Goal: Information Seeking & Learning: Learn about a topic

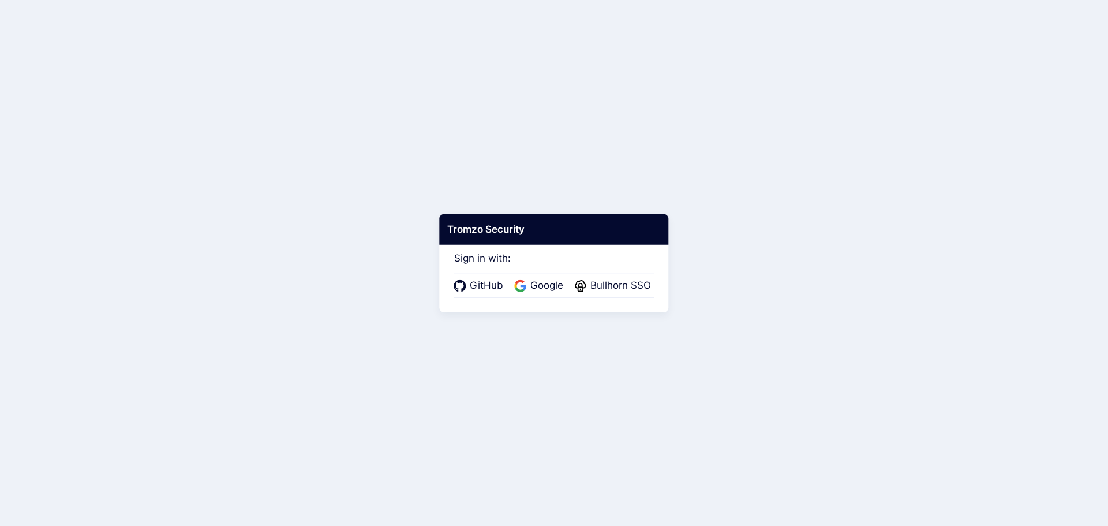
click at [648, 296] on div "GitHub Google Bullhorn SSO" at bounding box center [554, 286] width 200 height 24
click at [636, 292] on span "Bullhorn SSO" at bounding box center [621, 285] width 68 height 15
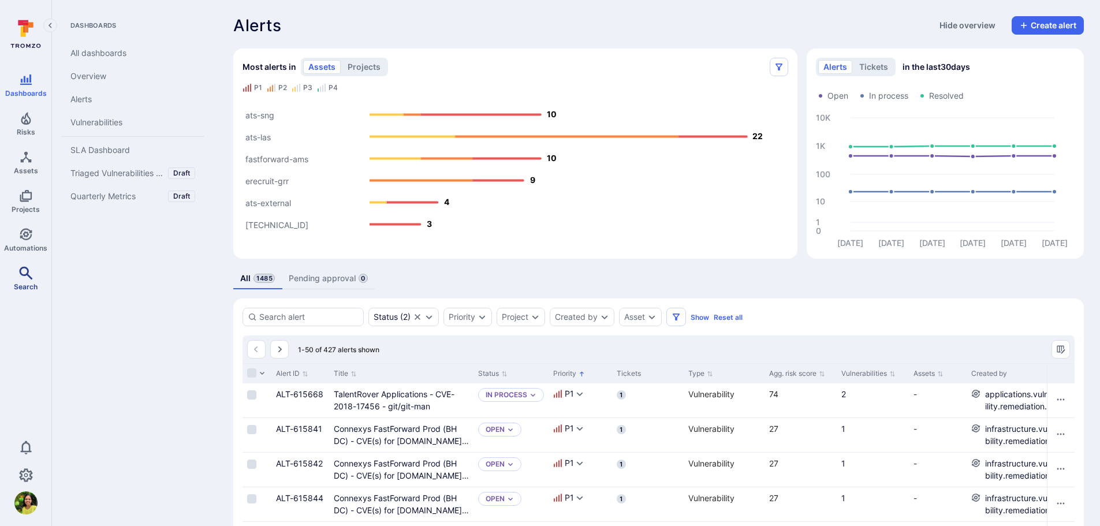
click at [23, 280] on link "Search" at bounding box center [25, 278] width 51 height 34
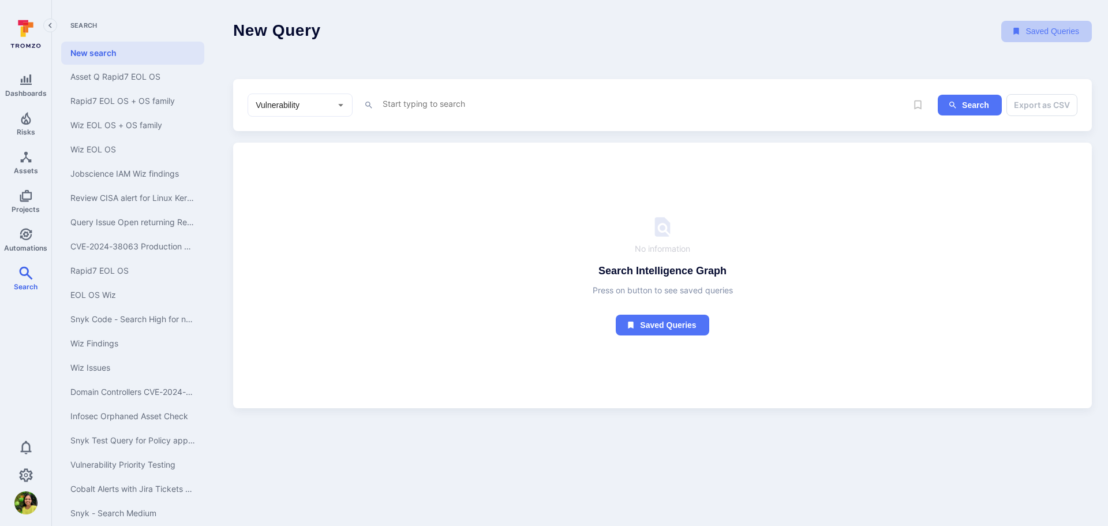
click at [1031, 34] on button "Saved Queries" at bounding box center [1046, 31] width 91 height 21
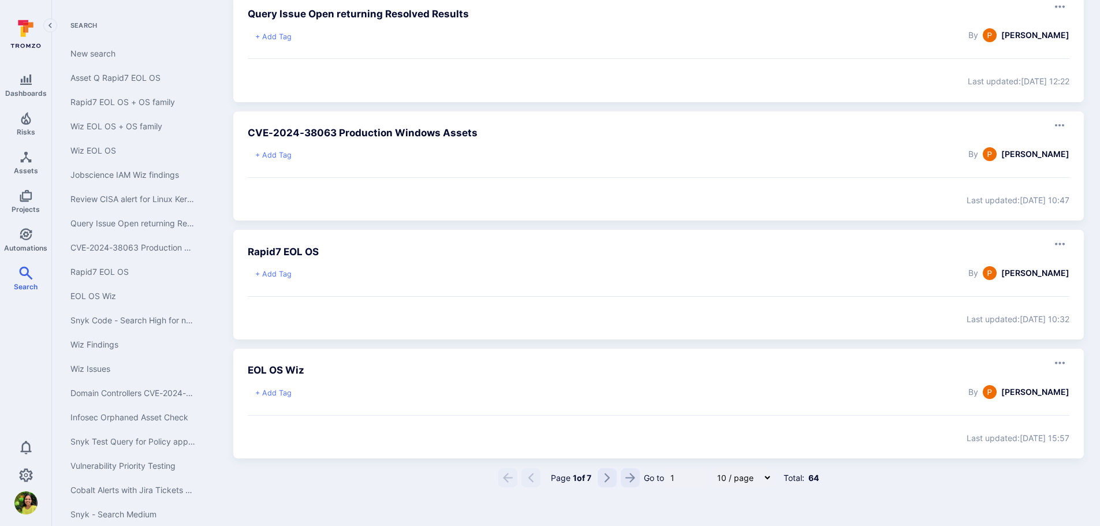
scroll to position [848, 0]
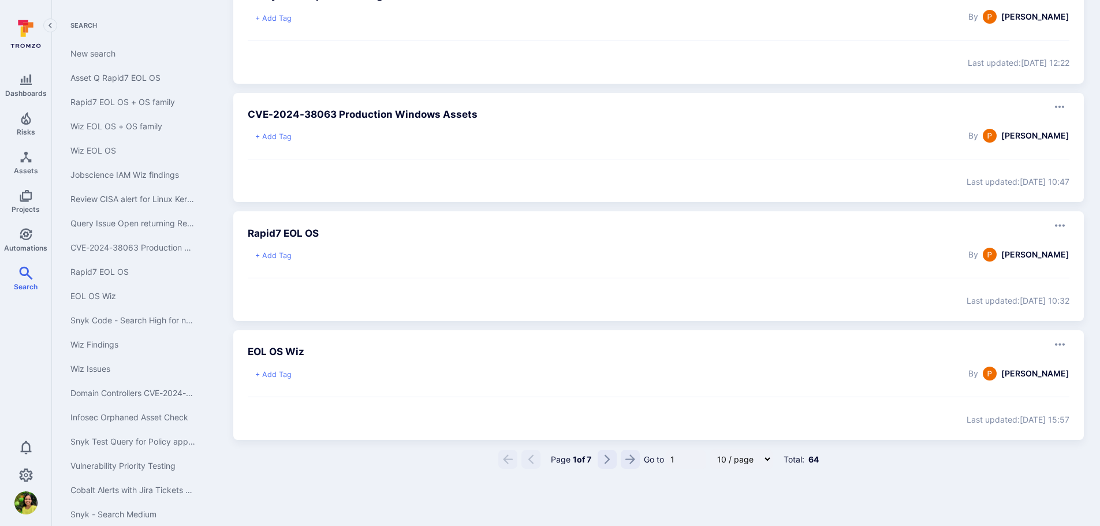
click at [608, 461] on icon "Go to the next page" at bounding box center [606, 459] width 5 height 9
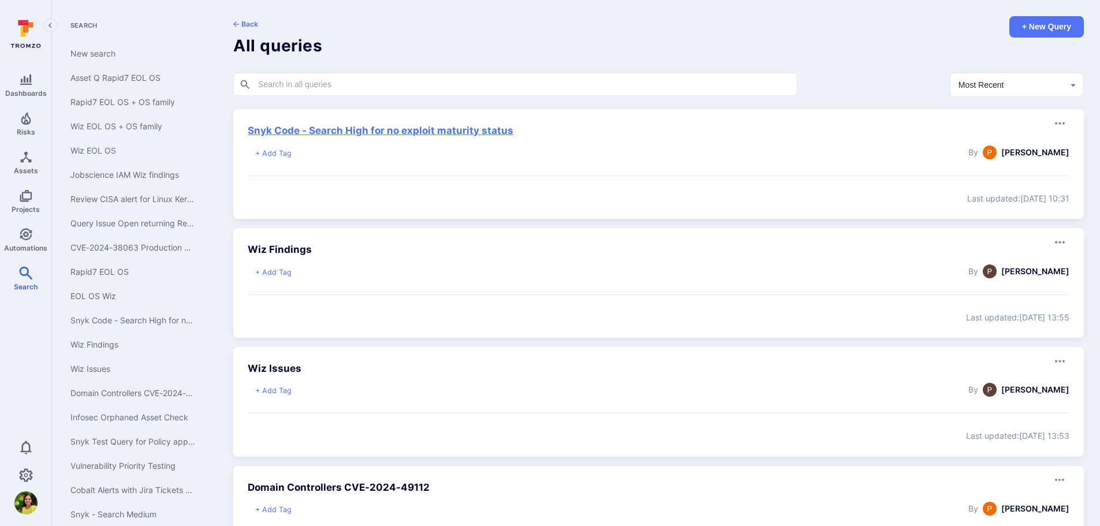
click at [397, 132] on link "Snyk Code - Search High for no exploit maturity status" at bounding box center [381, 131] width 266 height 12
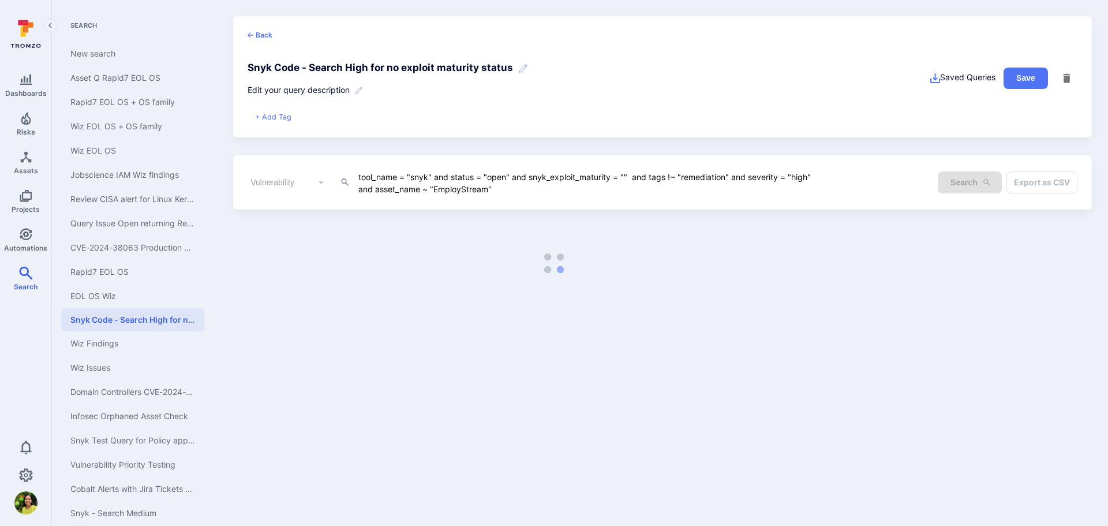
click at [504, 190] on textarea "tool_name = "snyk" and status = "open" and snyk_exploit_maturity = "" and tags …" at bounding box center [593, 182] width 472 height 25
drag, startPoint x: 357, startPoint y: 188, endPoint x: 497, endPoint y: 192, distance: 140.3
click at [497, 192] on textarea "tool_name = "snyk" and status = "open" and snyk_exploit_maturity = "" and tags …" at bounding box center [593, 182] width 472 height 25
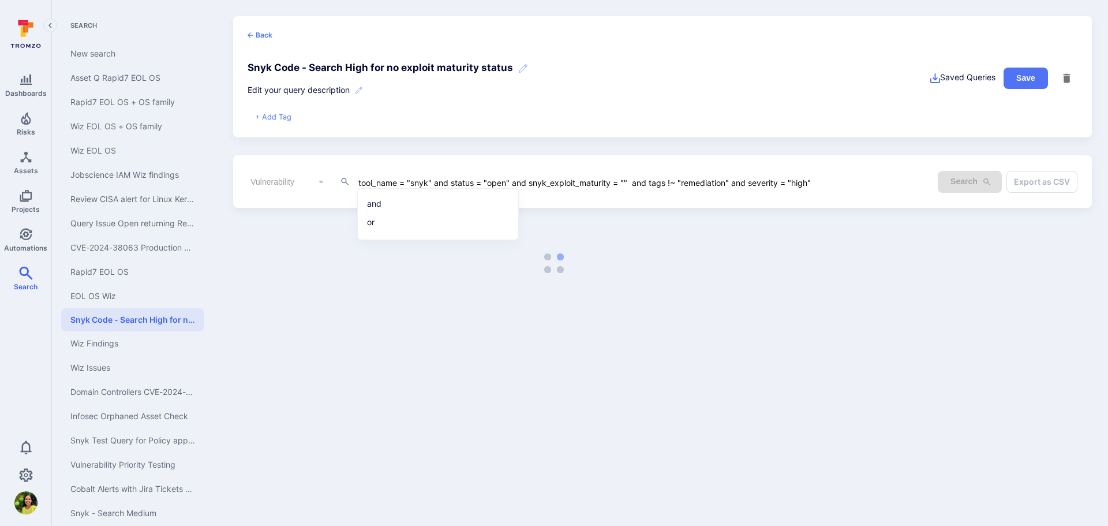
click at [874, 183] on form "Vulnerability ​ tool_name = "snyk" and status = "open" and snyk_exploit_maturit…" at bounding box center [663, 181] width 830 height 23
click at [834, 186] on form "Vulnerability ​ tool_name = "snyk" and status = "open" and snyk_exploit_maturit…" at bounding box center [663, 181] width 830 height 23
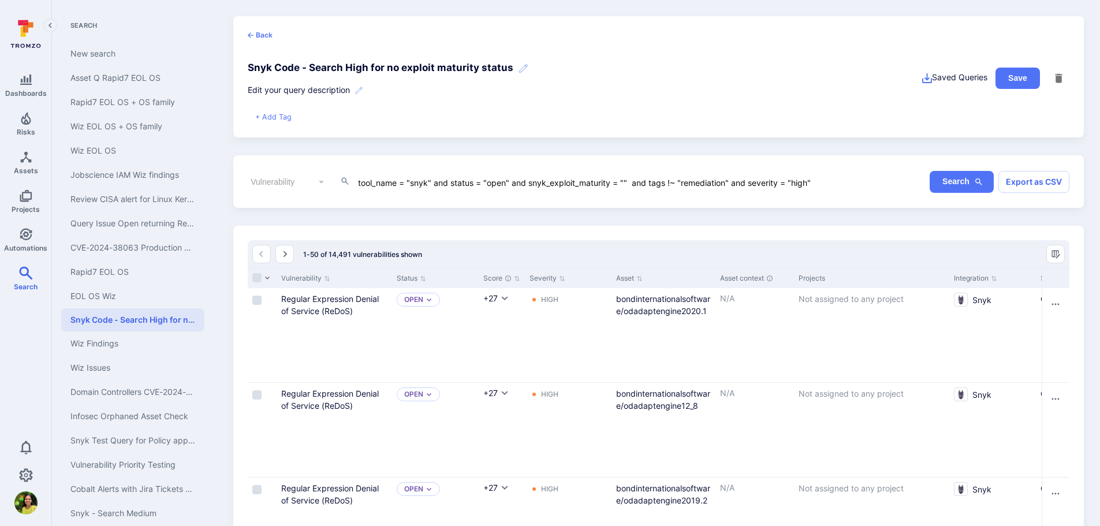
click at [841, 178] on form "Vulnerability ​ tool_name = "snyk" and status = "open" and snyk_exploit_maturit…" at bounding box center [658, 181] width 821 height 23
click at [838, 186] on form "Vulnerability ​ tool_name = "snyk" and status = "open" and snyk_exploit_maturit…" at bounding box center [658, 181] width 821 height 23
click at [814, 185] on textarea "tool_name = "snyk" and status = "open" and snyk_exploit_maturity = "" and tags …" at bounding box center [590, 181] width 466 height 13
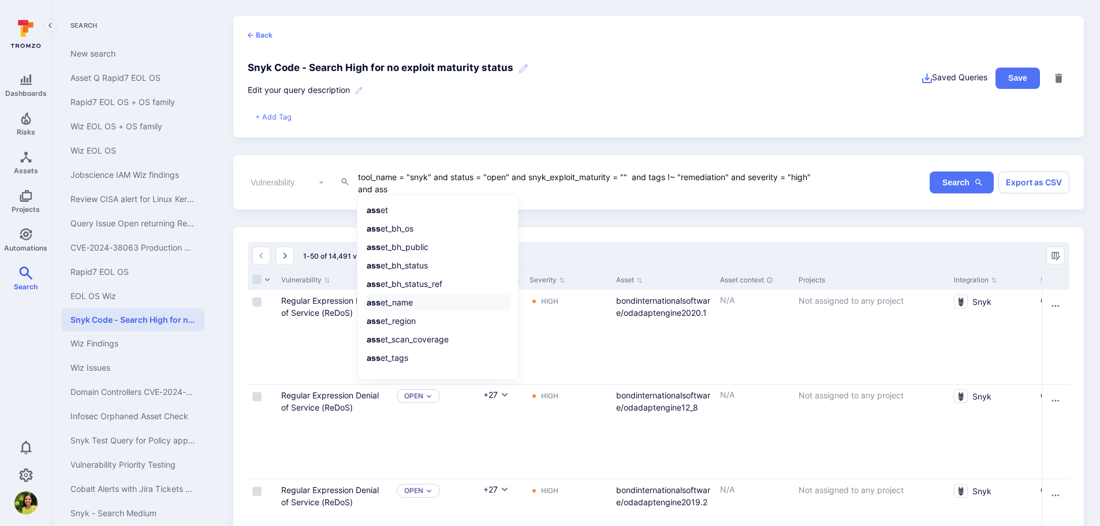
click at [385, 298] on li "ass et_name" at bounding box center [437, 302] width 147 height 16
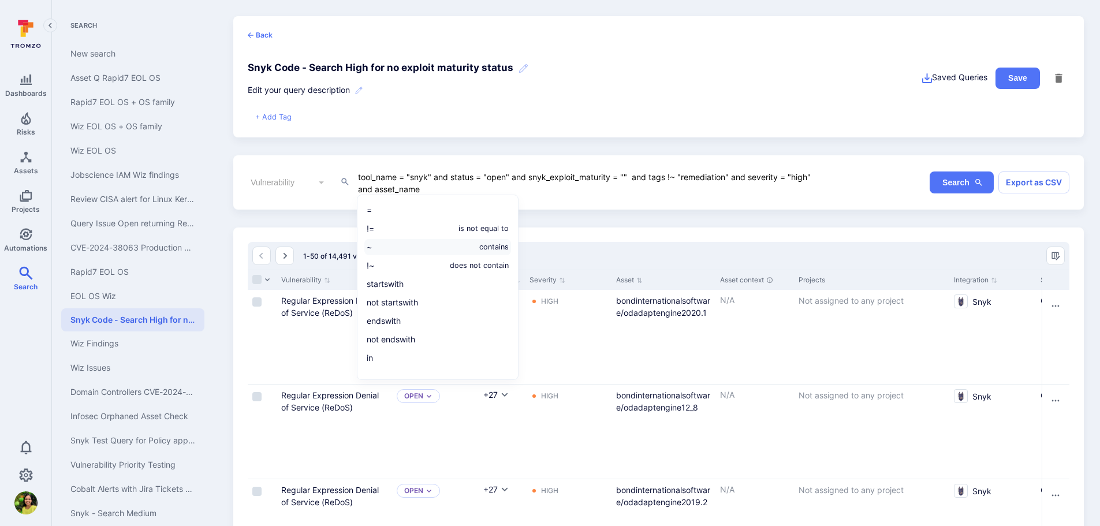
click at [461, 251] on li "~ contains" at bounding box center [437, 247] width 147 height 16
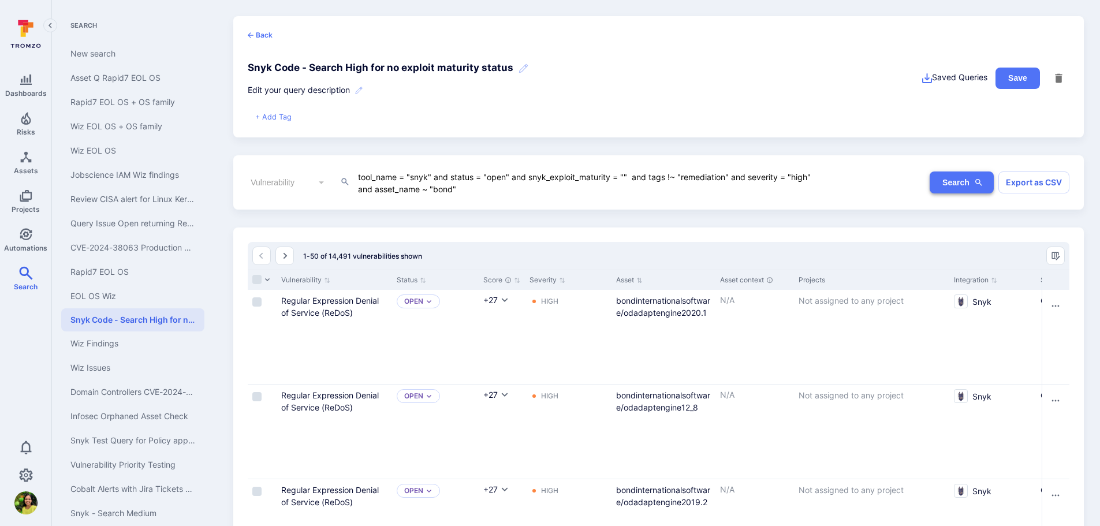
click at [932, 185] on button "Search" at bounding box center [961, 182] width 64 height 22
click at [484, 192] on textarea "tool_name = "snyk" and status = "open" and snyk_exploit_maturity = "" and tags …" at bounding box center [590, 182] width 466 height 25
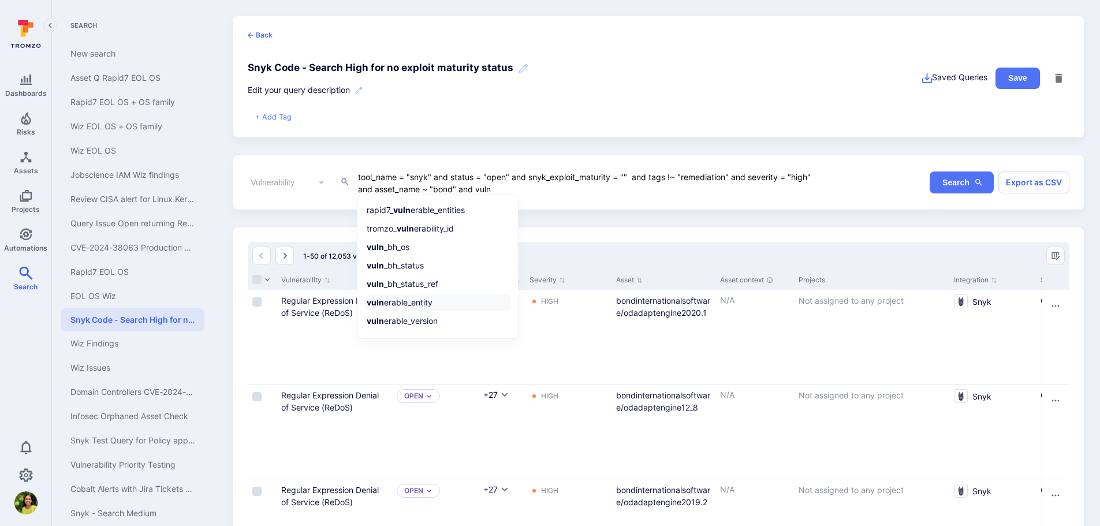
click at [423, 303] on li "vuln erable_entity" at bounding box center [437, 302] width 147 height 16
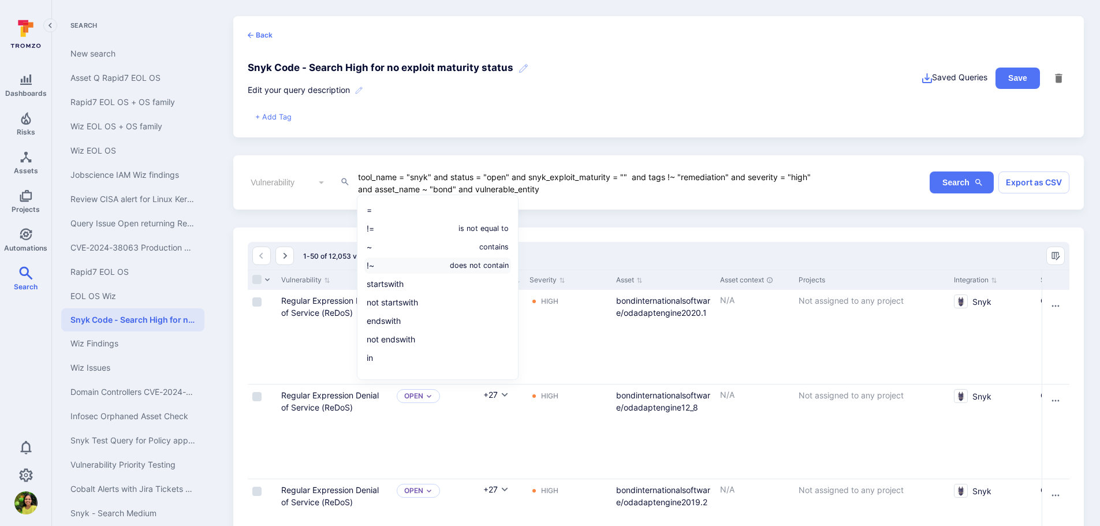
click at [477, 264] on icon "does not contain" at bounding box center [479, 266] width 59 height 14
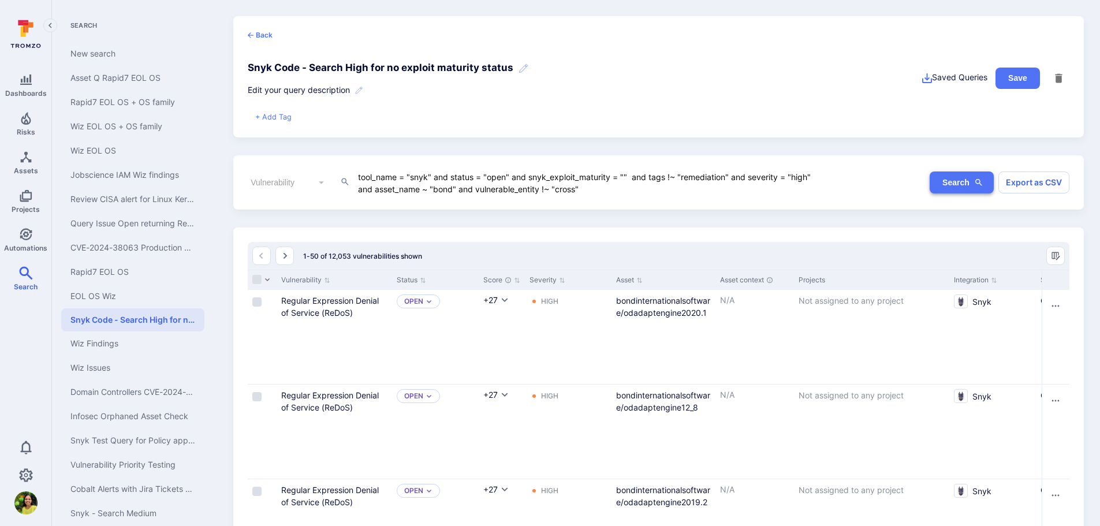
click at [968, 185] on button "Search" at bounding box center [961, 182] width 64 height 22
drag, startPoint x: 559, startPoint y: 192, endPoint x: 565, endPoint y: 204, distance: 14.2
click at [559, 192] on textarea "tool_name = "snyk" and status = "open" and snyk_exploit_maturity = "" and tags …" at bounding box center [590, 182] width 466 height 25
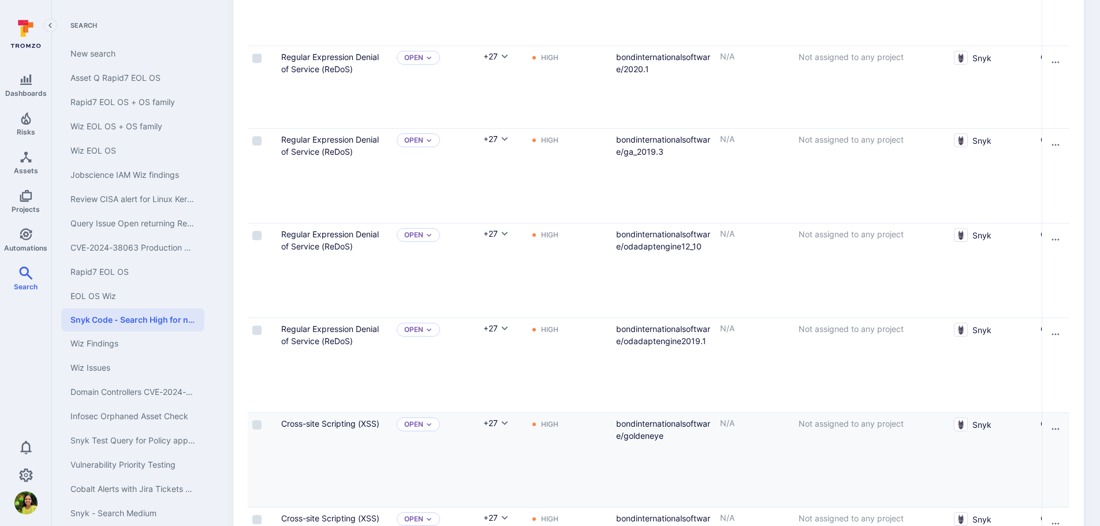
scroll to position [924, 0]
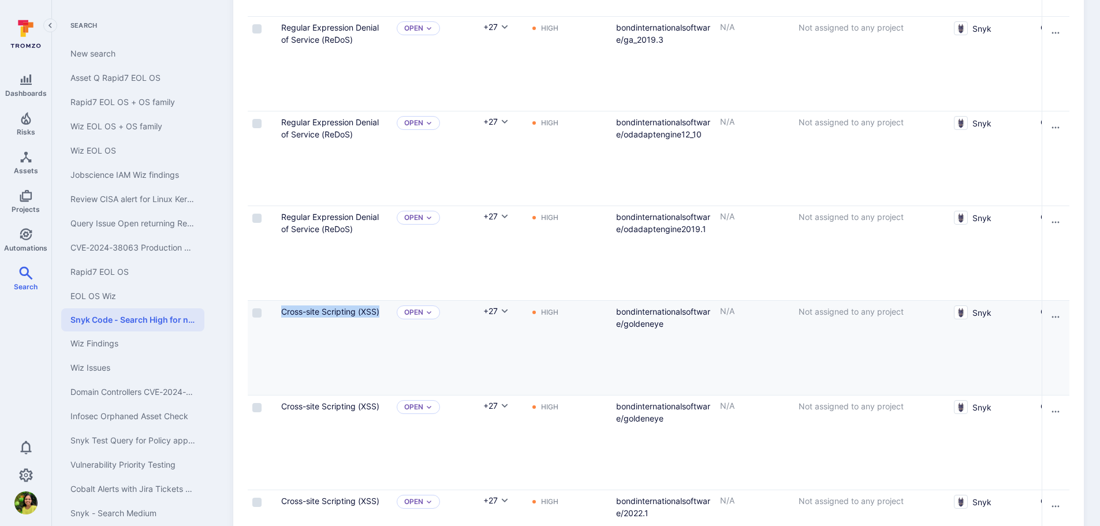
drag, startPoint x: 278, startPoint y: 317, endPoint x: 381, endPoint y: 321, distance: 103.4
click at [381, 321] on div "Cross-site Scripting (XSS)" at bounding box center [333, 348] width 115 height 94
copy link "Cross-site Scripting (XSS)"
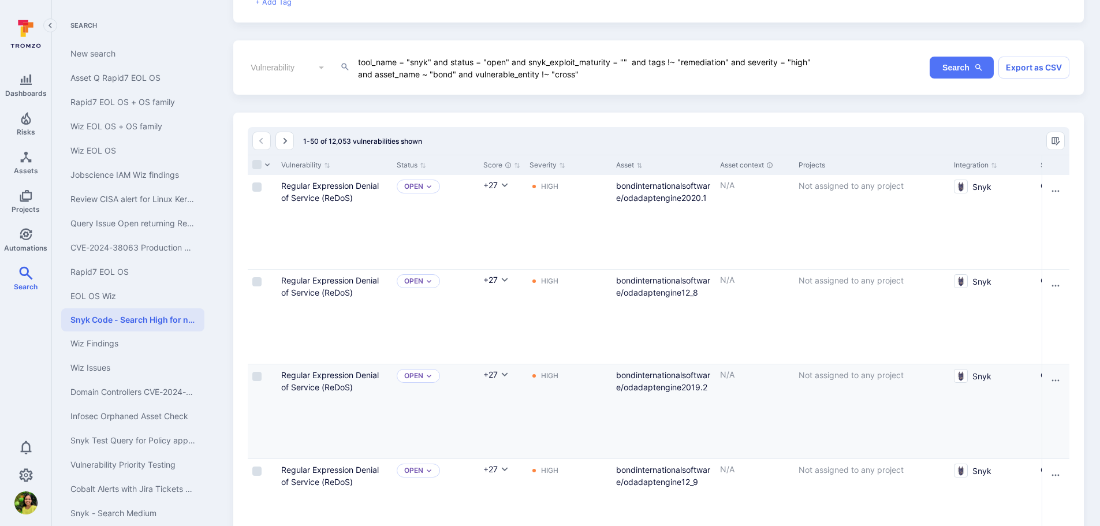
scroll to position [0, 0]
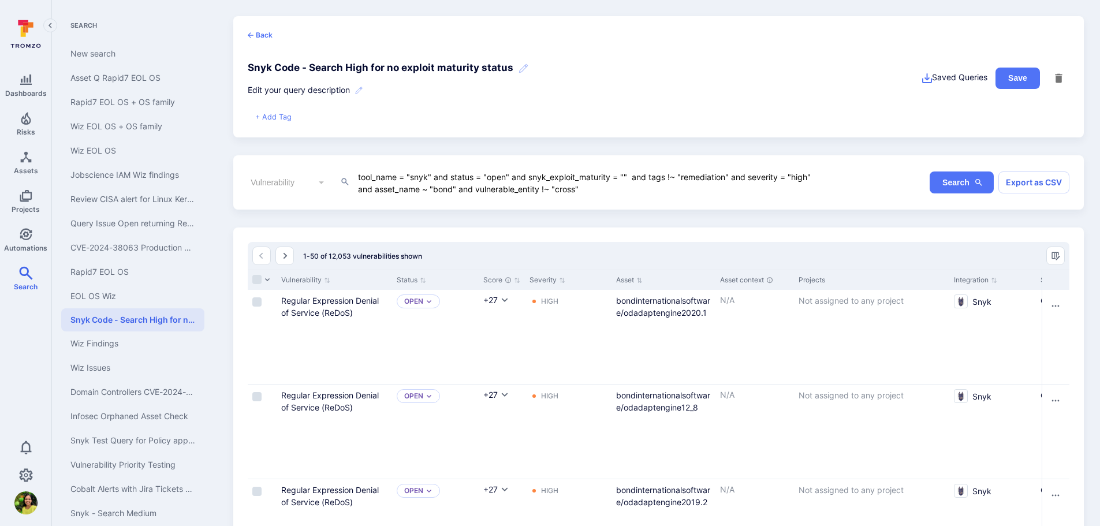
click at [565, 188] on textarea "tool_name = "snyk" and status = "open" and snyk_exploit_maturity = "" and tags …" at bounding box center [590, 182] width 466 height 25
paste textarea "Cross-site Scripting (XSS)"
type textarea "tool_name = "snyk" and status = "open" and snyk_exploit_maturity = "" and tags …"
click at [941, 186] on button "Search" at bounding box center [961, 182] width 64 height 22
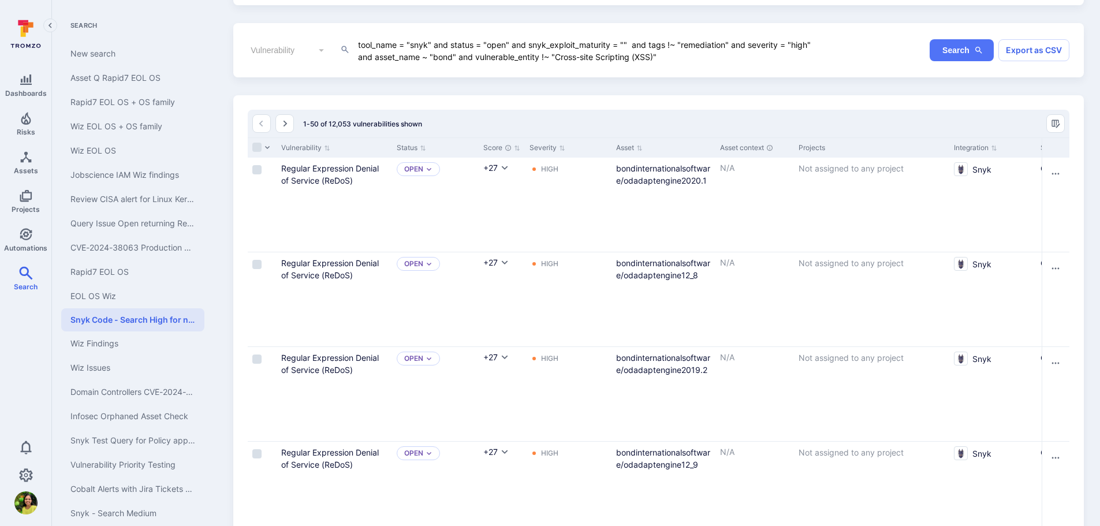
scroll to position [115, 0]
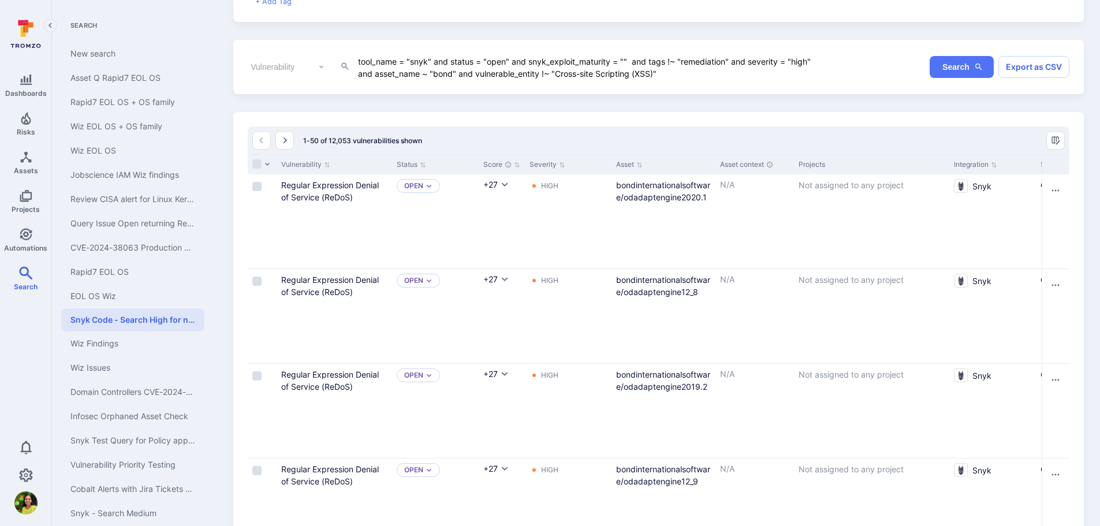
drag, startPoint x: 257, startPoint y: 188, endPoint x: 245, endPoint y: 283, distance: 96.7
click at [257, 188] on input "Select row" at bounding box center [256, 186] width 9 height 9
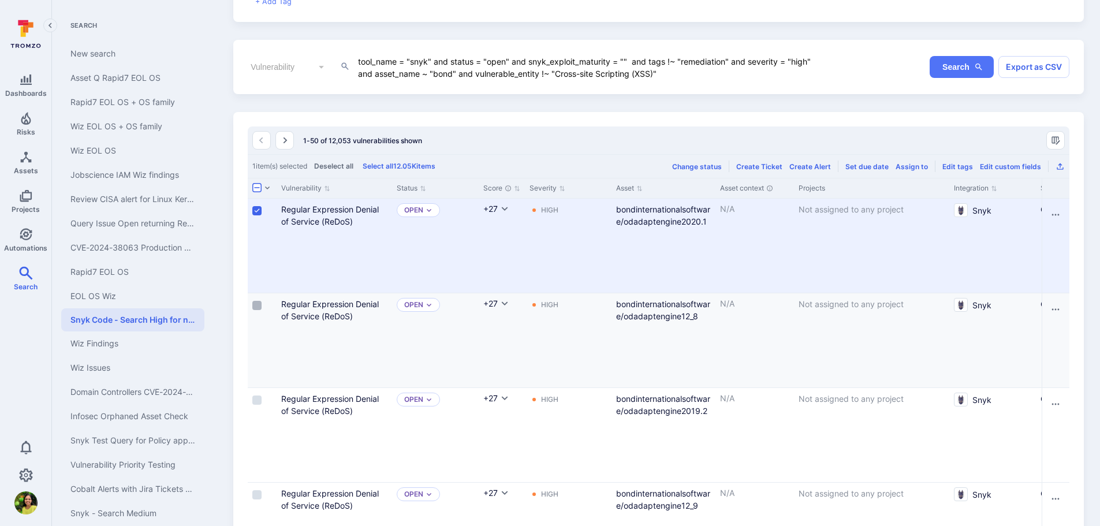
click at [256, 307] on input "Select row" at bounding box center [256, 305] width 9 height 9
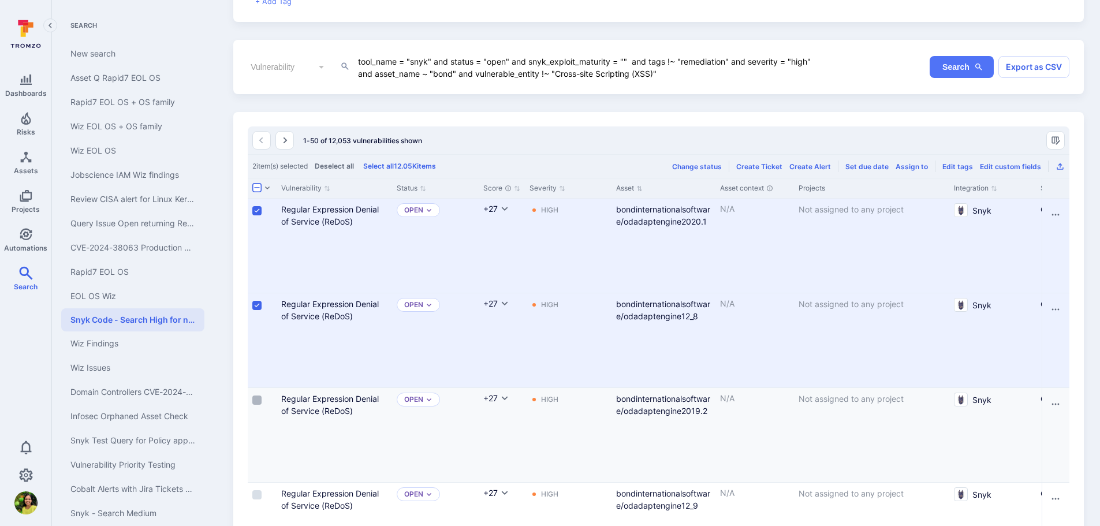
click at [261, 402] on input "Select row" at bounding box center [256, 399] width 9 height 9
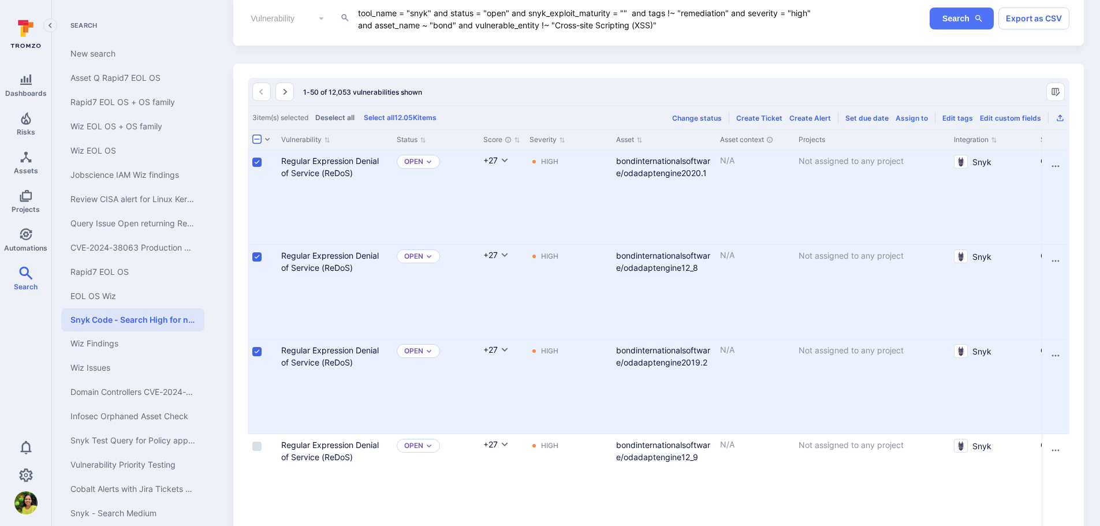
scroll to position [231, 0]
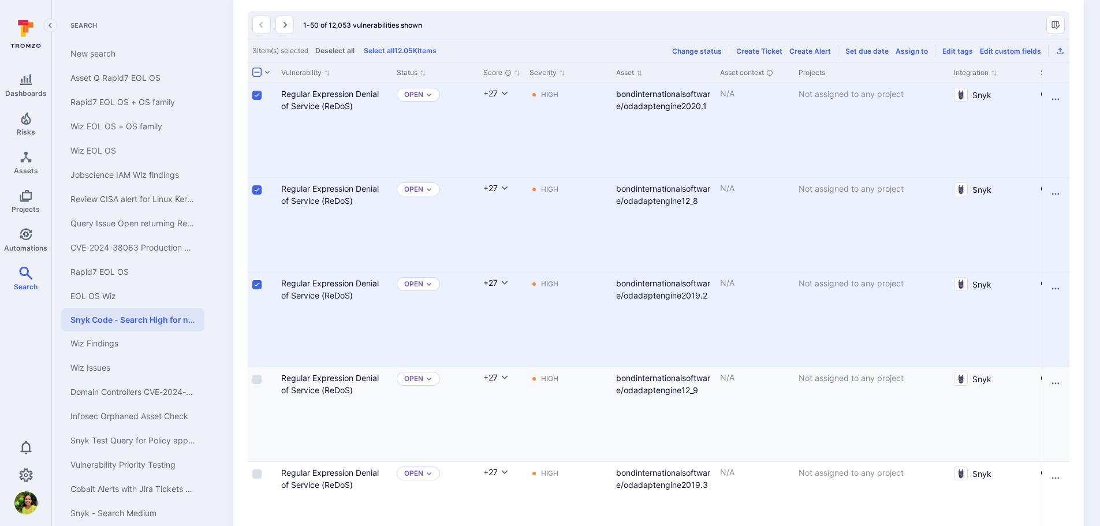
click at [259, 382] on input "Select row" at bounding box center [256, 379] width 9 height 9
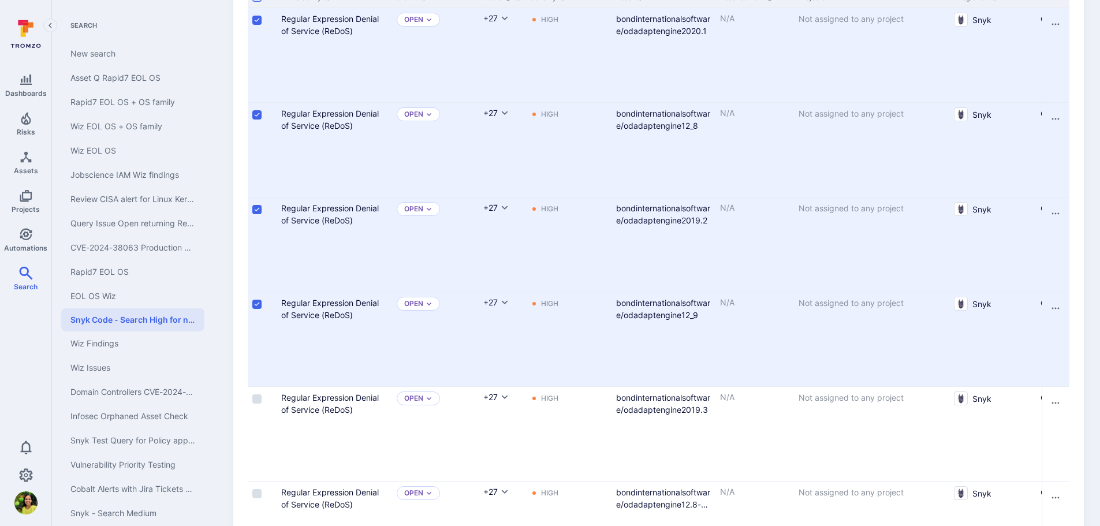
scroll to position [404, 0]
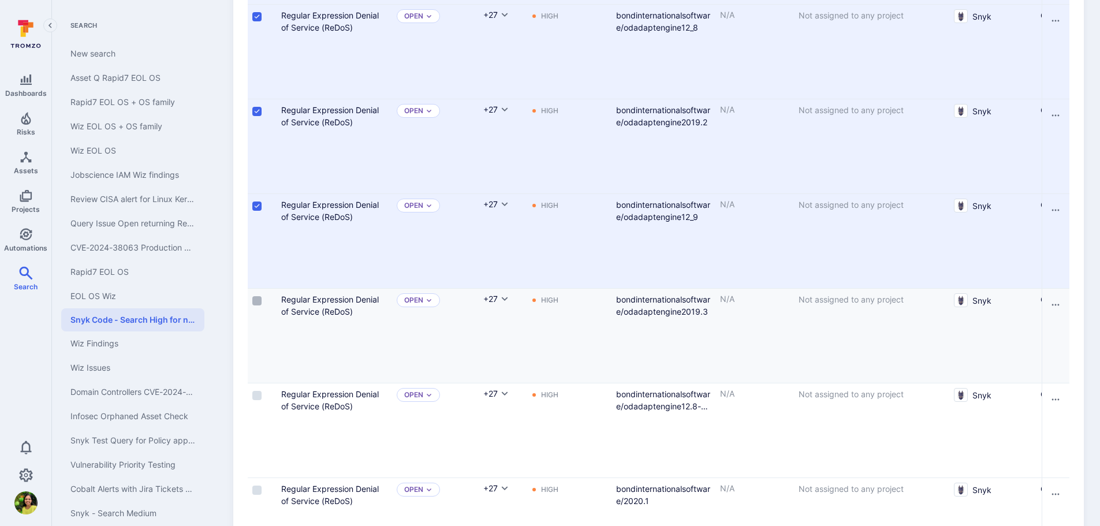
click at [257, 304] on input "Select row" at bounding box center [256, 300] width 9 height 9
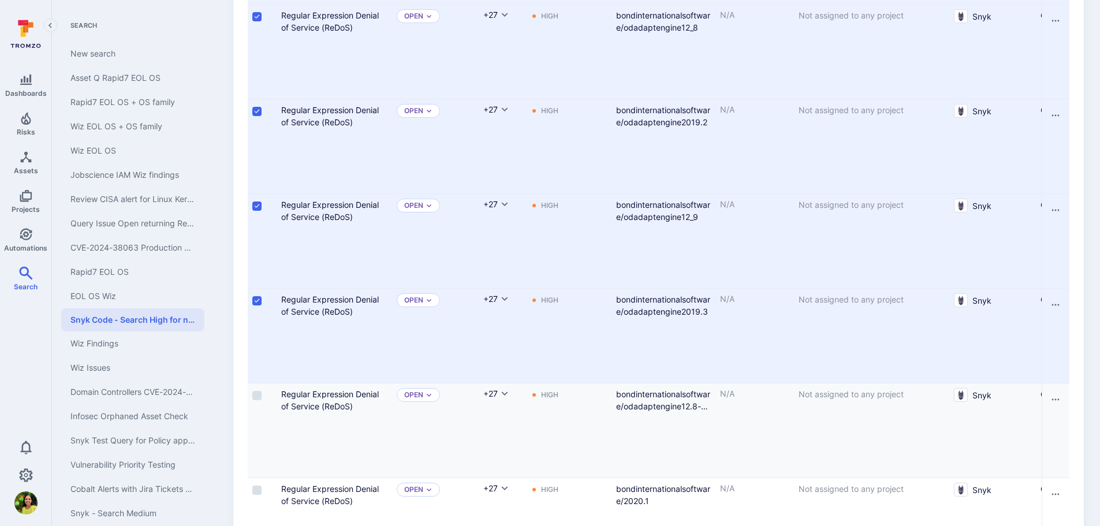
click at [259, 395] on input "Select row" at bounding box center [256, 395] width 9 height 9
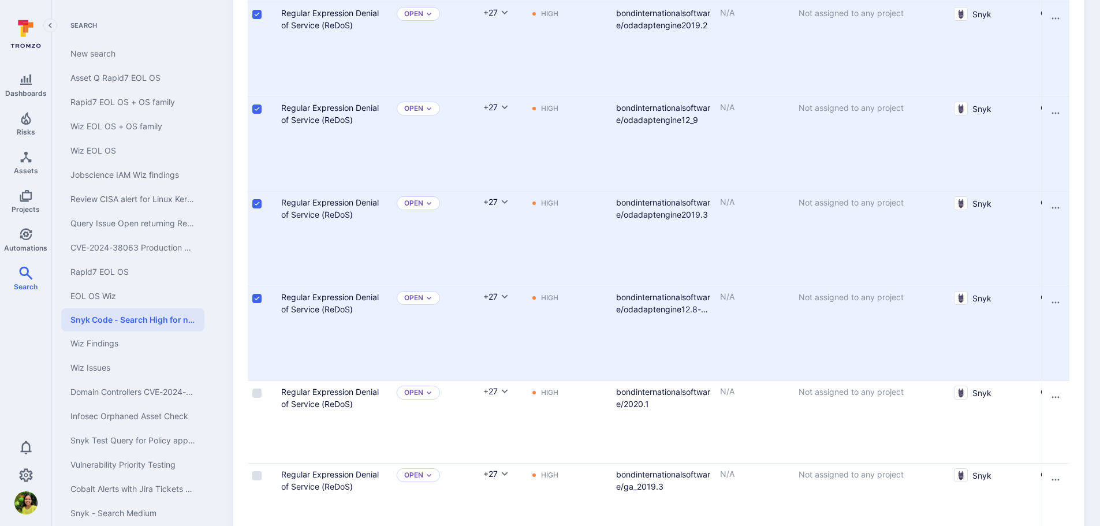
scroll to position [577, 0]
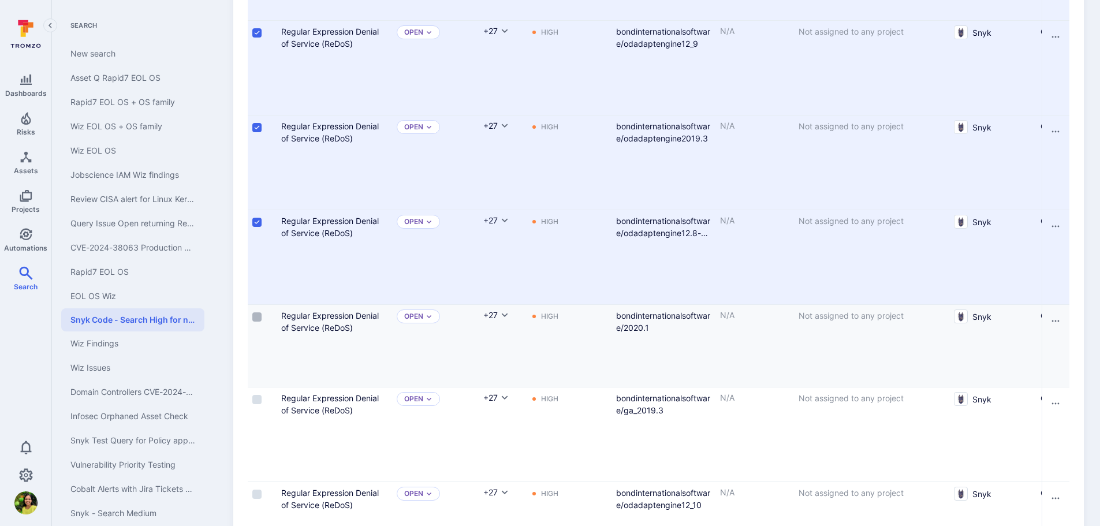
click at [257, 317] on input "Select row" at bounding box center [256, 316] width 9 height 9
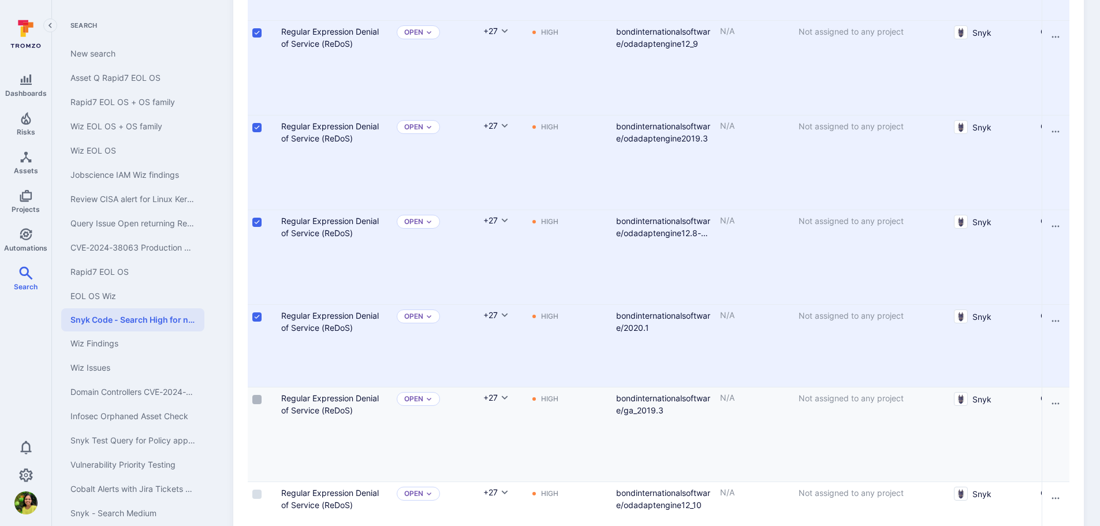
click at [259, 401] on input "Select row" at bounding box center [256, 399] width 9 height 9
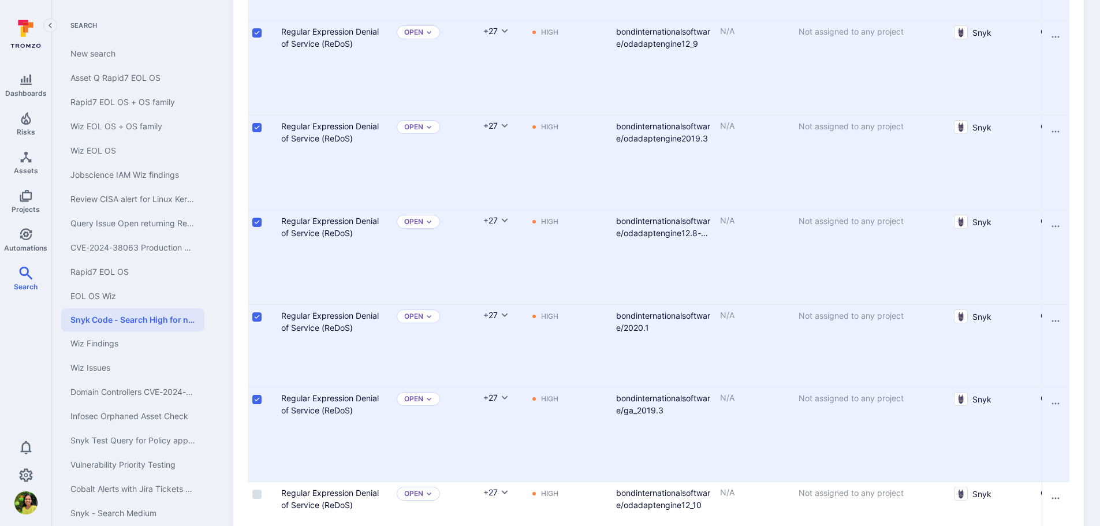
scroll to position [808, 0]
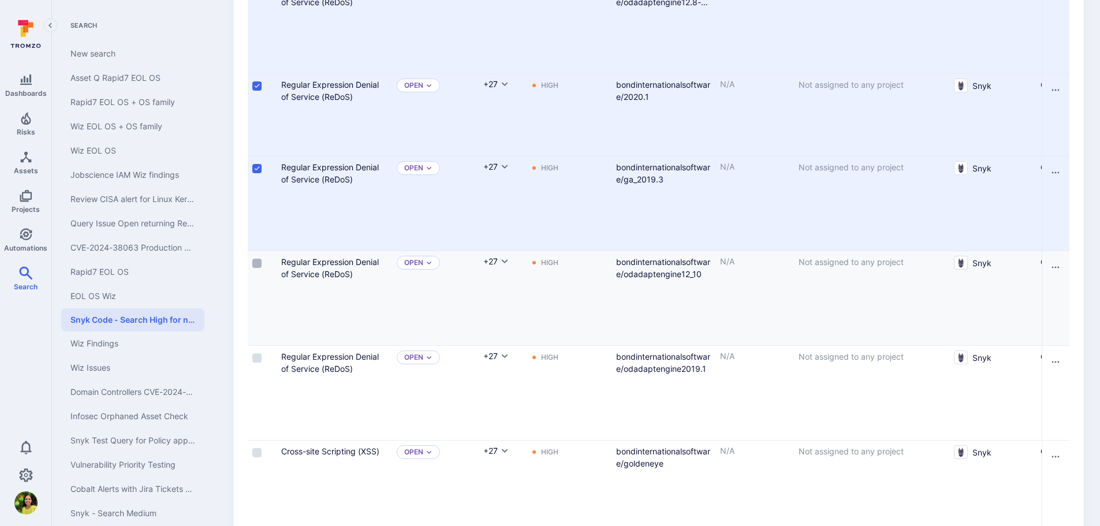
click at [256, 266] on input "Select row" at bounding box center [256, 263] width 9 height 9
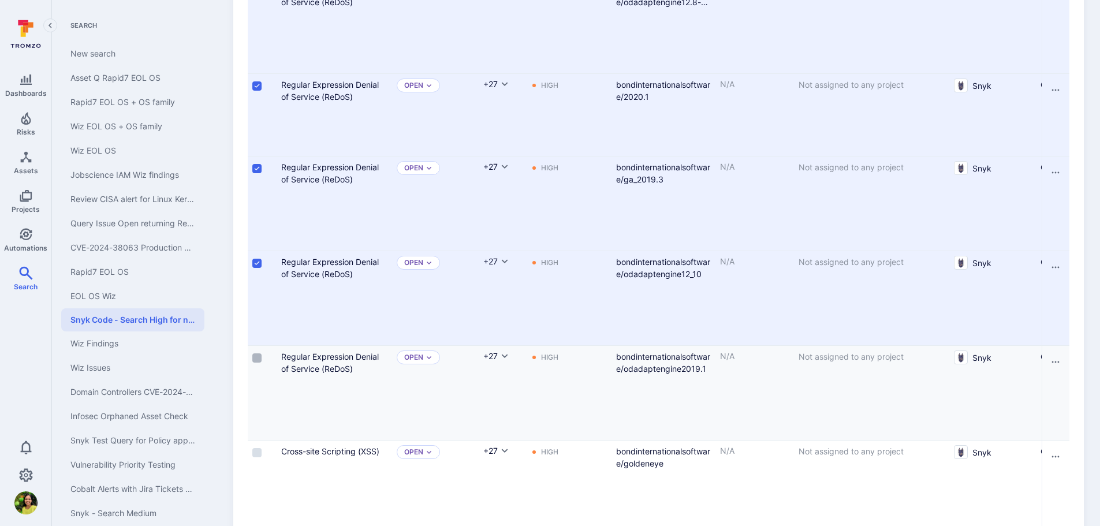
click at [252, 356] on label "Cell for selection" at bounding box center [257, 358] width 14 height 12
click at [252, 356] on input "Select row" at bounding box center [256, 357] width 9 height 9
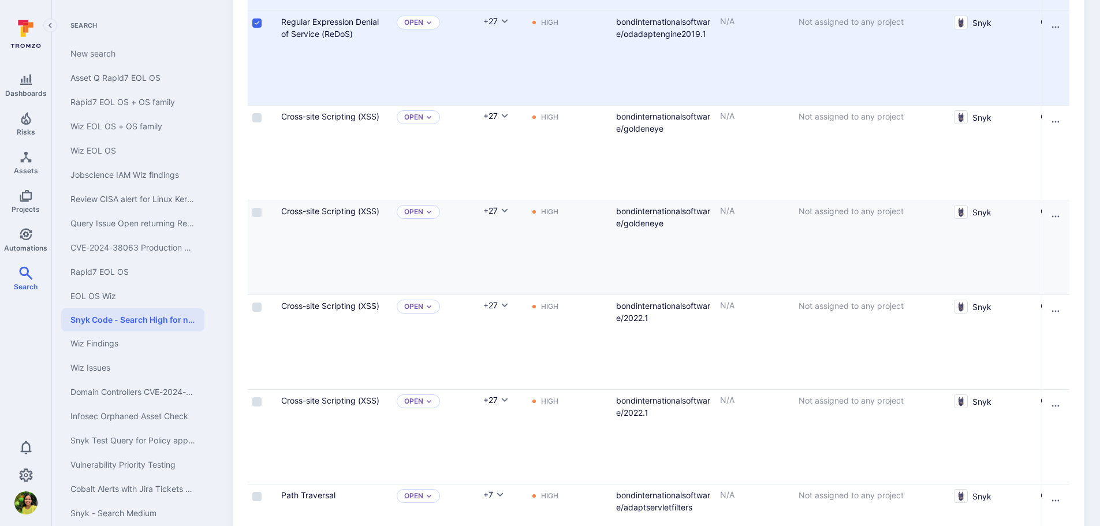
scroll to position [1328, 0]
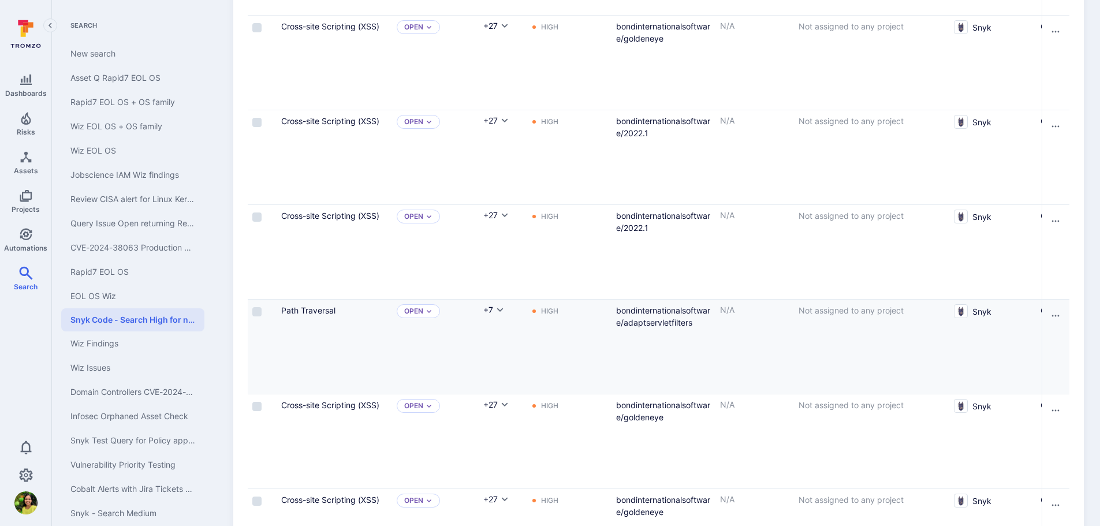
drag, startPoint x: 260, startPoint y: 313, endPoint x: 296, endPoint y: 372, distance: 68.1
click at [260, 313] on input "Select row" at bounding box center [256, 311] width 9 height 9
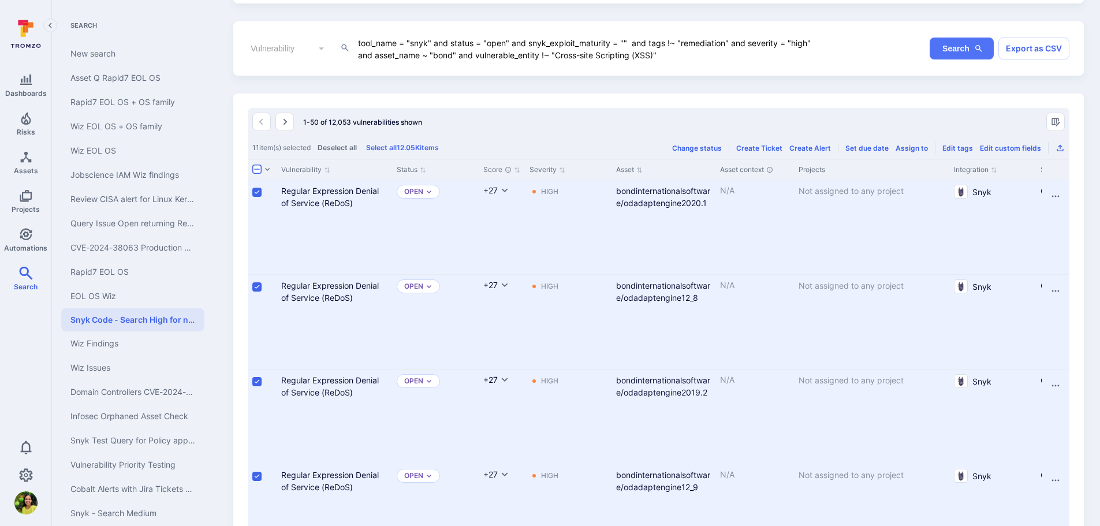
scroll to position [0, 0]
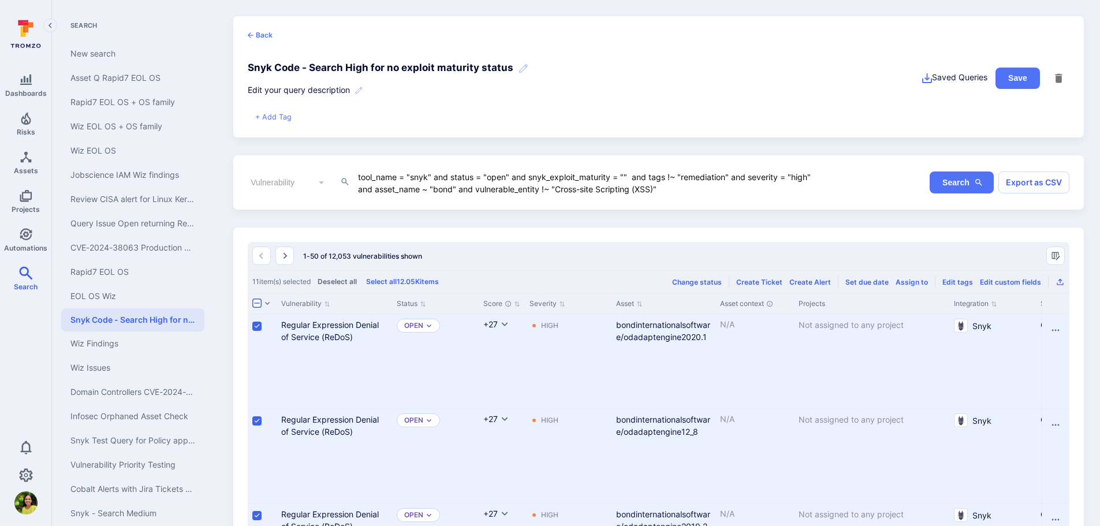
click at [715, 283] on div "Change status" at bounding box center [697, 282] width 50 height 9
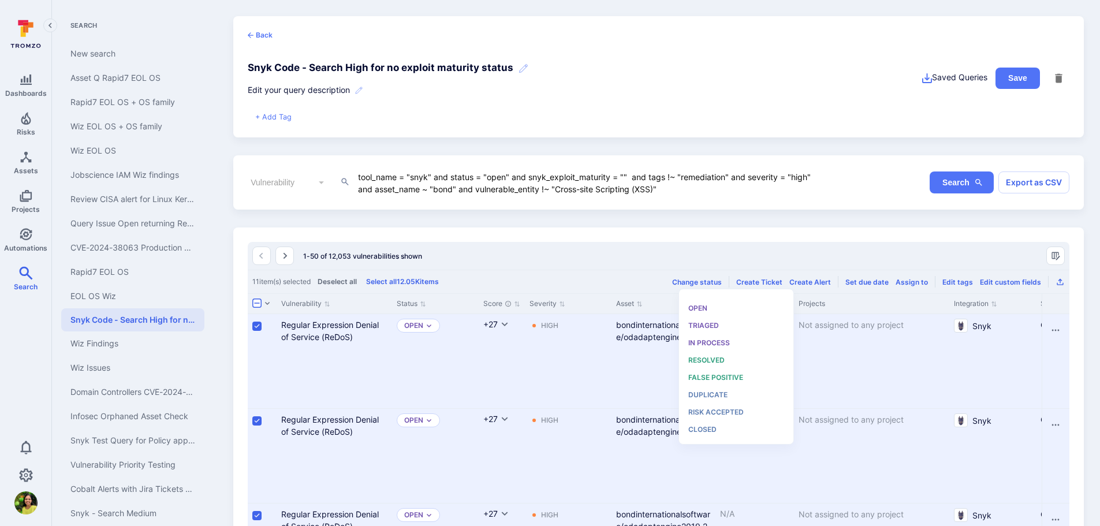
scroll to position [9, 0]
click at [707, 324] on span "Triaged" at bounding box center [703, 325] width 31 height 9
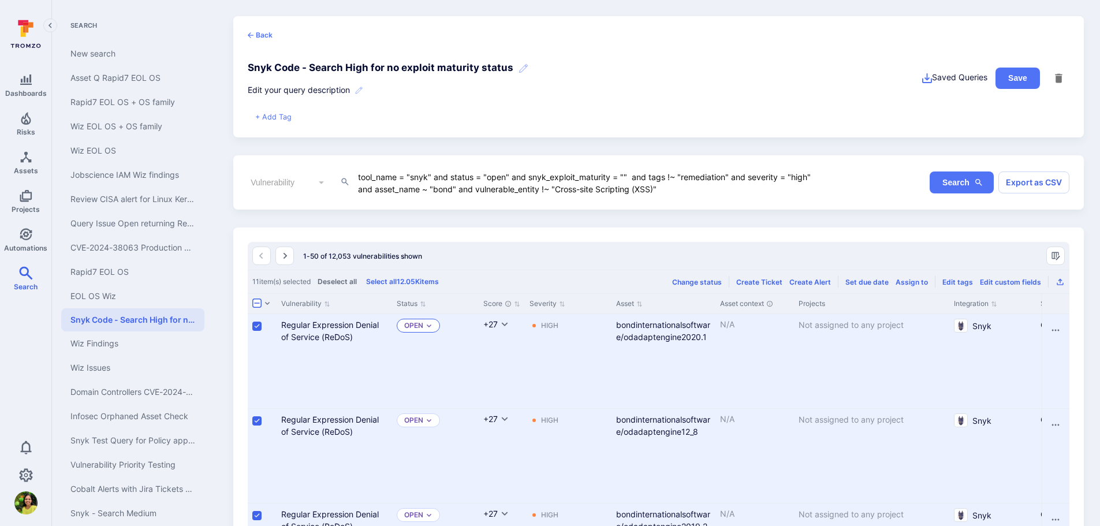
click at [428, 322] on icon "Expand dropdown" at bounding box center [428, 325] width 7 height 7
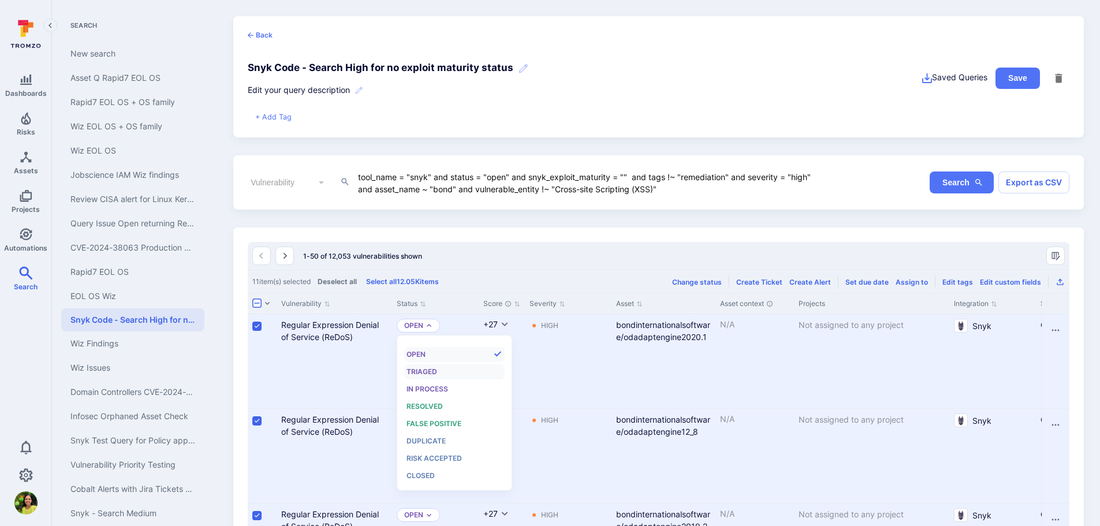
click at [427, 371] on span "Triaged" at bounding box center [421, 371] width 31 height 9
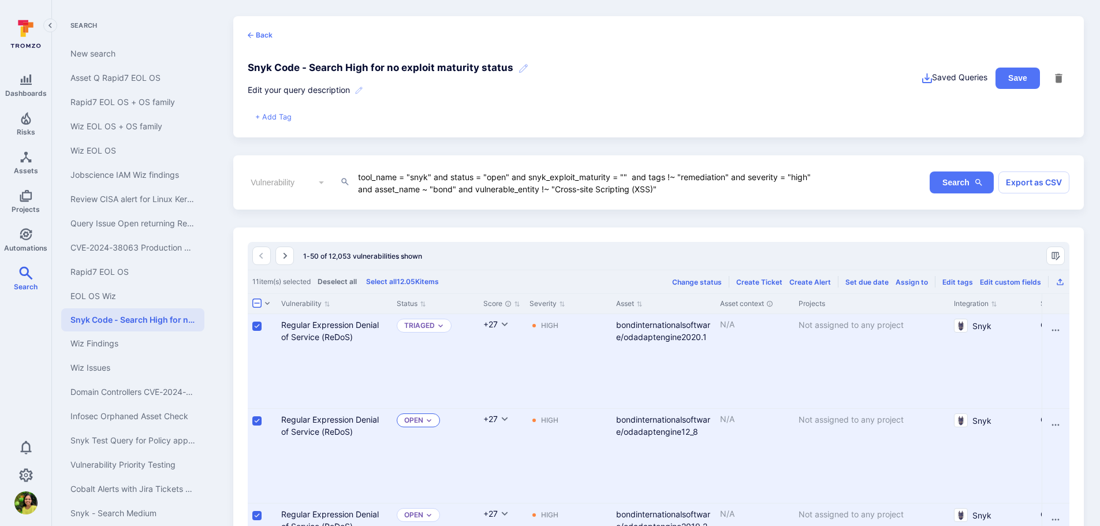
click at [418, 419] on p "Open" at bounding box center [413, 420] width 19 height 9
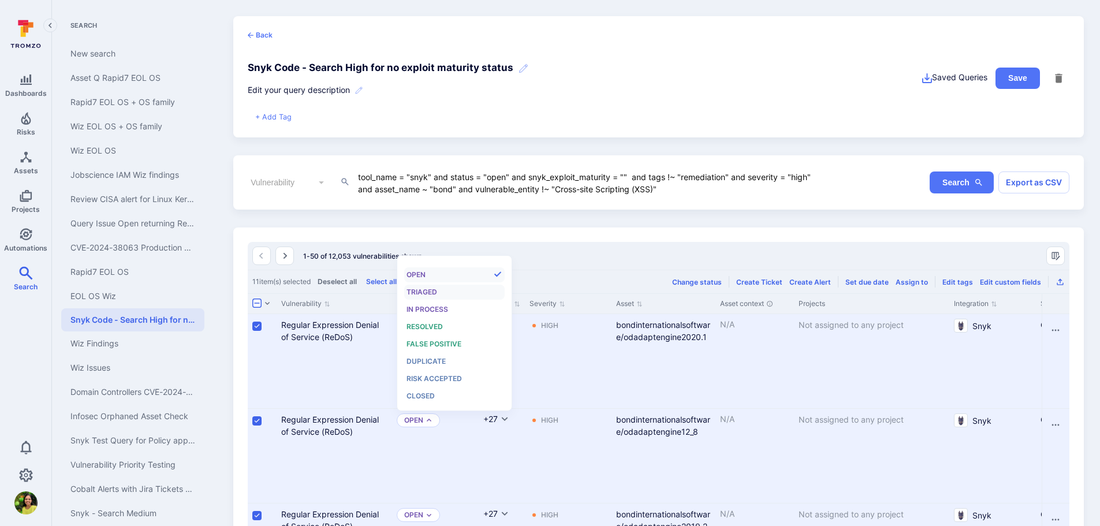
click at [436, 295] on span "Triaged" at bounding box center [421, 291] width 31 height 9
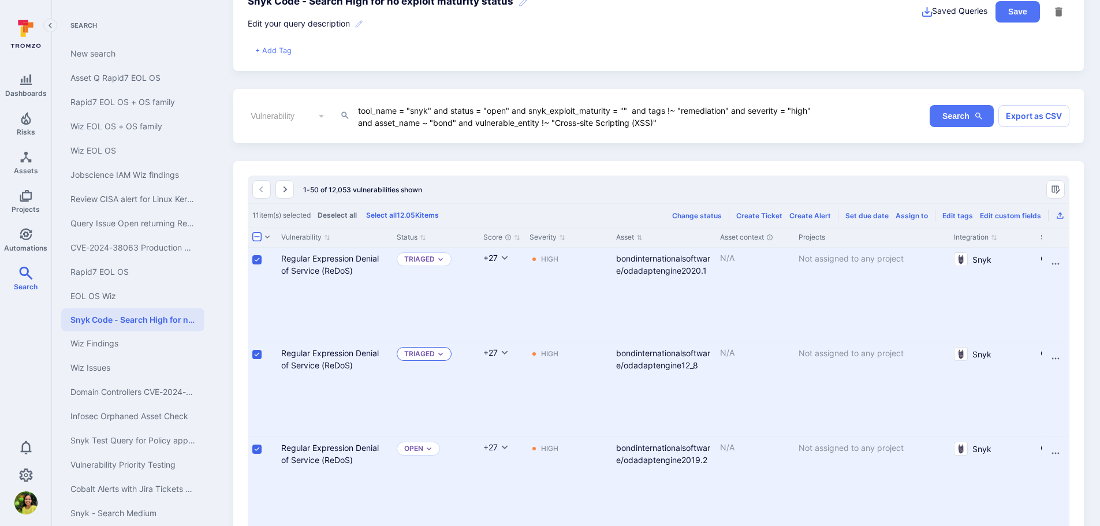
scroll to position [173, 0]
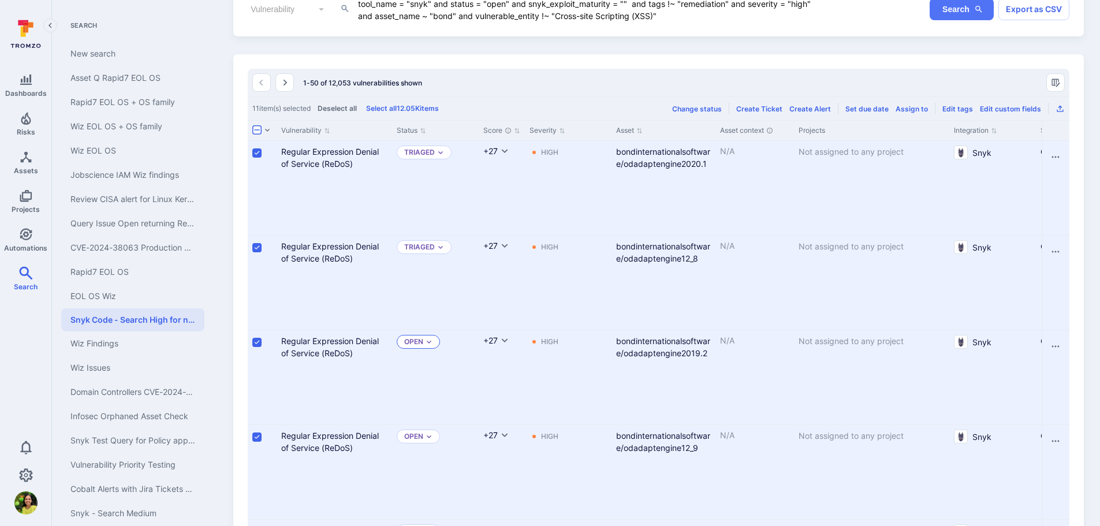
click at [428, 339] on icon "Expand dropdown" at bounding box center [428, 341] width 7 height 7
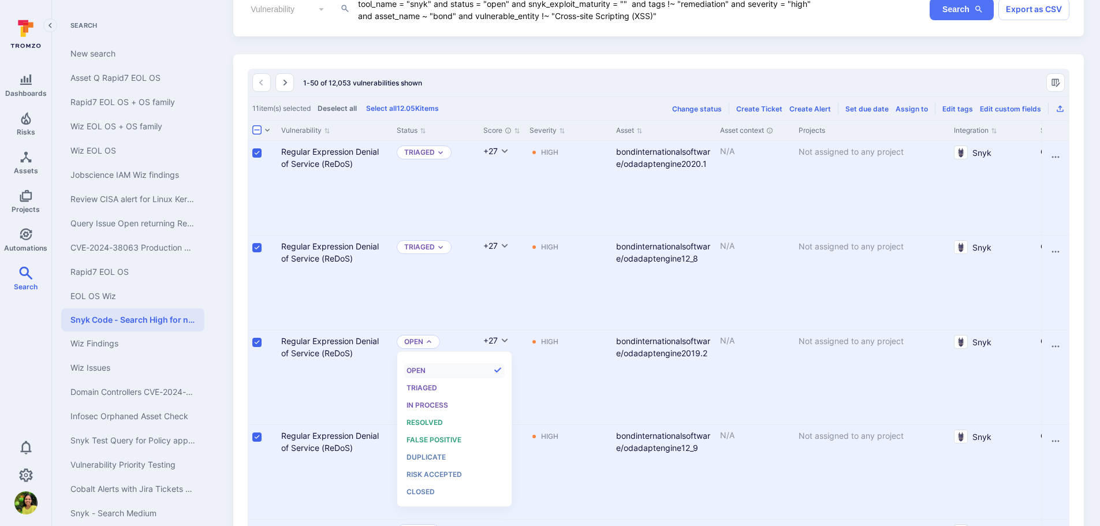
scroll to position [9, 0]
click at [429, 386] on span "Triaged" at bounding box center [421, 387] width 31 height 9
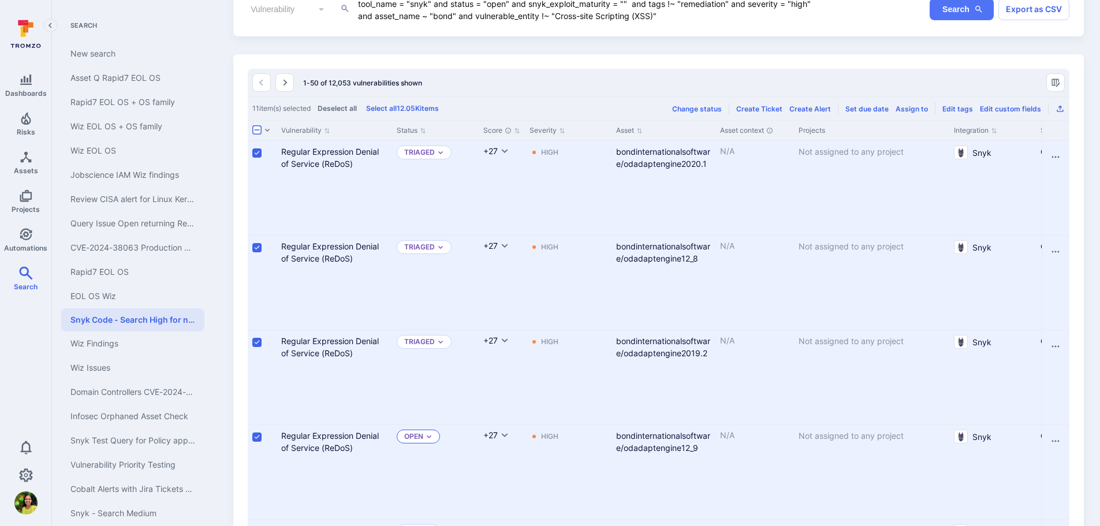
click at [428, 438] on icon "Expand dropdown" at bounding box center [428, 436] width 7 height 7
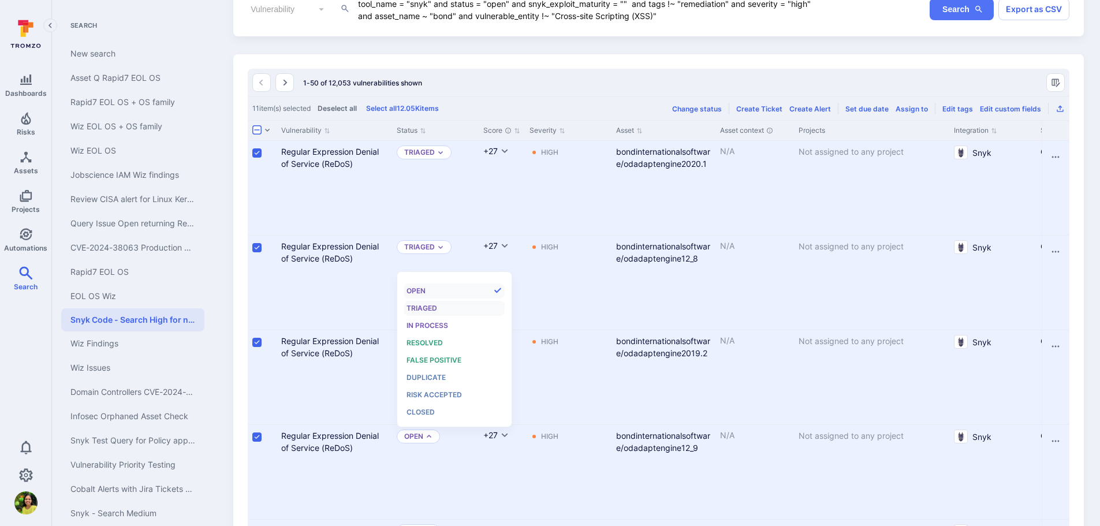
click at [434, 309] on span "Triaged" at bounding box center [421, 308] width 31 height 9
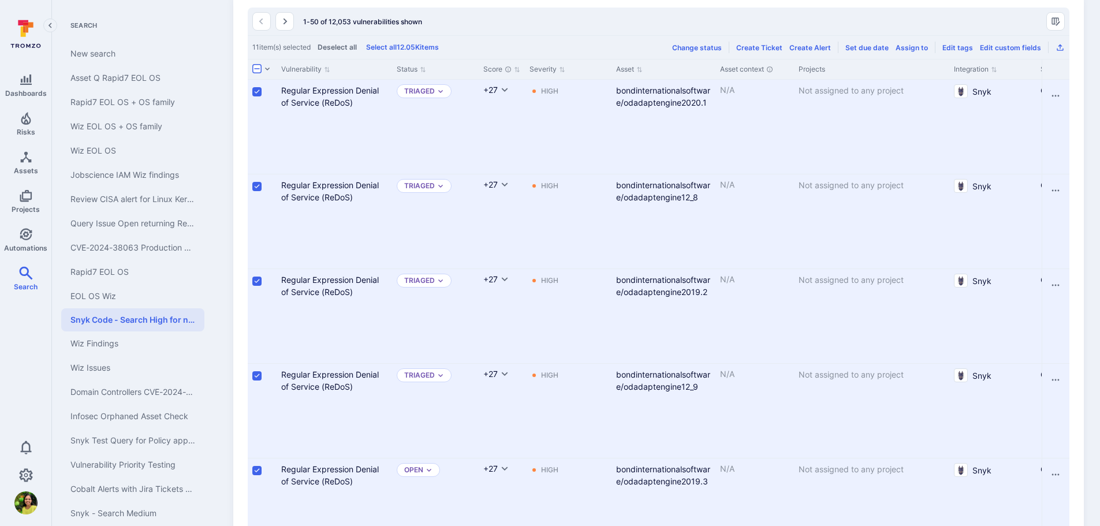
scroll to position [346, 0]
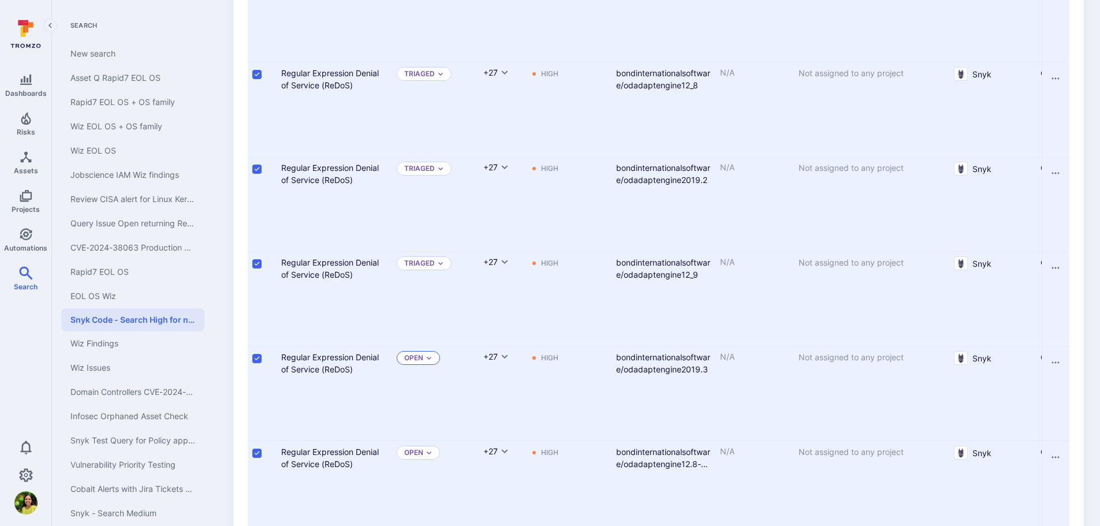
click at [421, 355] on p "Open" at bounding box center [413, 357] width 19 height 9
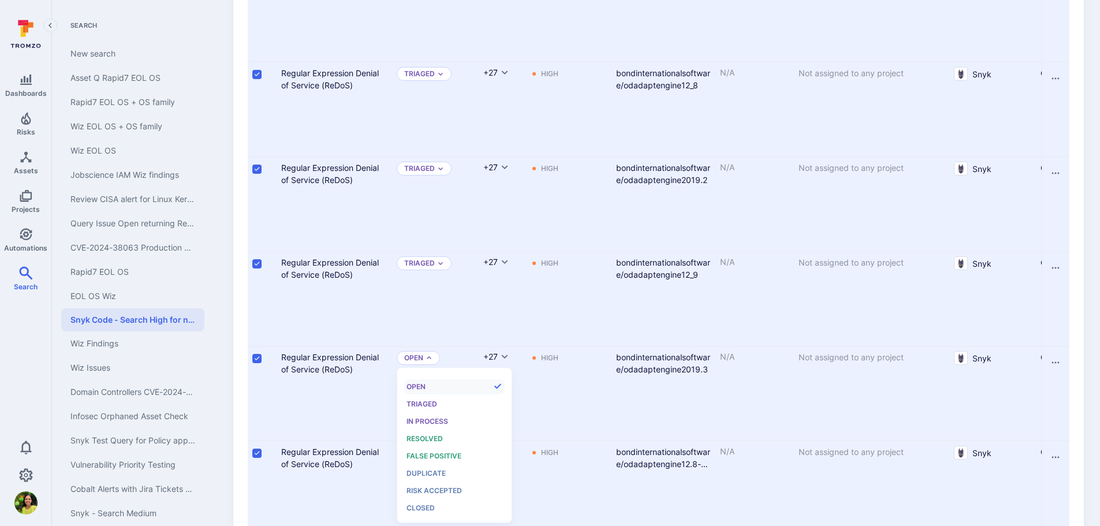
scroll to position [9, 0]
click at [437, 403] on div "Triaged" at bounding box center [453, 404] width 95 height 13
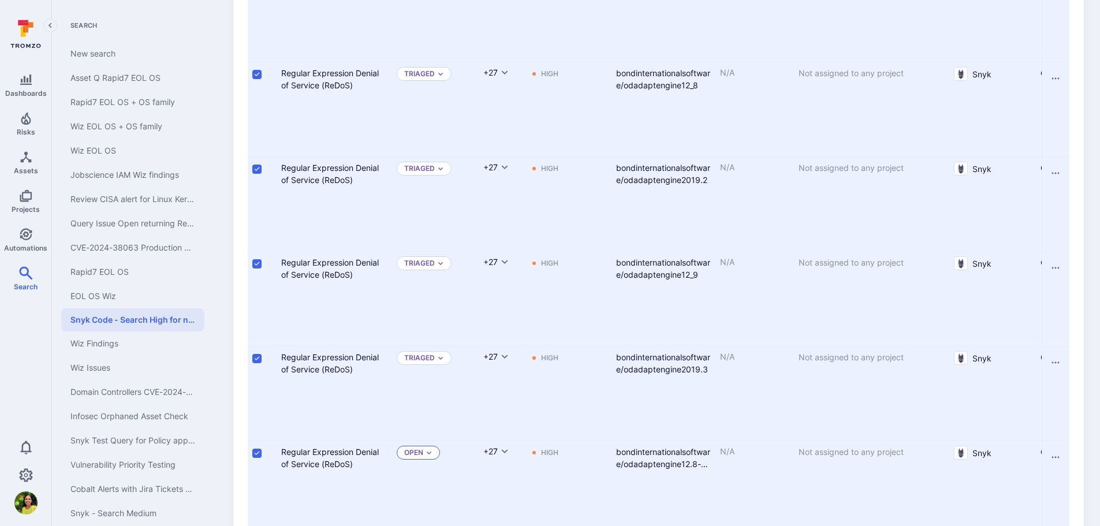
click at [424, 458] on div "Open" at bounding box center [418, 453] width 43 height 14
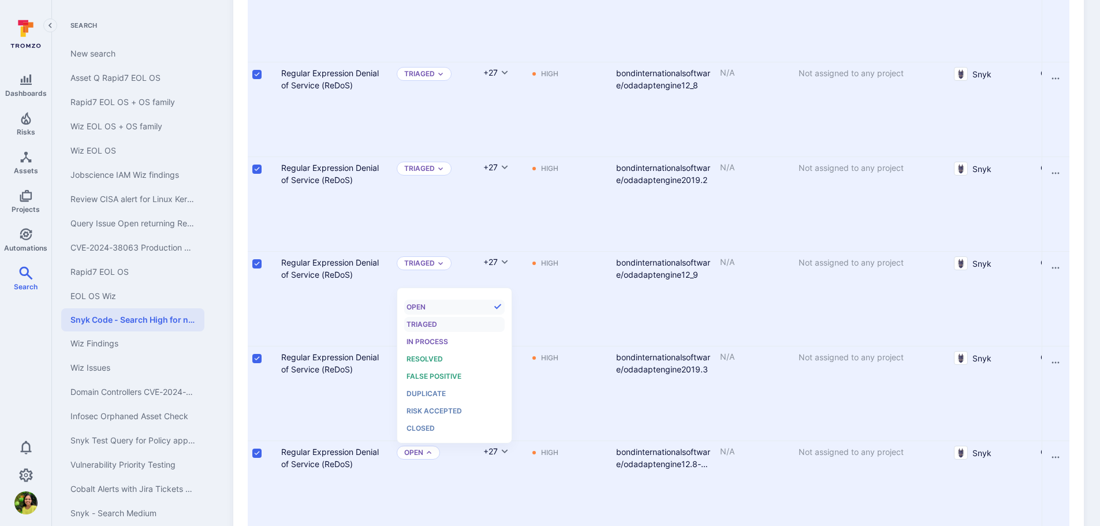
click at [428, 325] on span "Triaged" at bounding box center [421, 324] width 31 height 9
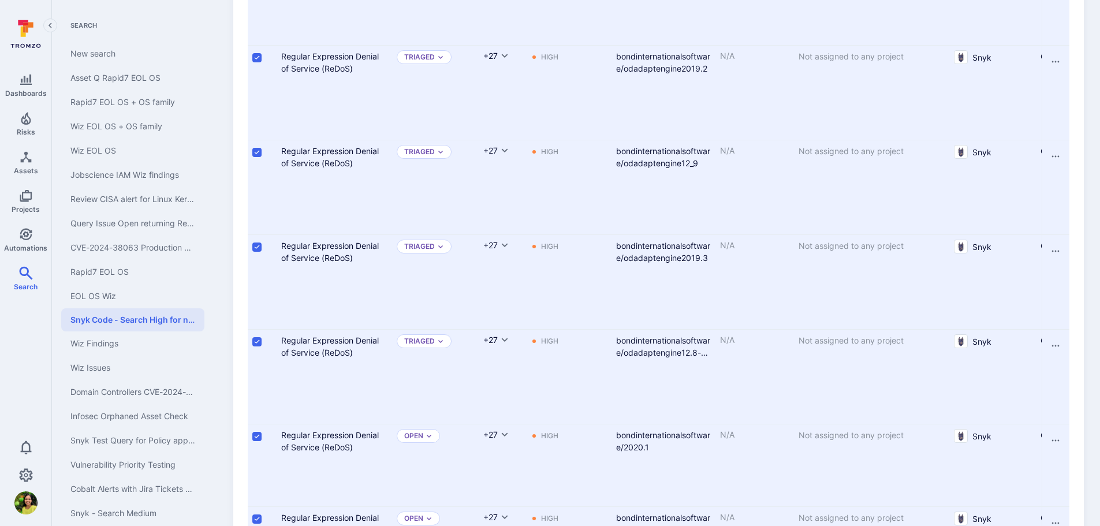
scroll to position [577, 0]
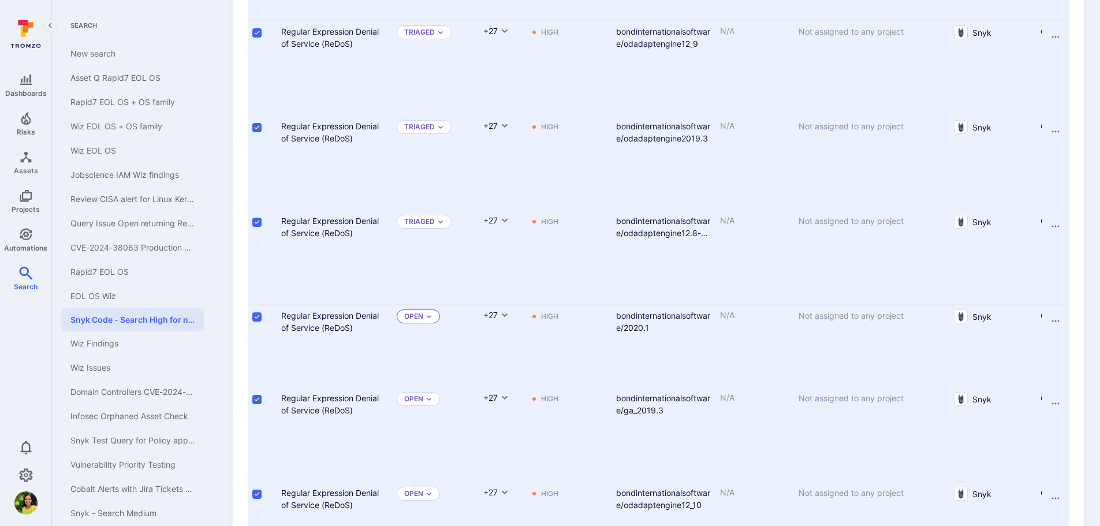
click at [426, 312] on div "Open" at bounding box center [418, 316] width 43 height 14
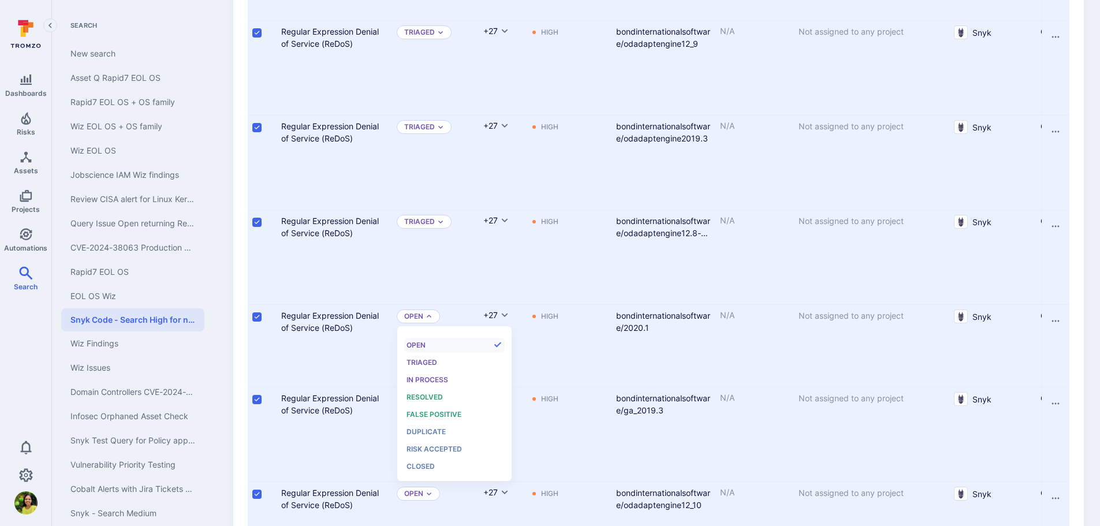
scroll to position [9, 0]
click at [435, 364] on span "Triaged" at bounding box center [421, 362] width 31 height 9
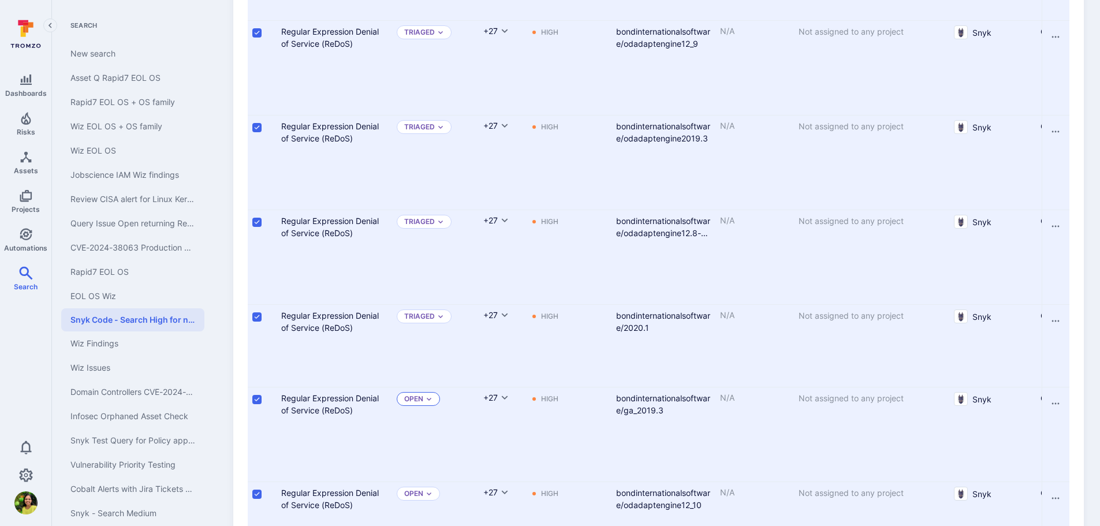
click at [424, 399] on div "Open" at bounding box center [418, 399] width 43 height 14
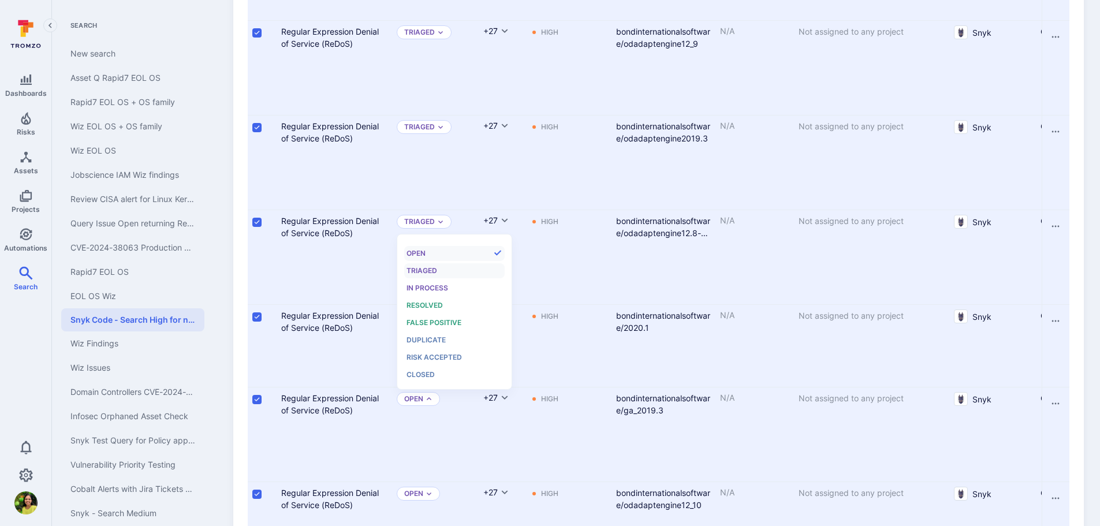
click at [430, 272] on span "Triaged" at bounding box center [421, 270] width 31 height 9
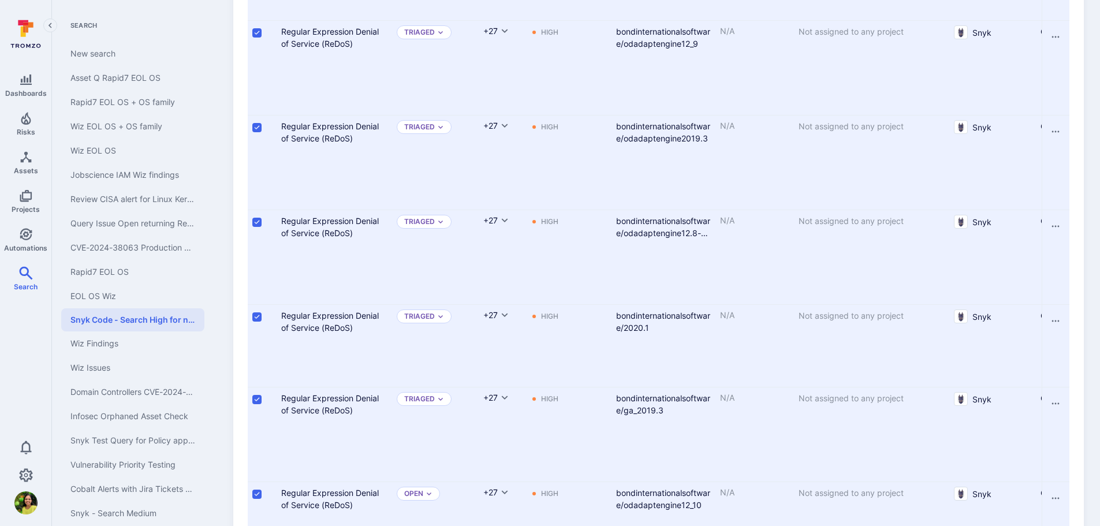
click at [425, 485] on div "Open" at bounding box center [435, 529] width 87 height 94
click at [425, 494] on icon "Expand dropdown" at bounding box center [428, 493] width 7 height 7
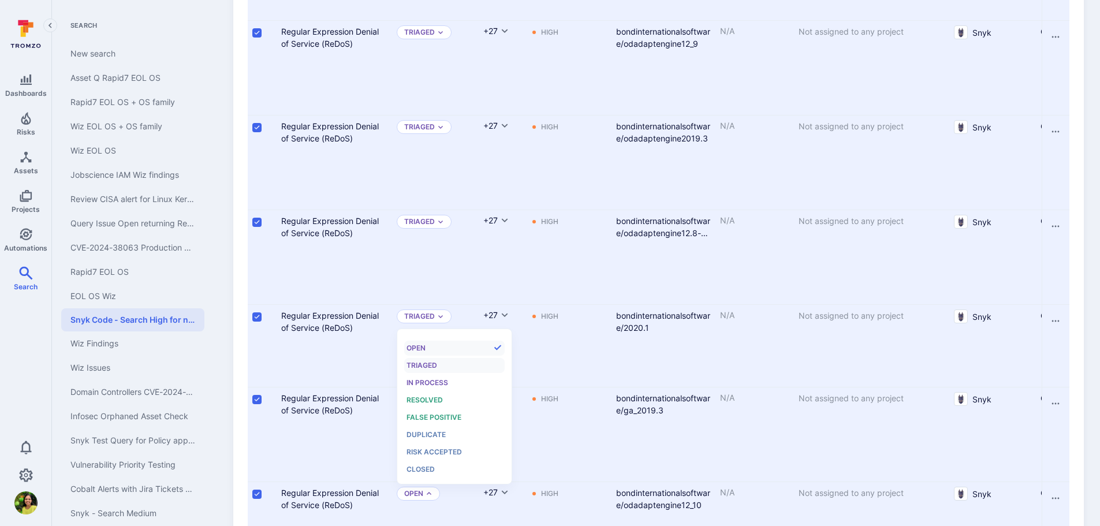
click at [428, 359] on div "Triaged" at bounding box center [453, 365] width 95 height 13
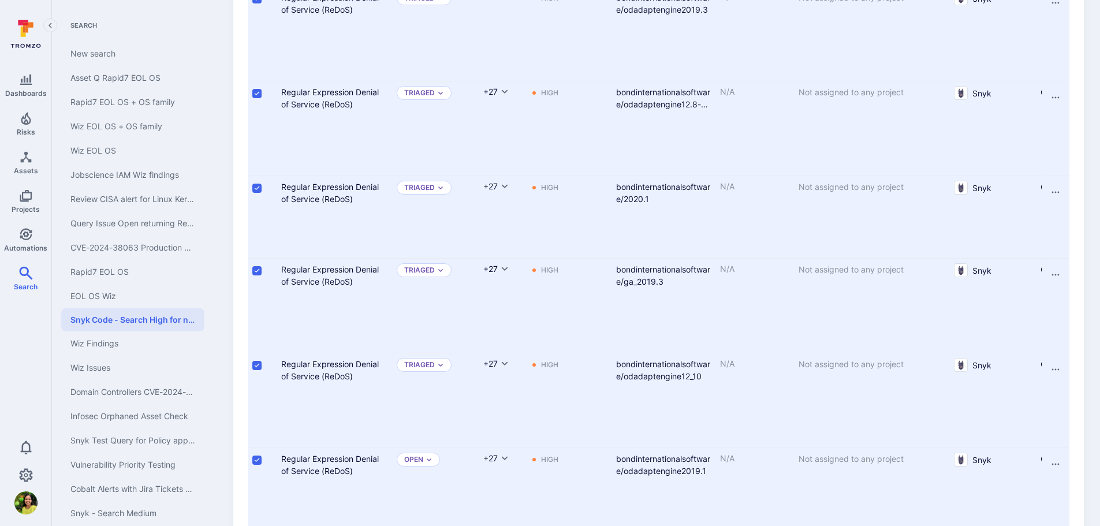
scroll to position [808, 0]
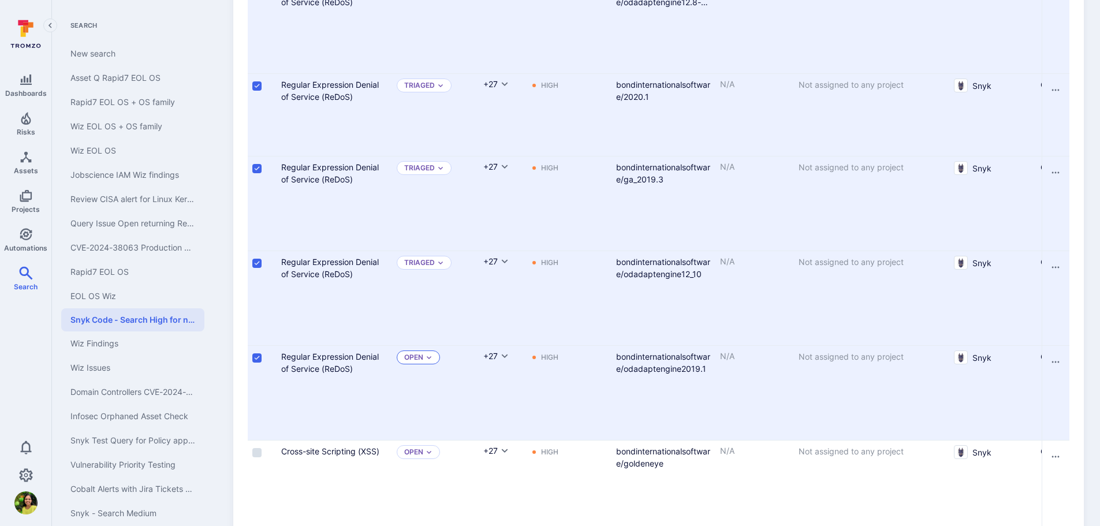
click at [424, 358] on div "Open" at bounding box center [418, 357] width 43 height 14
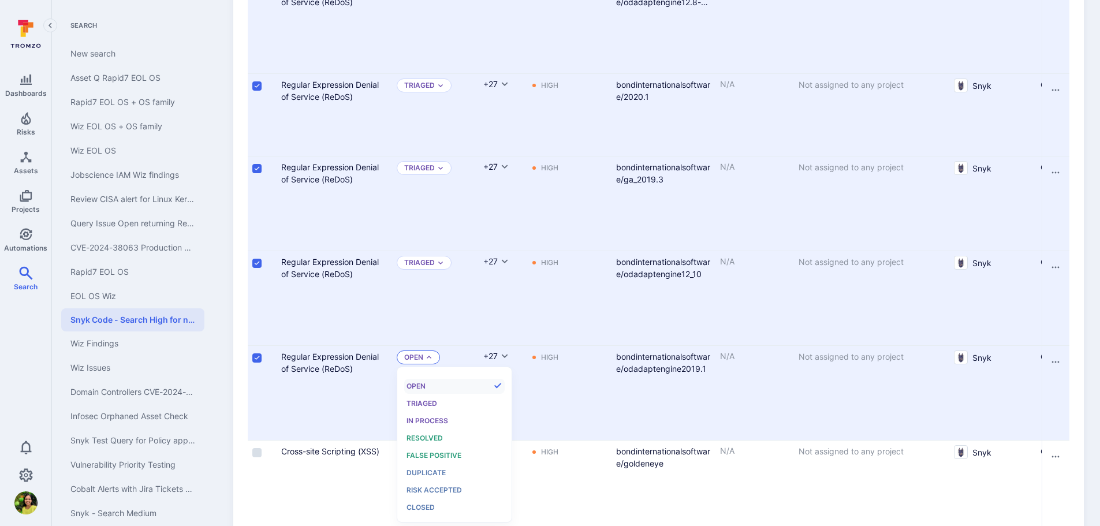
scroll to position [9, 0]
click at [421, 405] on span "Triaged" at bounding box center [421, 403] width 31 height 9
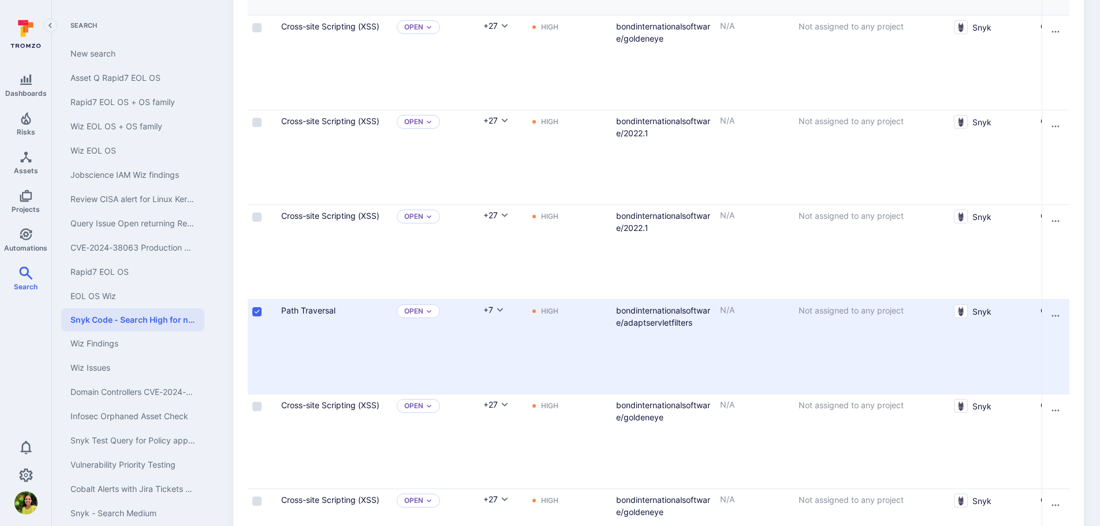
scroll to position [1558, 0]
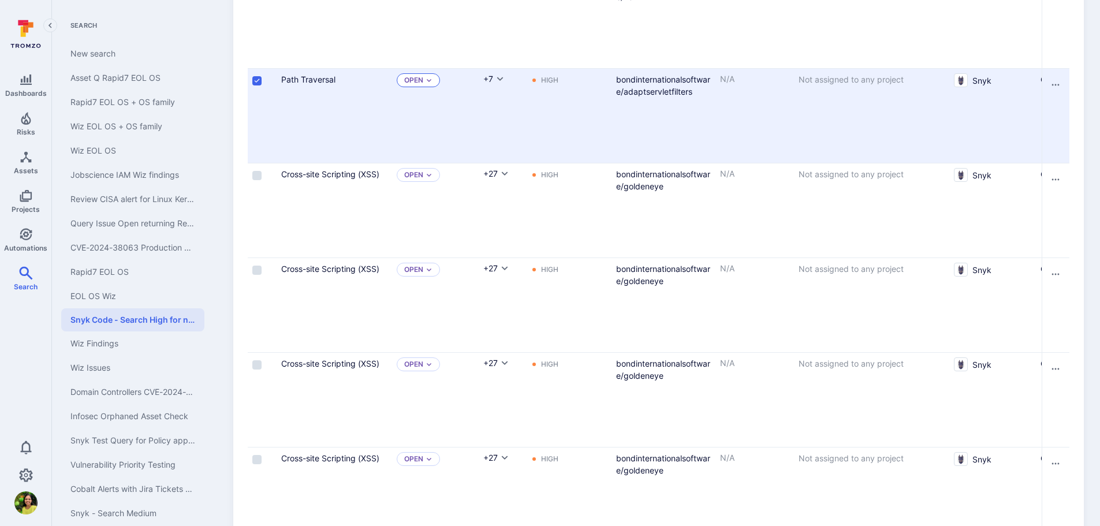
click at [418, 81] on p "Open" at bounding box center [413, 80] width 19 height 9
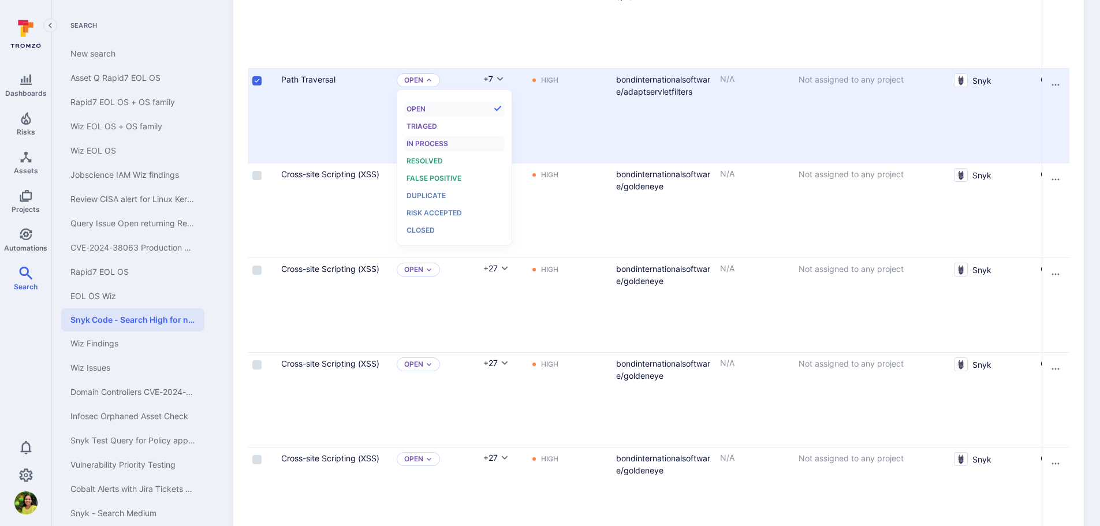
scroll to position [9, 0]
click at [423, 132] on div "Triaged" at bounding box center [453, 126] width 95 height 13
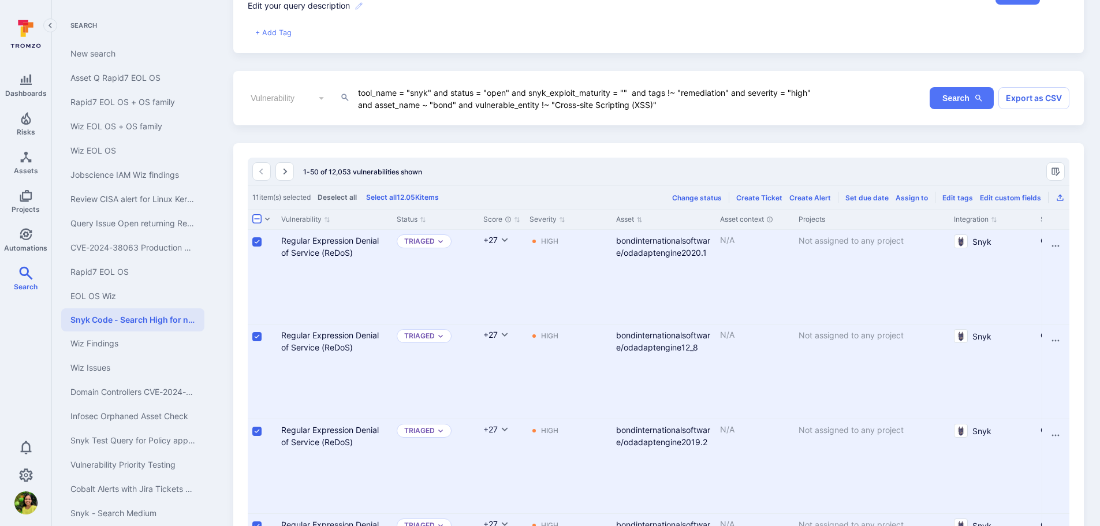
scroll to position [0, 0]
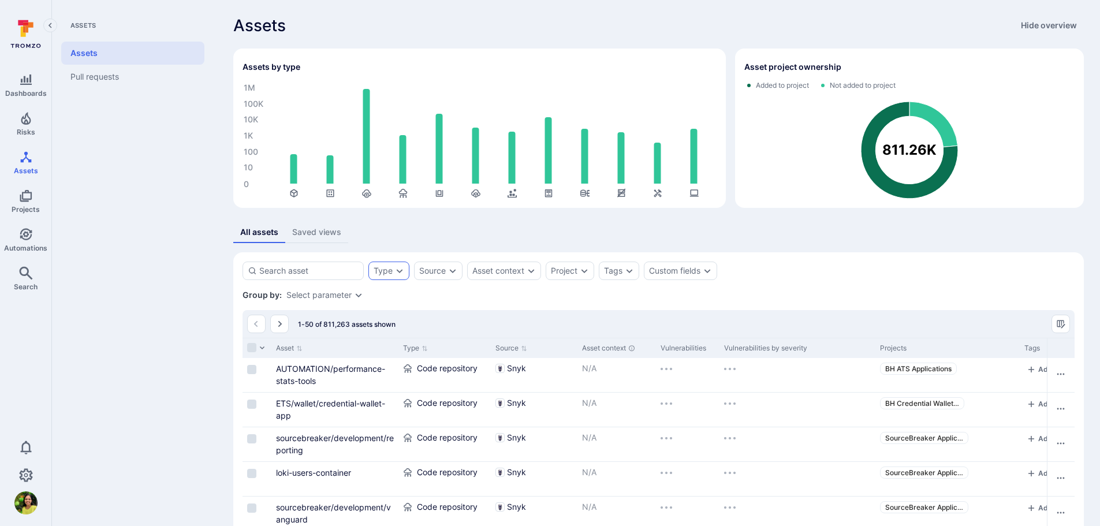
click at [386, 273] on div "Type" at bounding box center [382, 270] width 19 height 9
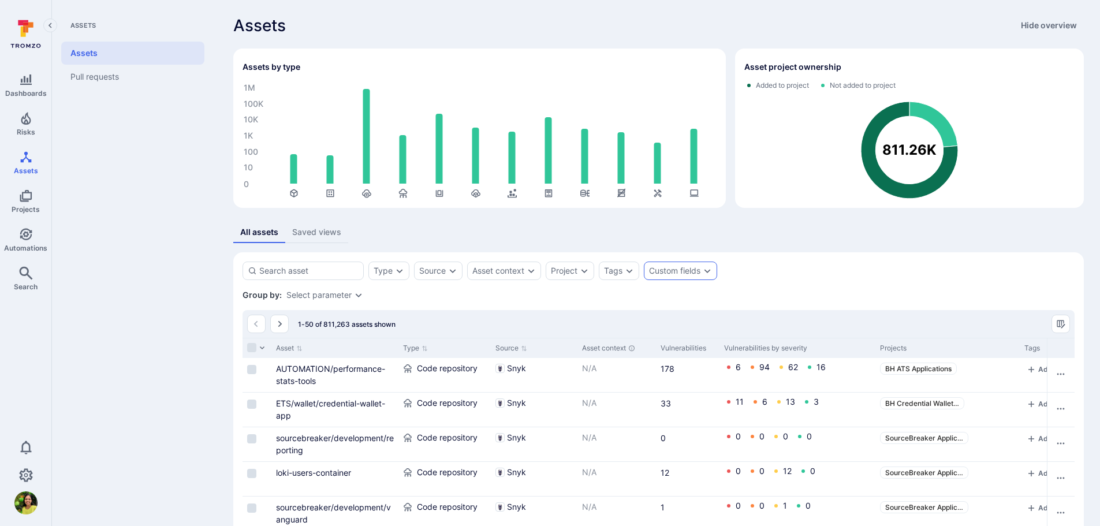
click at [702, 274] on div "Custom fields" at bounding box center [680, 270] width 73 height 18
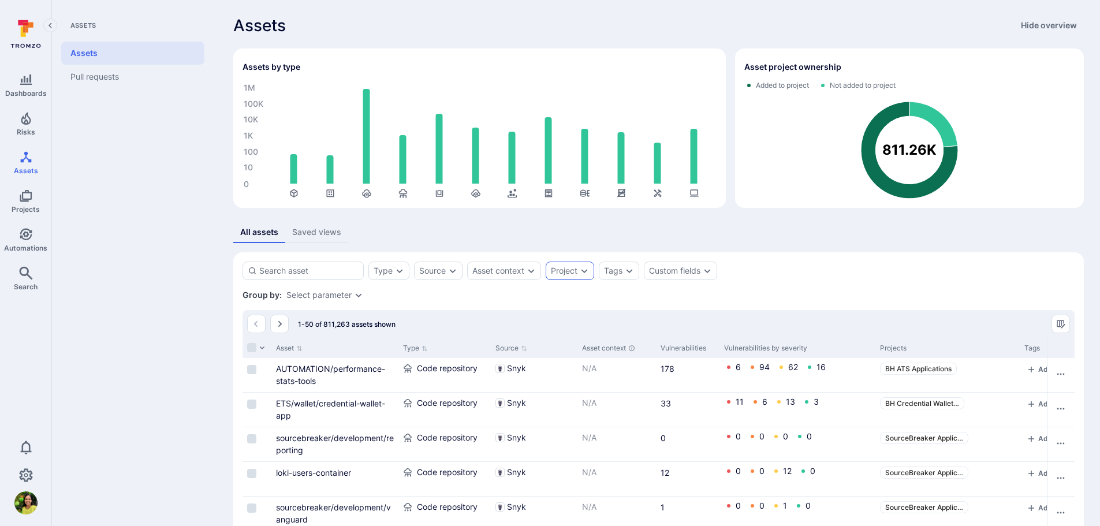
click at [571, 274] on div "Project" at bounding box center [564, 270] width 27 height 9
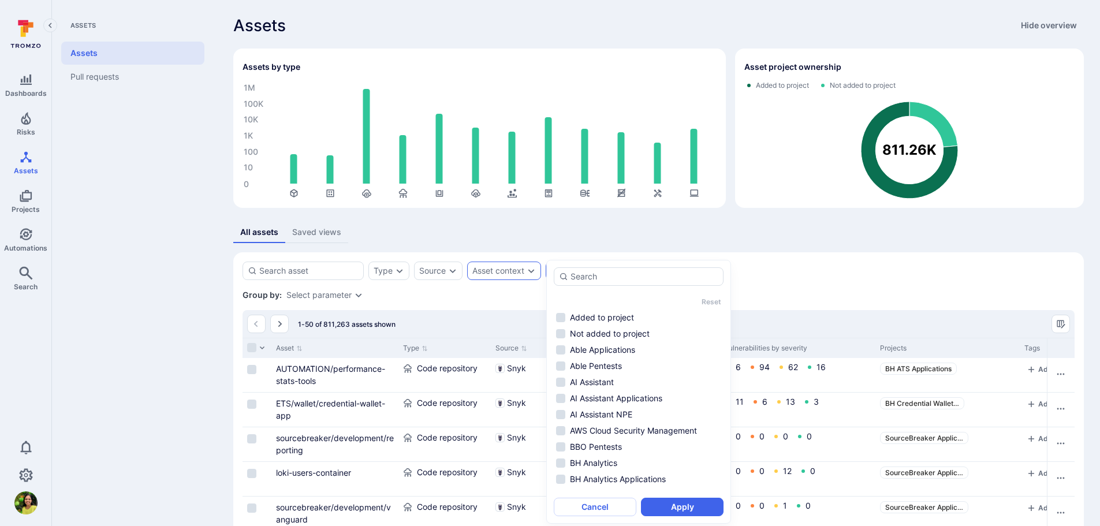
click at [510, 273] on div "Asset context" at bounding box center [498, 270] width 52 height 9
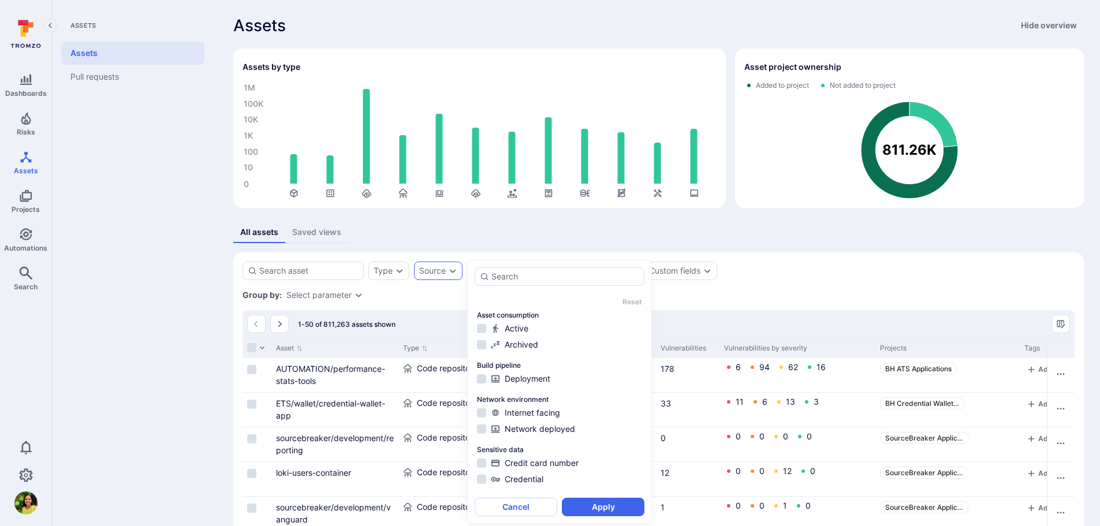
click at [442, 270] on div "Source" at bounding box center [432, 270] width 27 height 9
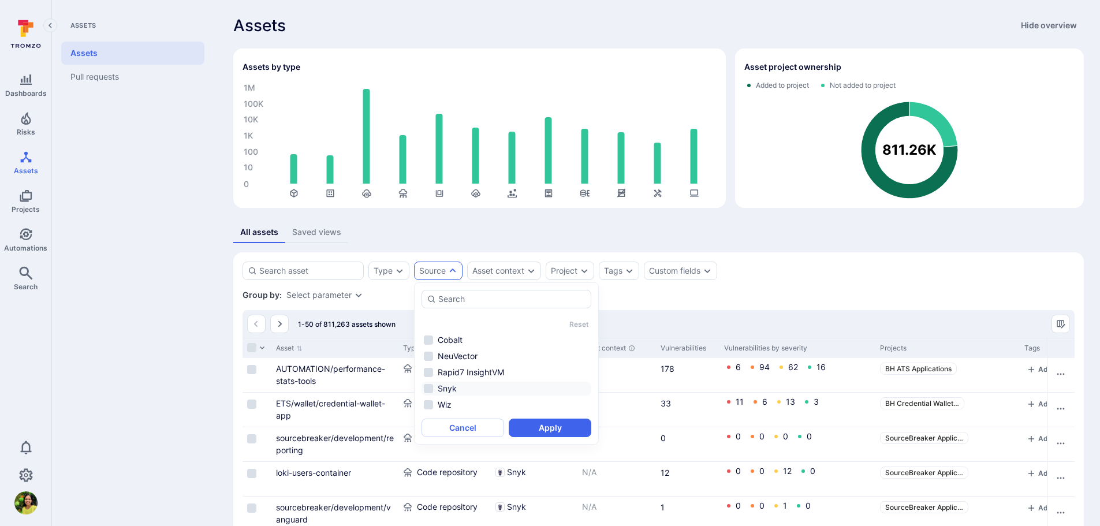
click at [446, 390] on li "Snyk" at bounding box center [506, 389] width 170 height 14
click at [545, 423] on button "Apply" at bounding box center [550, 427] width 83 height 18
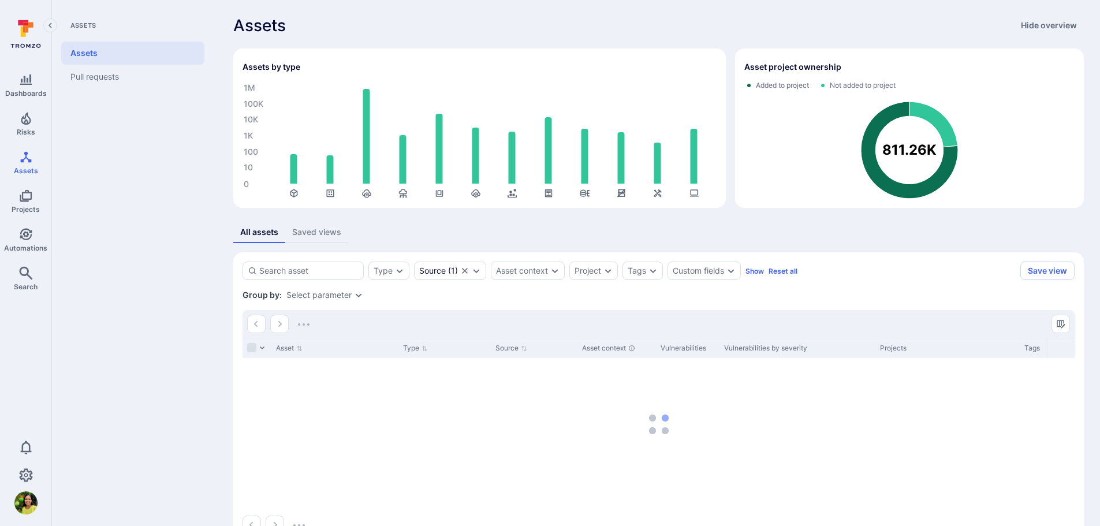
scroll to position [33, 0]
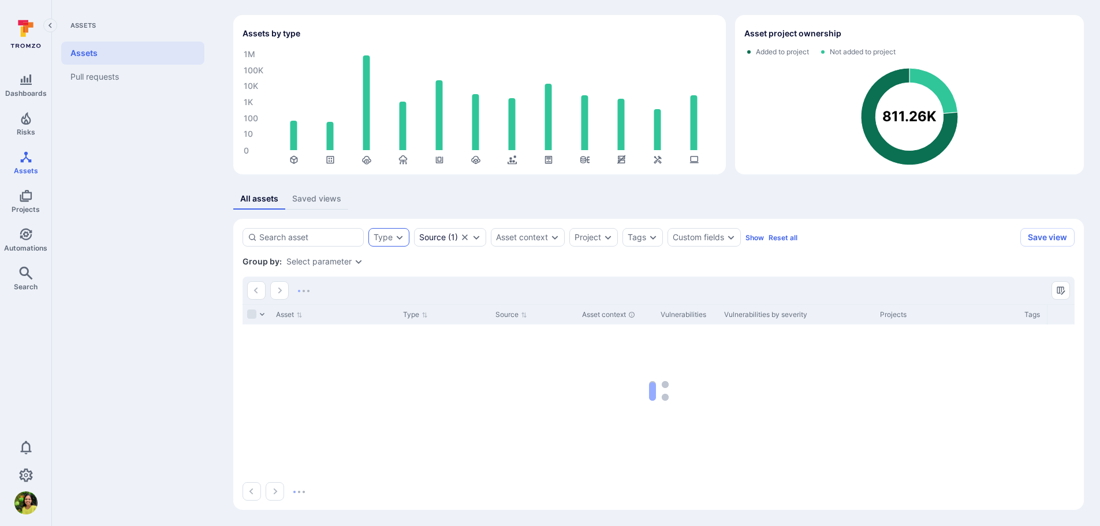
click at [394, 235] on div "Type" at bounding box center [388, 237] width 41 height 18
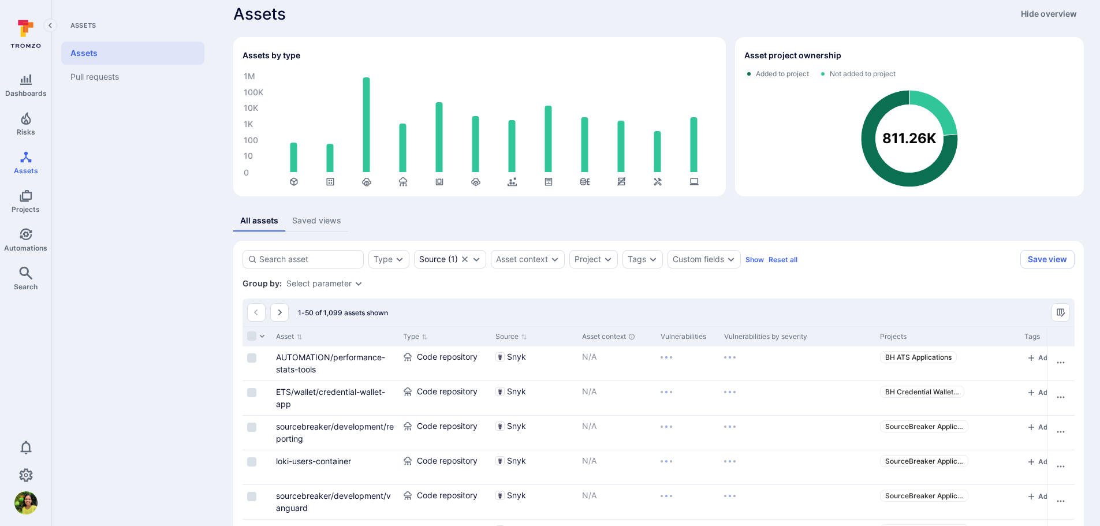
scroll to position [0, 0]
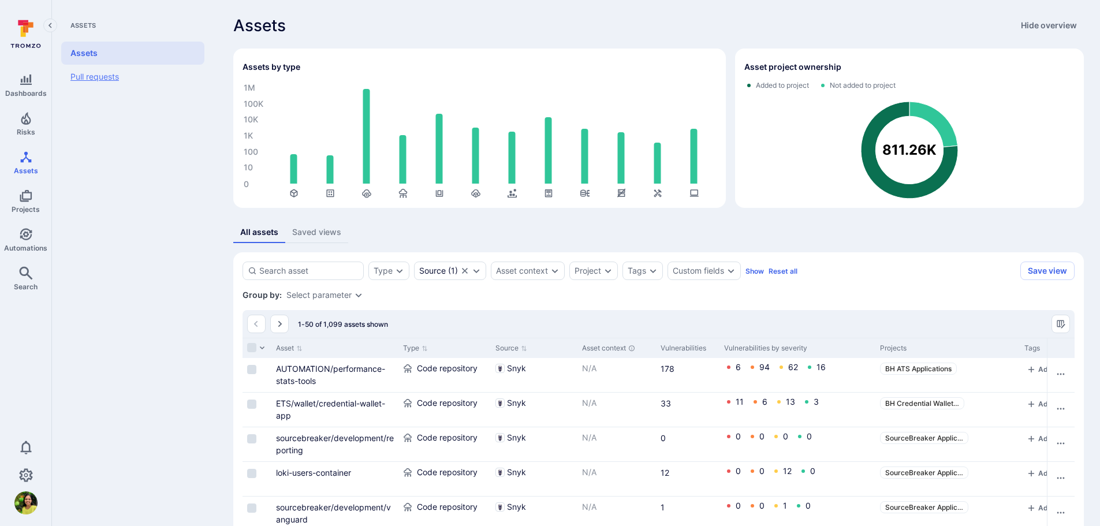
click at [113, 80] on link "Pull requests" at bounding box center [132, 77] width 143 height 24
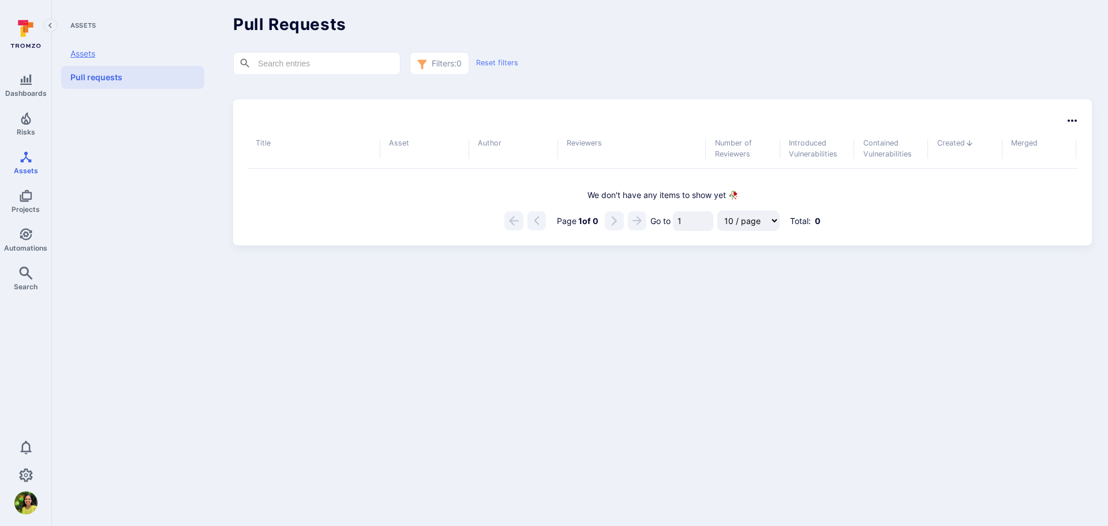
click at [94, 51] on link "Assets" at bounding box center [132, 54] width 143 height 24
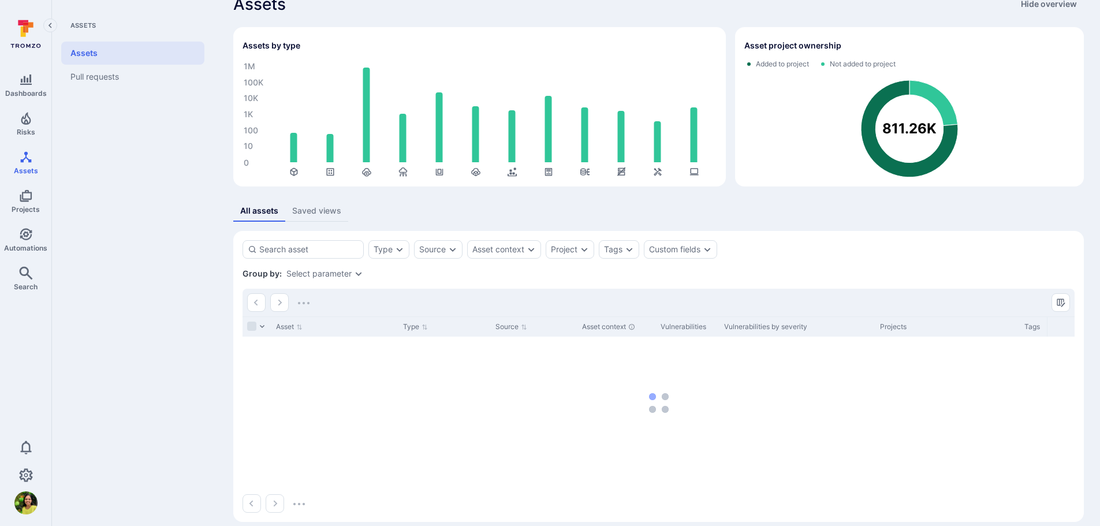
scroll to position [33, 0]
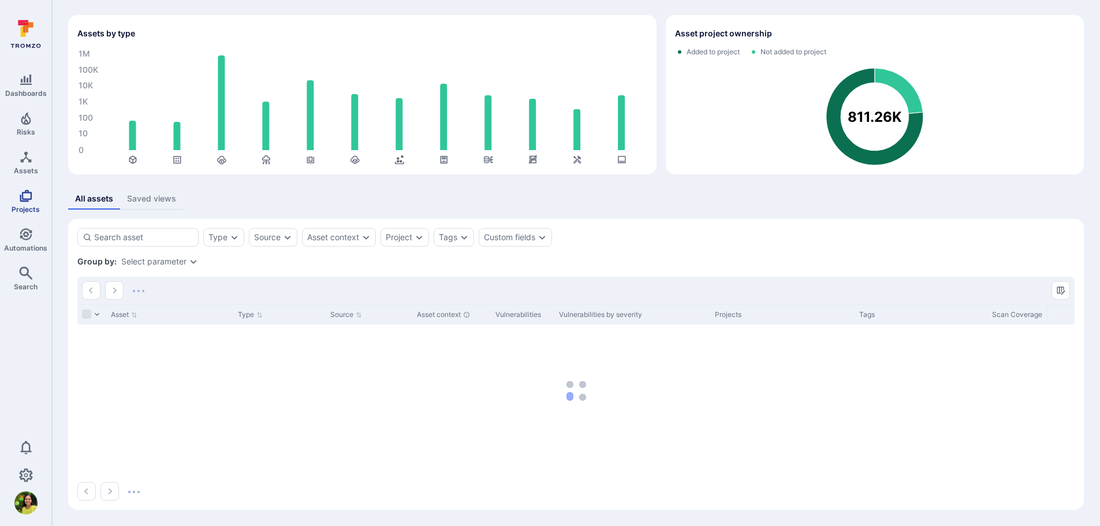
click at [27, 211] on span "Projects" at bounding box center [26, 209] width 28 height 9
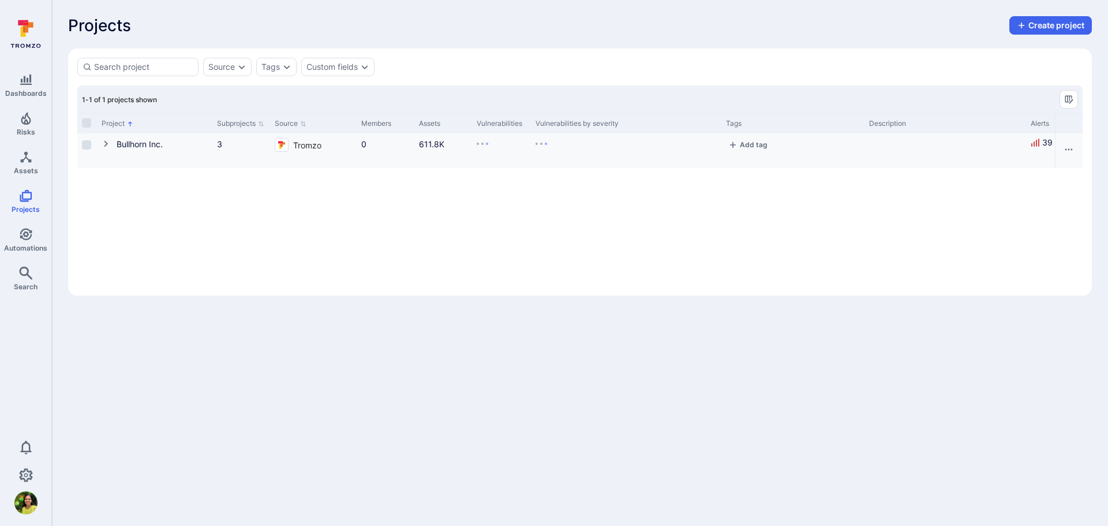
click at [110, 145] on icon "Cell for Project" at bounding box center [106, 143] width 9 height 9
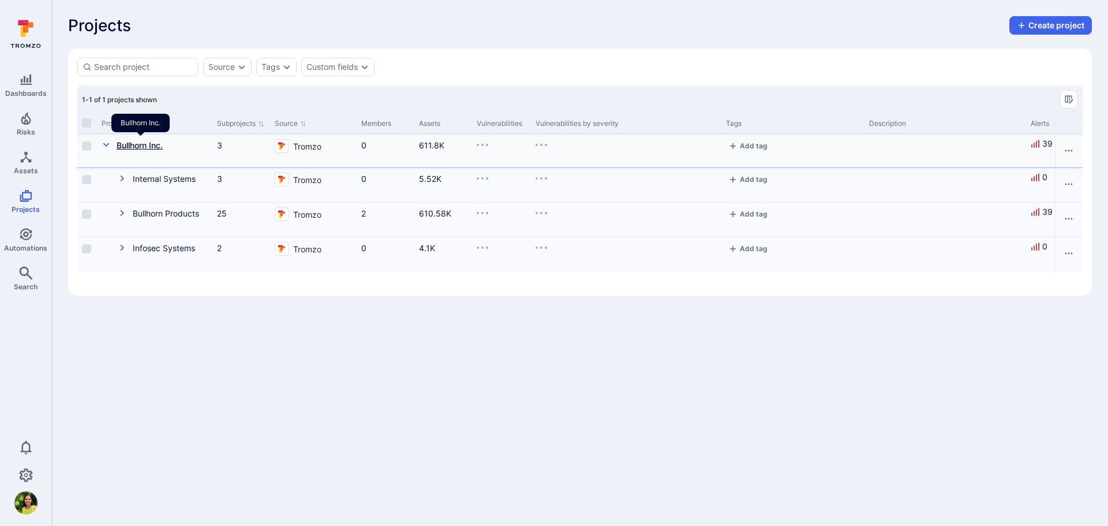
click at [132, 141] on link "Bullhorn Inc." at bounding box center [140, 145] width 46 height 10
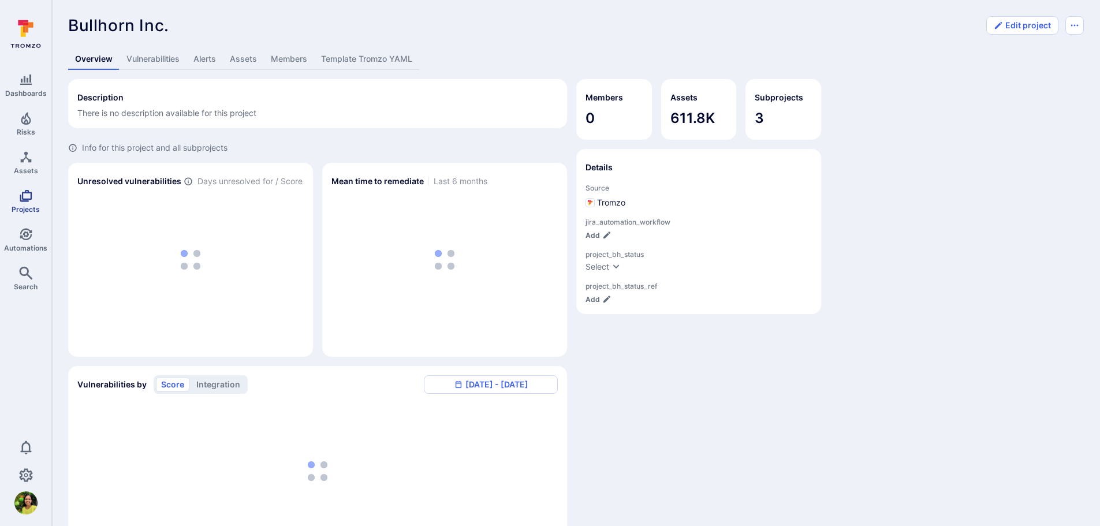
click at [25, 195] on icon "Projects" at bounding box center [26, 196] width 14 height 14
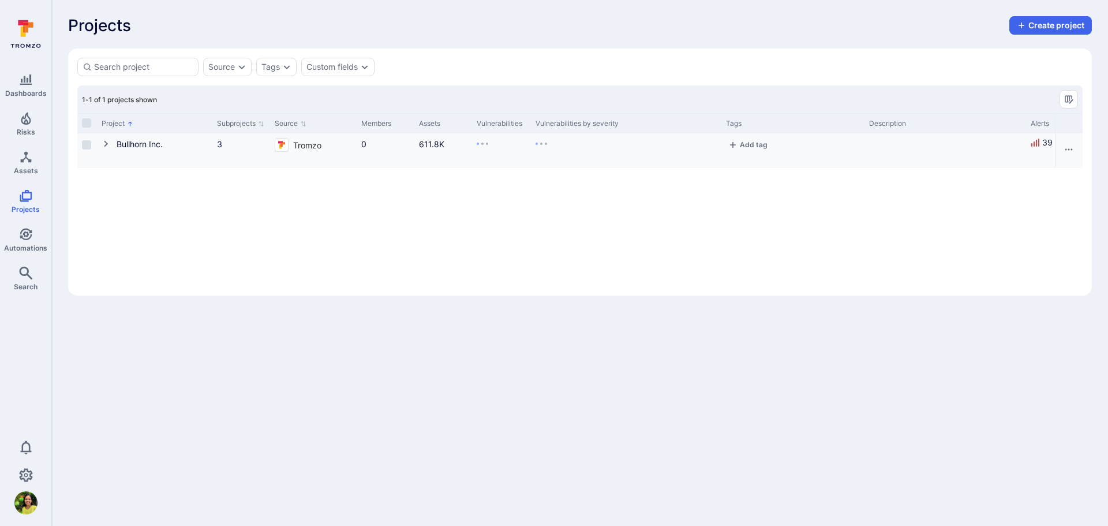
click at [108, 144] on icon "Cell for Project" at bounding box center [106, 143] width 9 height 9
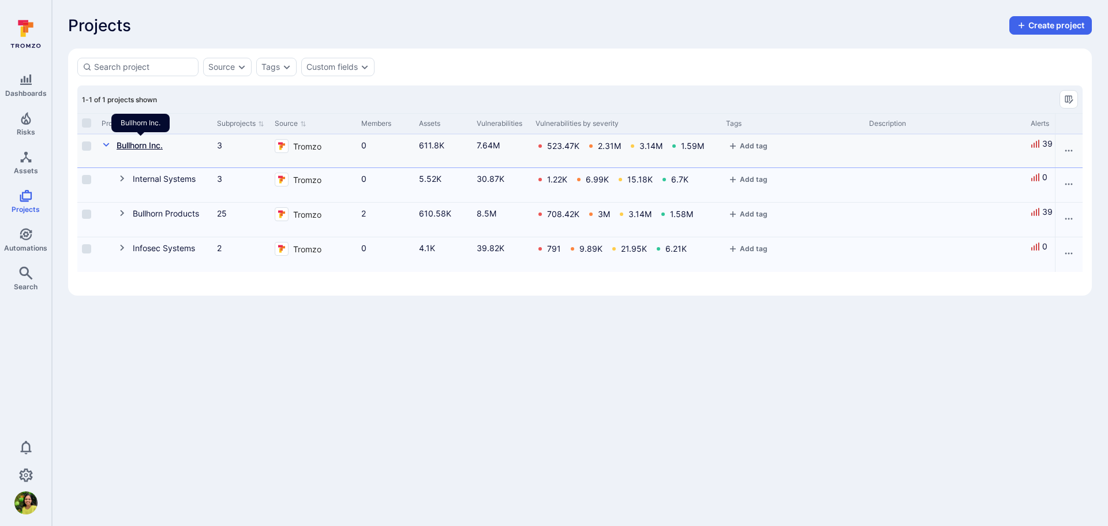
click at [152, 148] on link "Bullhorn Inc." at bounding box center [140, 145] width 46 height 10
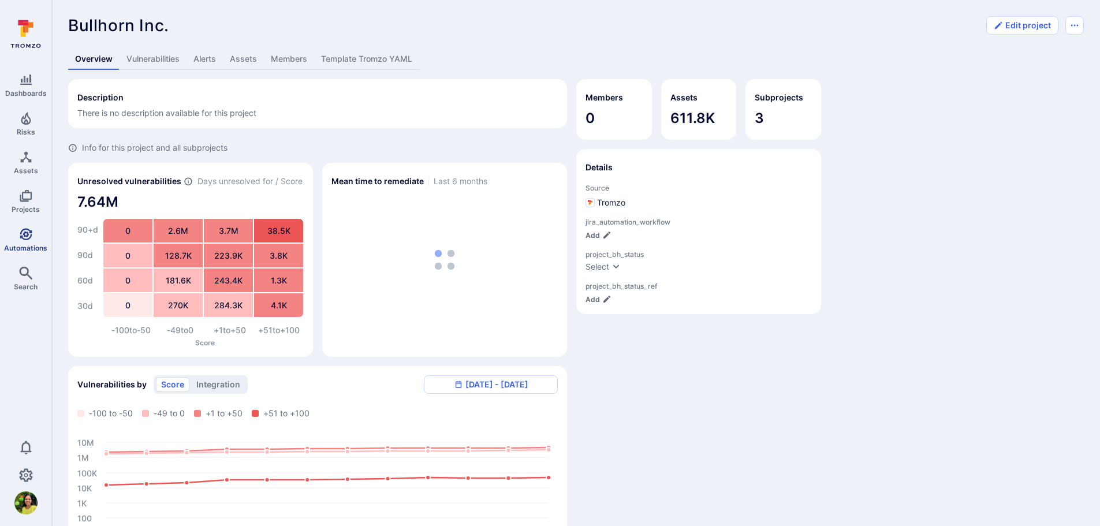
click at [36, 242] on link "Automations" at bounding box center [25, 240] width 51 height 34
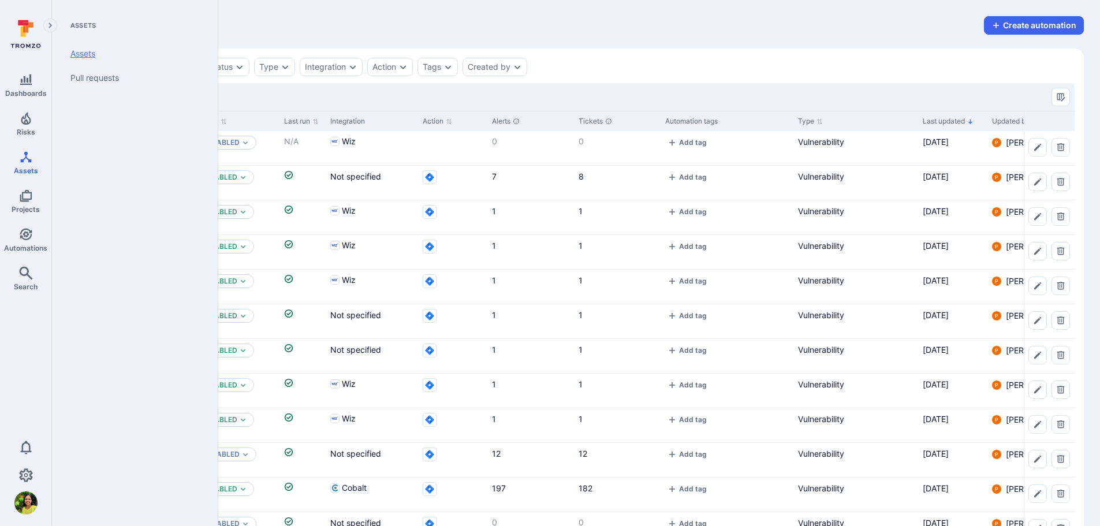
click at [77, 54] on link "Assets" at bounding box center [132, 54] width 143 height 24
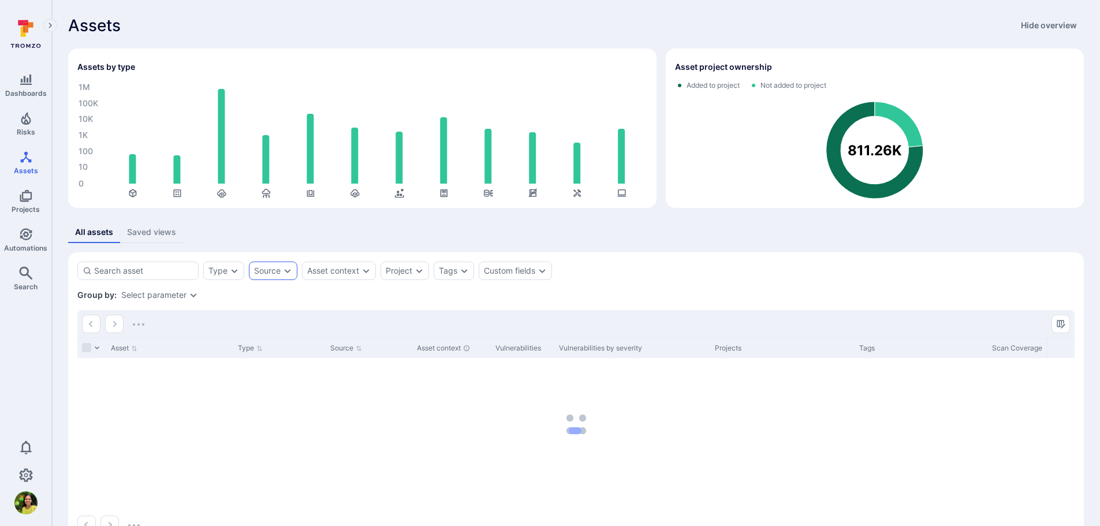
click at [271, 273] on div "Source" at bounding box center [267, 270] width 27 height 9
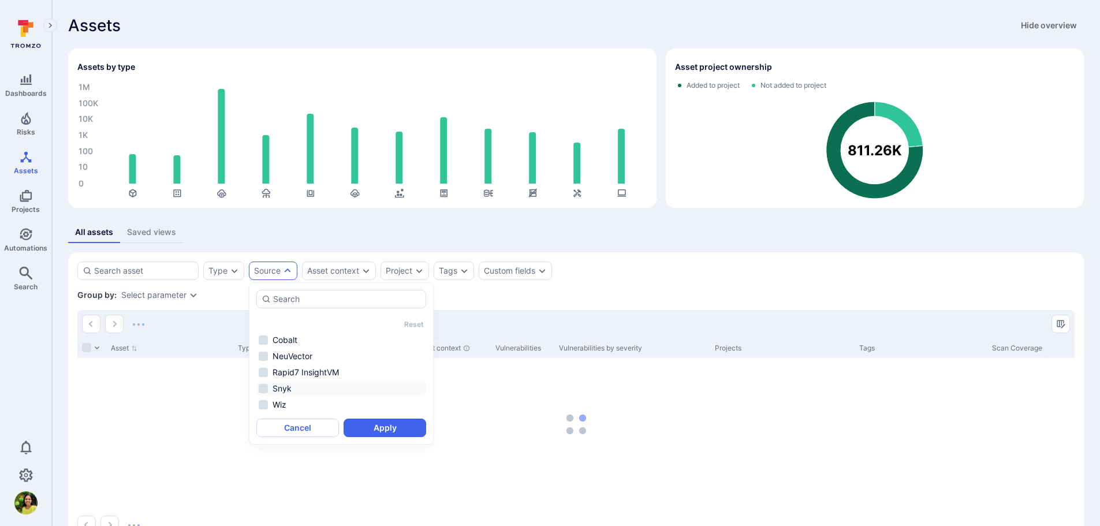
click at [264, 384] on li "Snyk" at bounding box center [341, 389] width 170 height 14
drag, startPoint x: 373, startPoint y: 425, endPoint x: 377, endPoint y: 420, distance: 7.0
click at [373, 425] on button "Apply" at bounding box center [384, 427] width 83 height 18
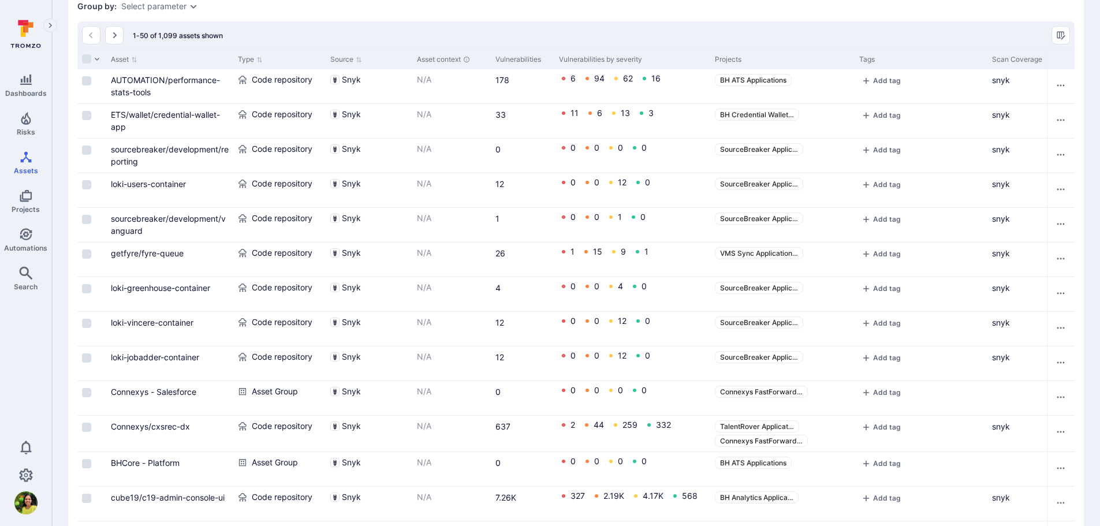
scroll to position [115, 0]
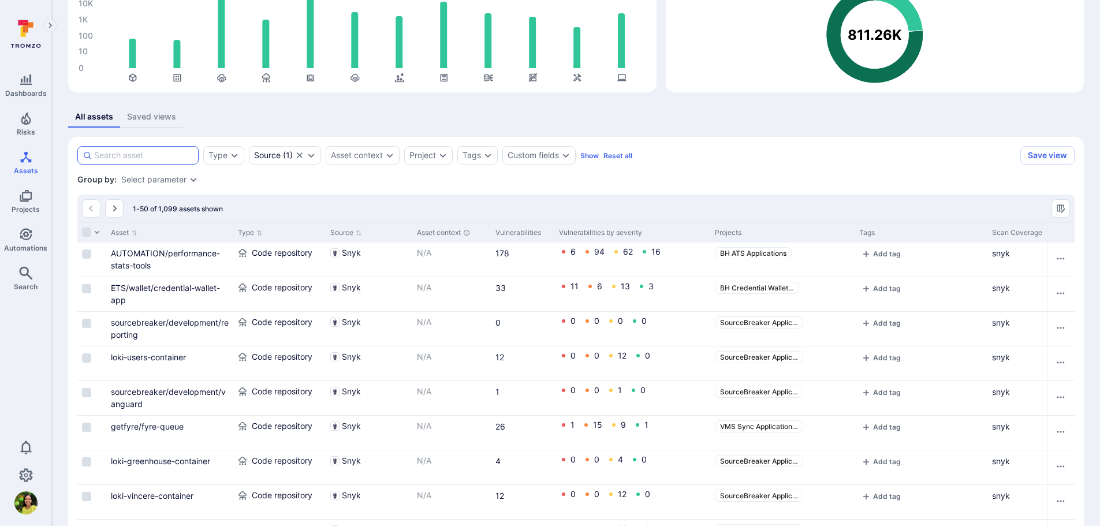
click at [156, 157] on input at bounding box center [143, 155] width 99 height 12
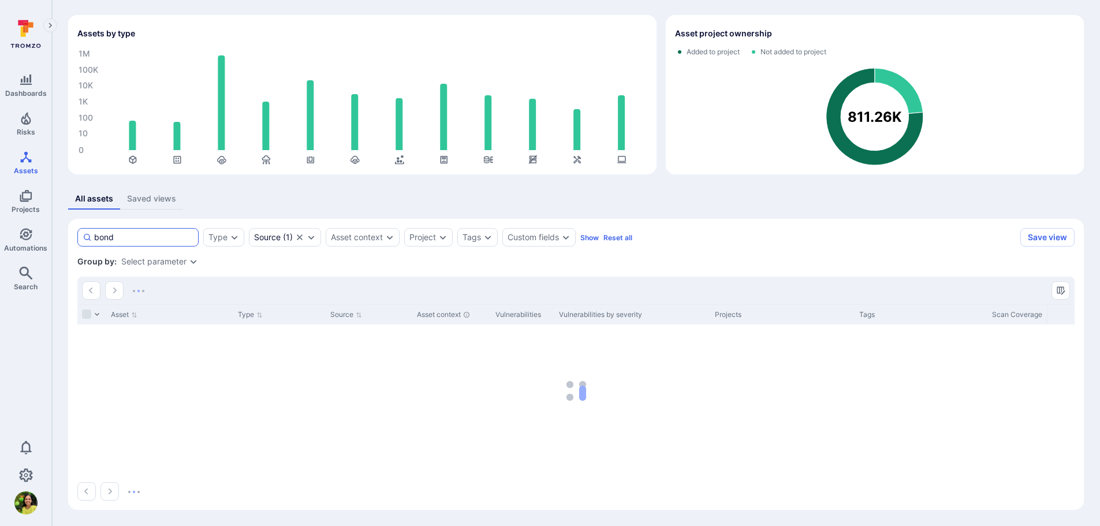
scroll to position [33, 0]
type input "b"
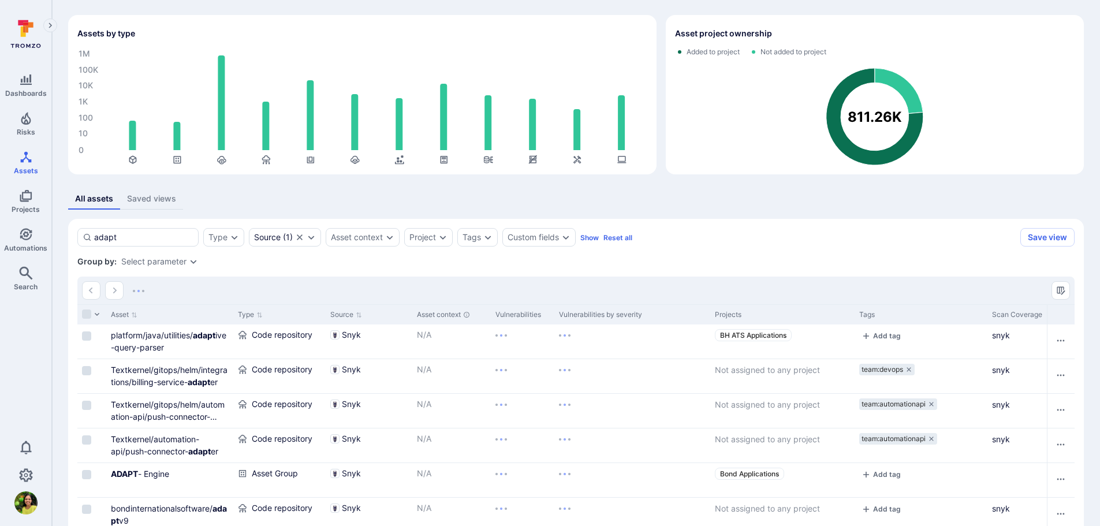
scroll to position [115, 0]
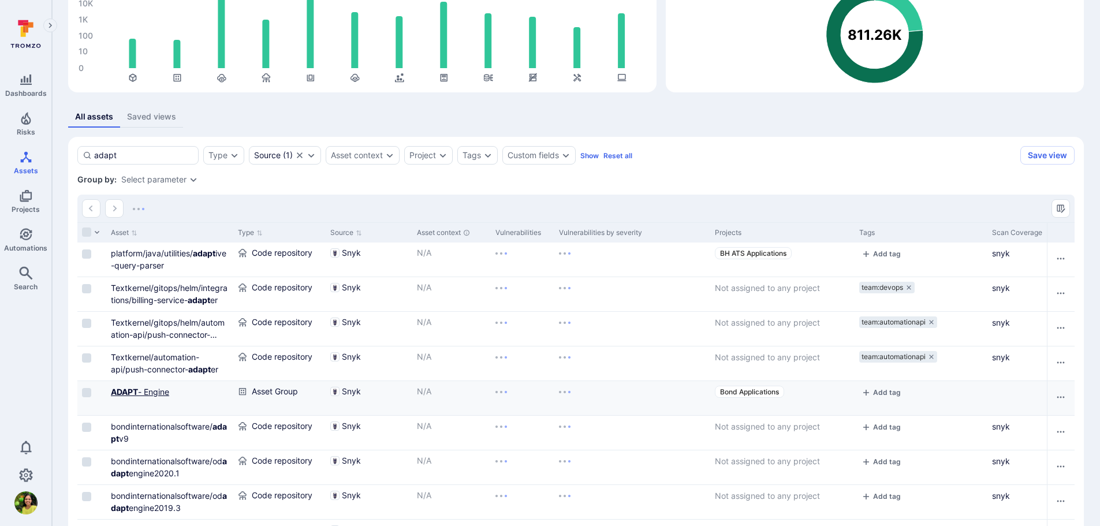
type input "adapt"
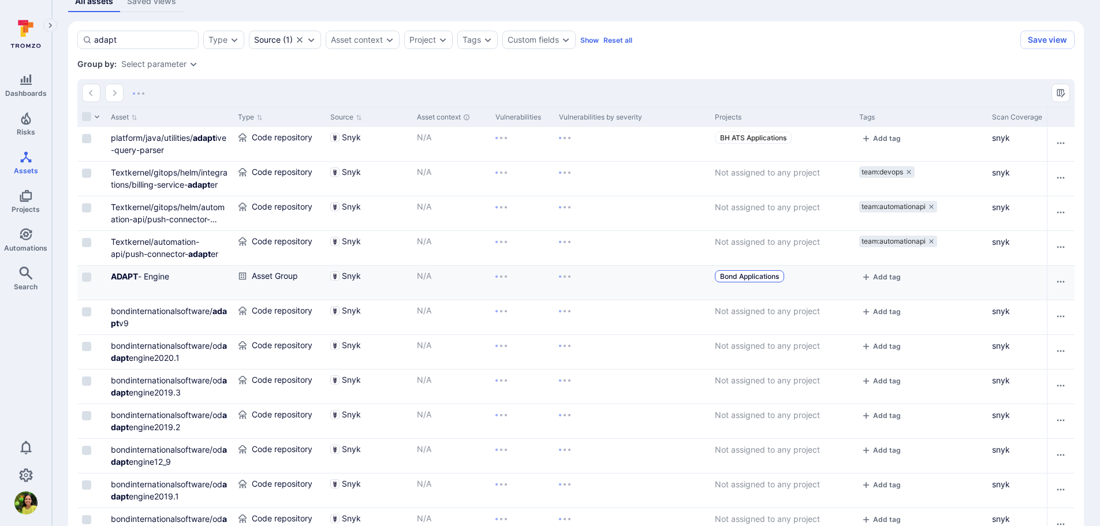
click at [756, 276] on span "Bond Applications" at bounding box center [749, 276] width 59 height 9
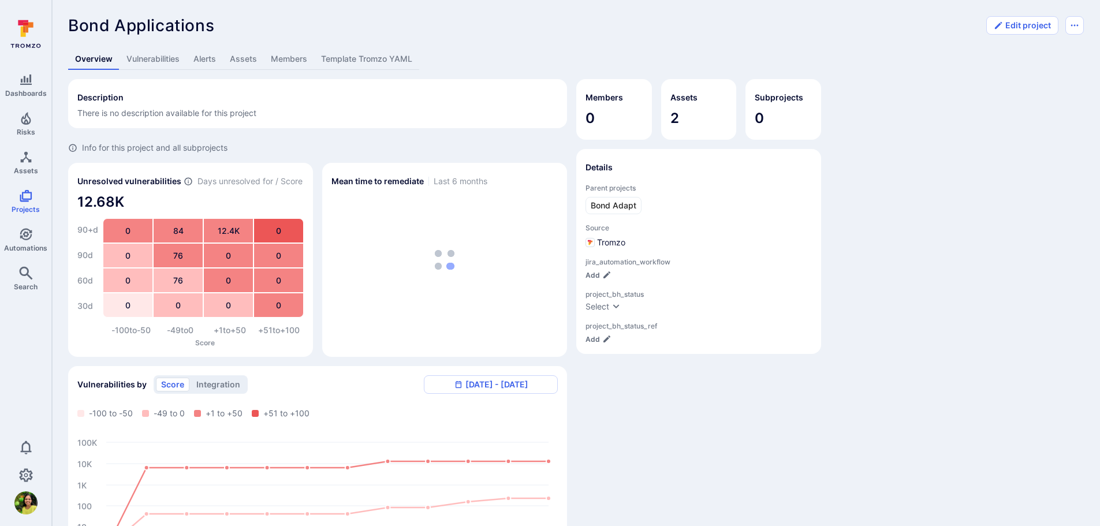
click at [213, 60] on link "Alerts" at bounding box center [204, 58] width 36 height 21
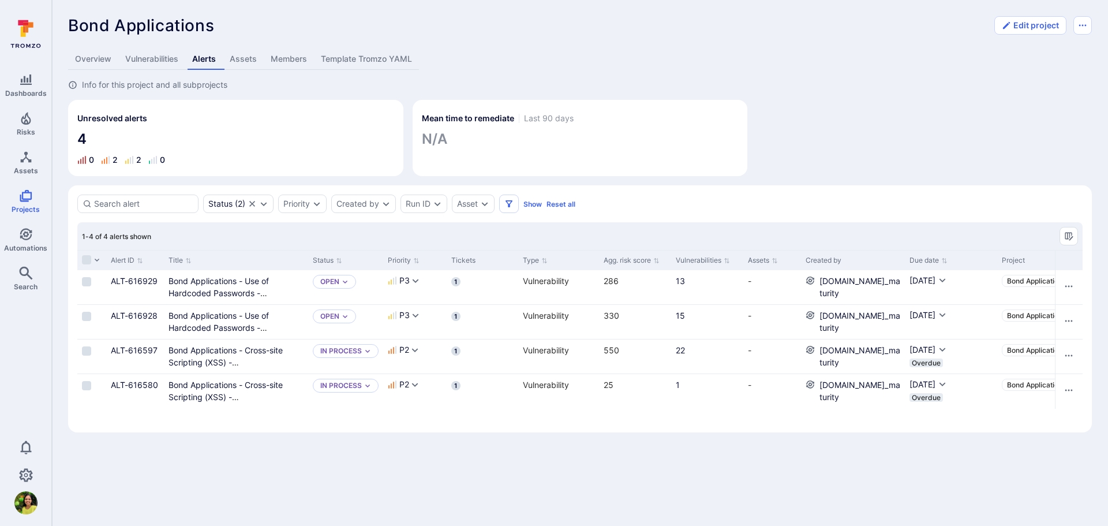
click at [242, 58] on link "Assets" at bounding box center [243, 58] width 41 height 21
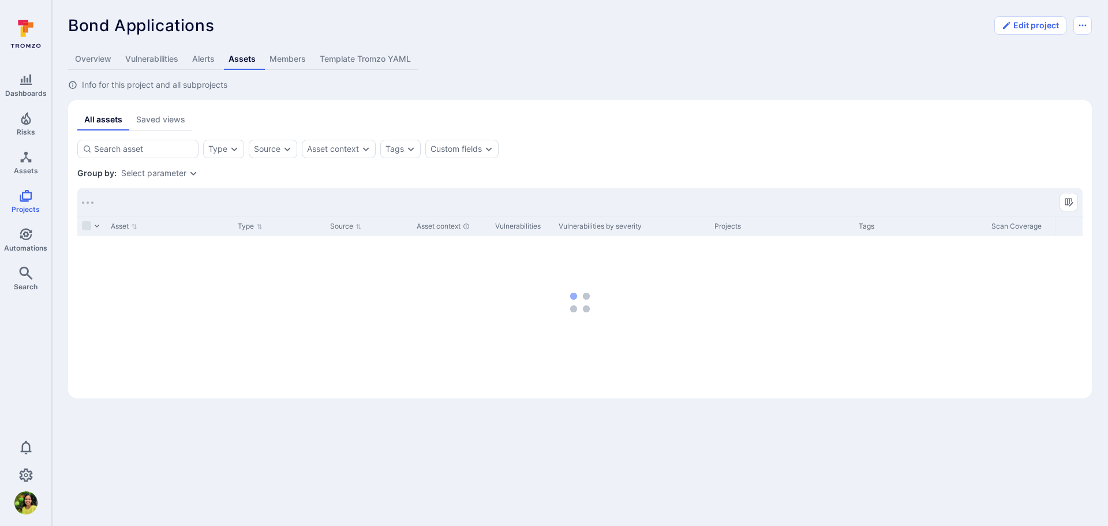
click at [289, 63] on link "Members" at bounding box center [288, 58] width 50 height 21
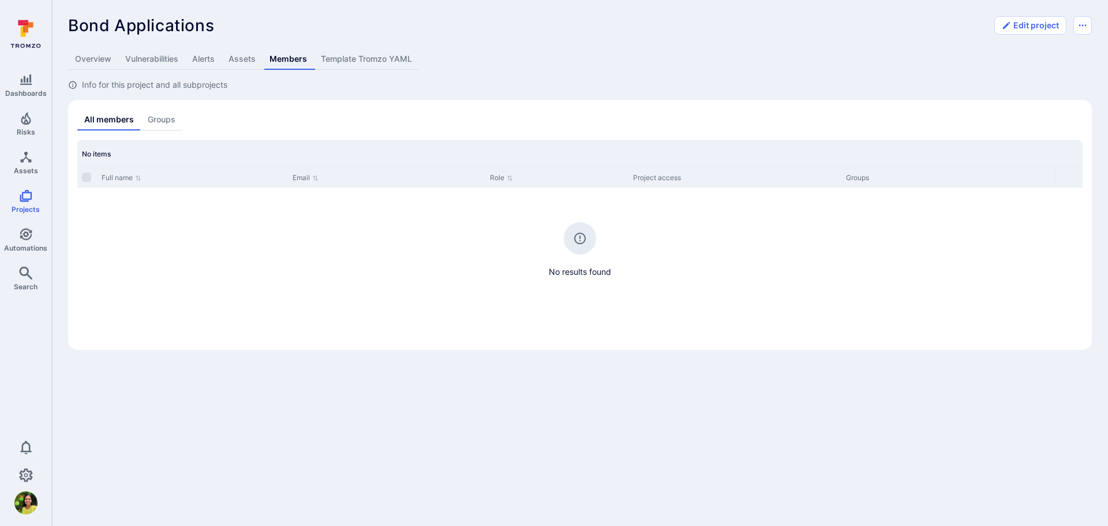
click at [165, 61] on link "Vulnerabilities" at bounding box center [151, 58] width 67 height 21
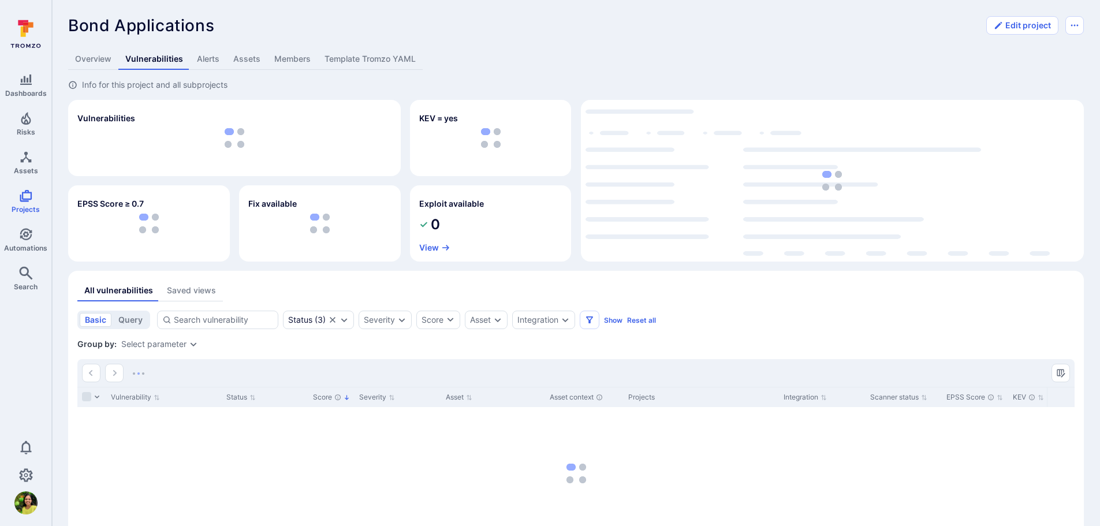
click at [99, 58] on link "Overview" at bounding box center [93, 58] width 50 height 21
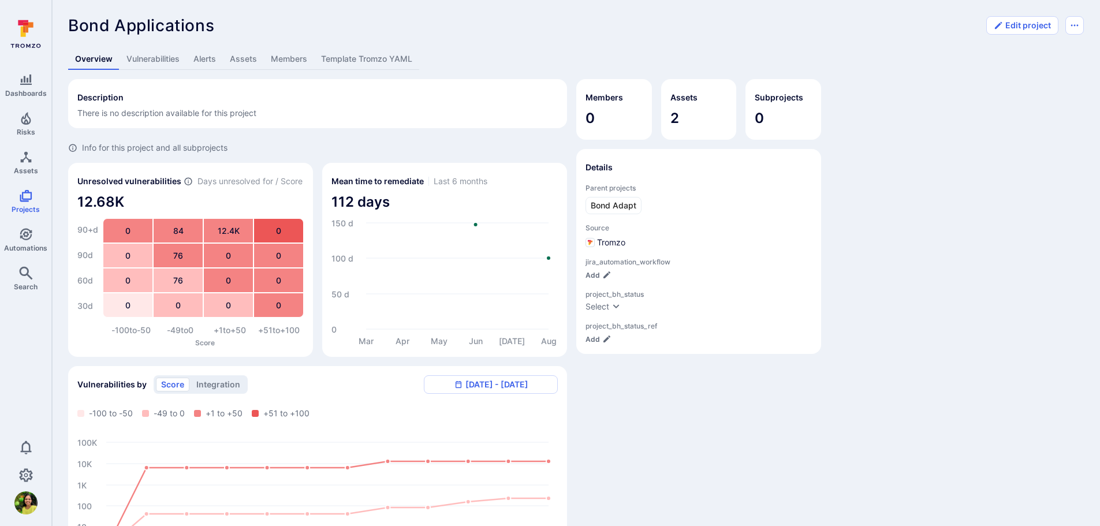
click at [151, 54] on link "Vulnerabilities" at bounding box center [152, 58] width 67 height 21
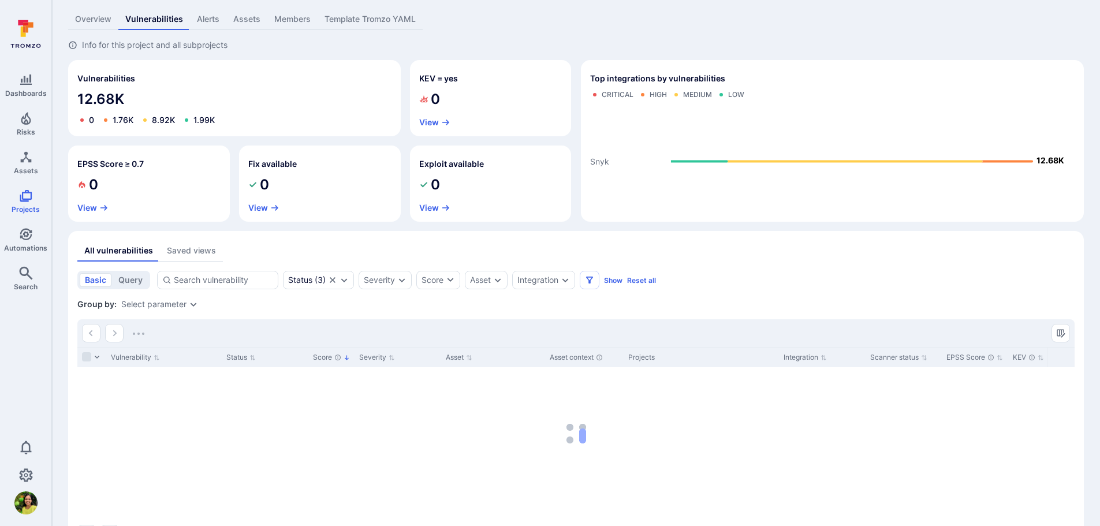
scroll to position [83, 0]
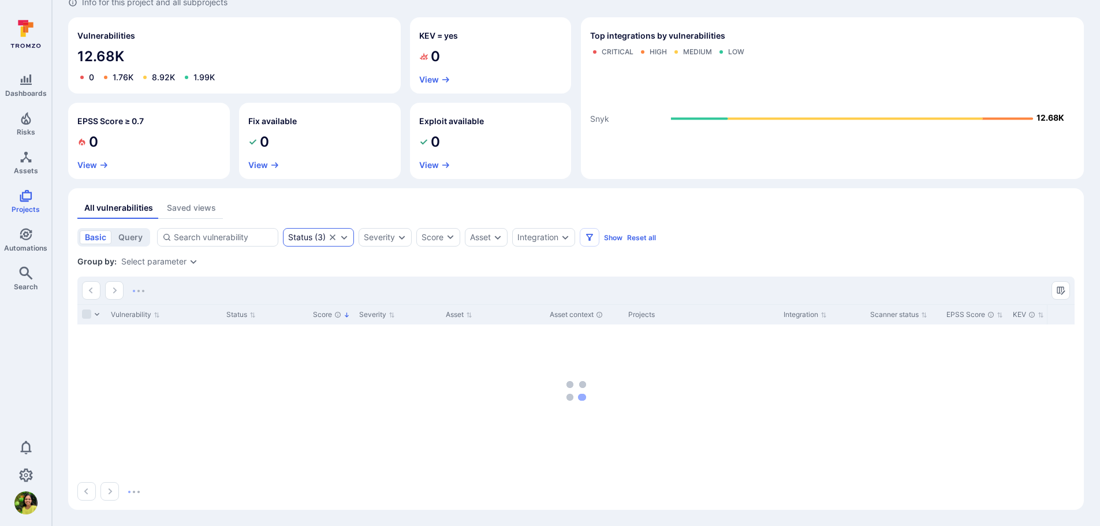
click at [343, 238] on icon "Expand dropdown" at bounding box center [344, 238] width 6 height 4
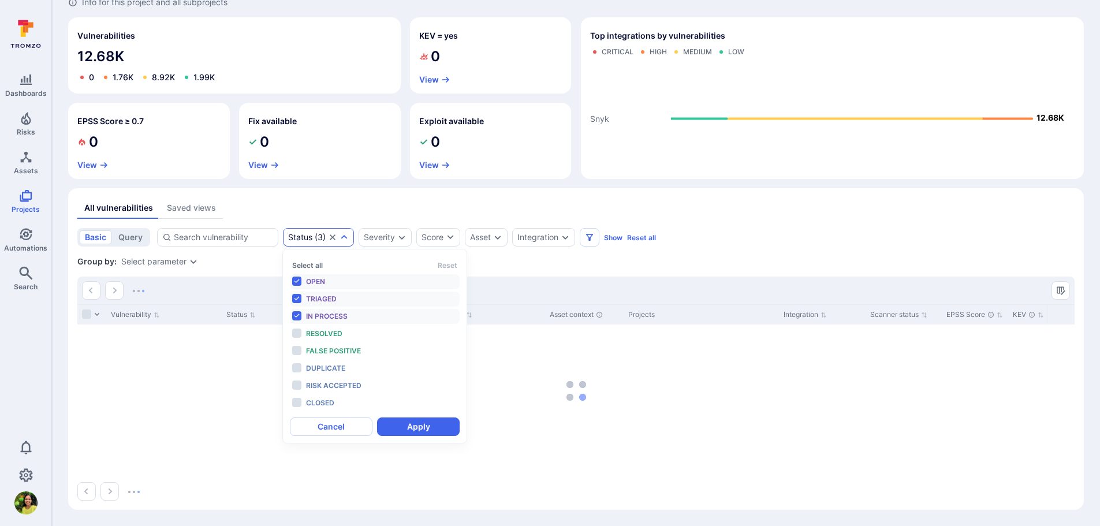
scroll to position [9, 0]
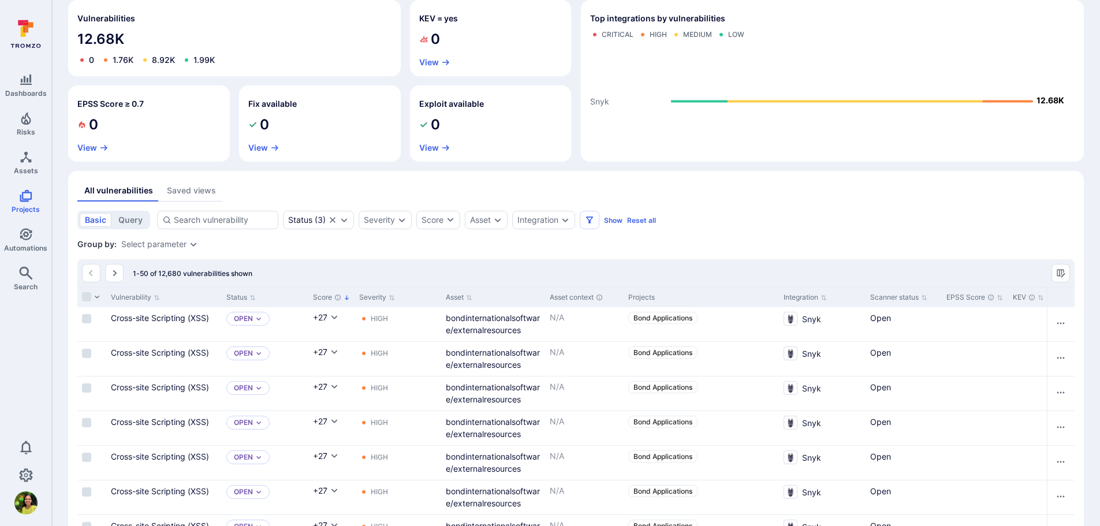
scroll to position [25, 0]
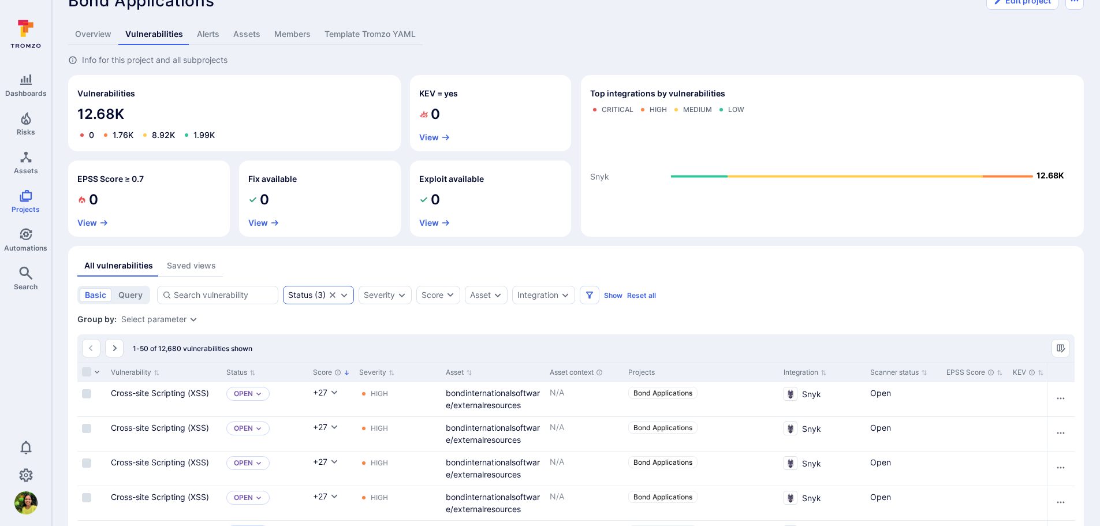
click at [349, 296] on div "Status ( 3 )" at bounding box center [318, 295] width 71 height 18
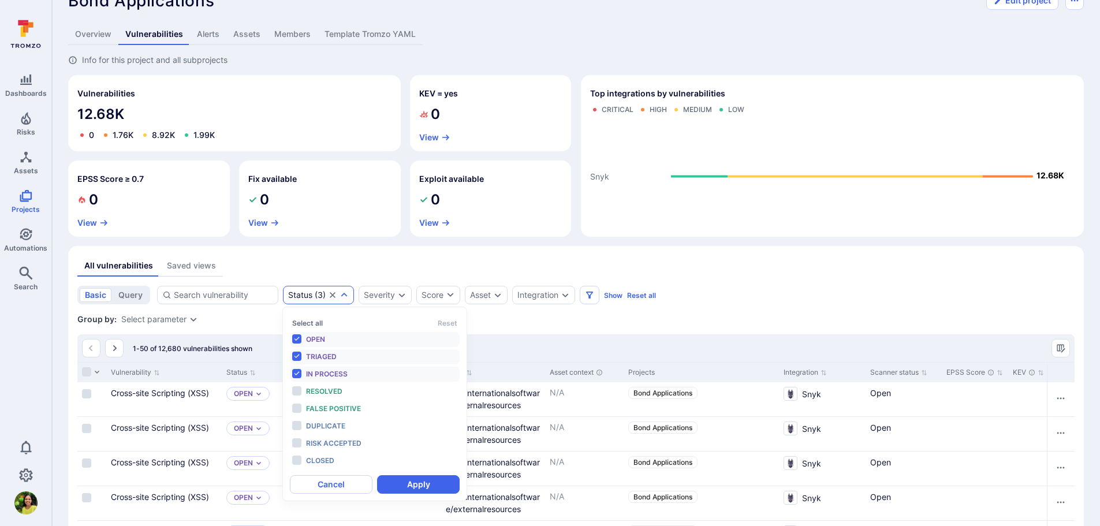
scroll to position [9, 0]
drag, startPoint x: 298, startPoint y: 339, endPoint x: 297, endPoint y: 350, distance: 11.0
click at [298, 339] on li "Open" at bounding box center [375, 339] width 170 height 15
click at [293, 375] on li "In process" at bounding box center [375, 374] width 170 height 15
click at [403, 484] on button "Apply" at bounding box center [418, 484] width 83 height 18
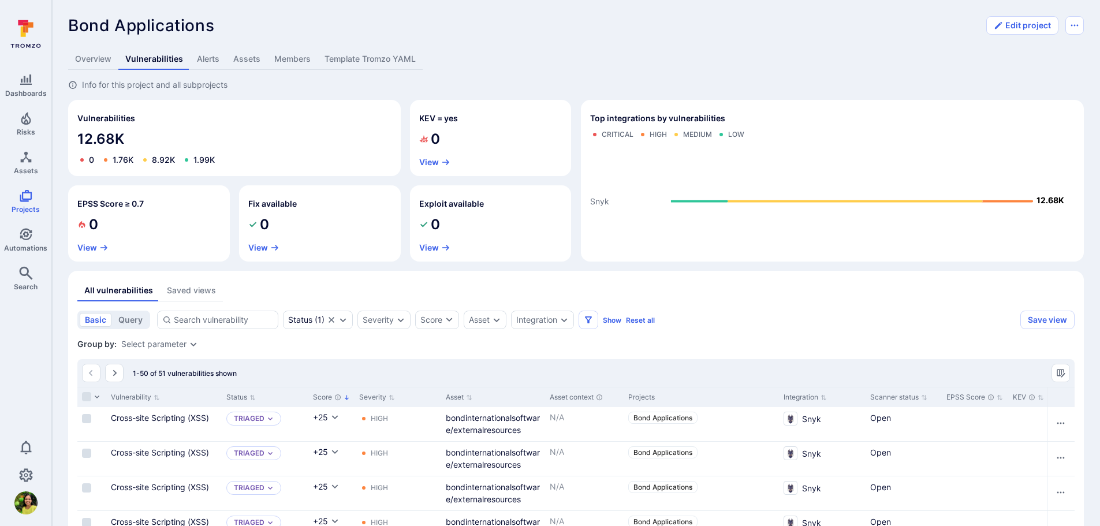
click at [209, 63] on link "Alerts" at bounding box center [208, 58] width 36 height 21
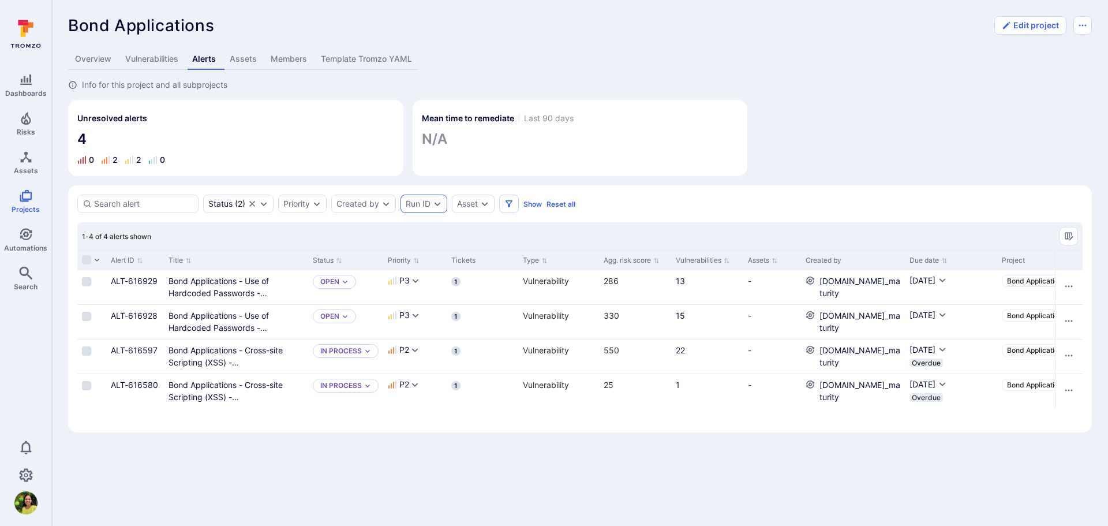
click at [429, 208] on div "Run ID" at bounding box center [424, 204] width 47 height 18
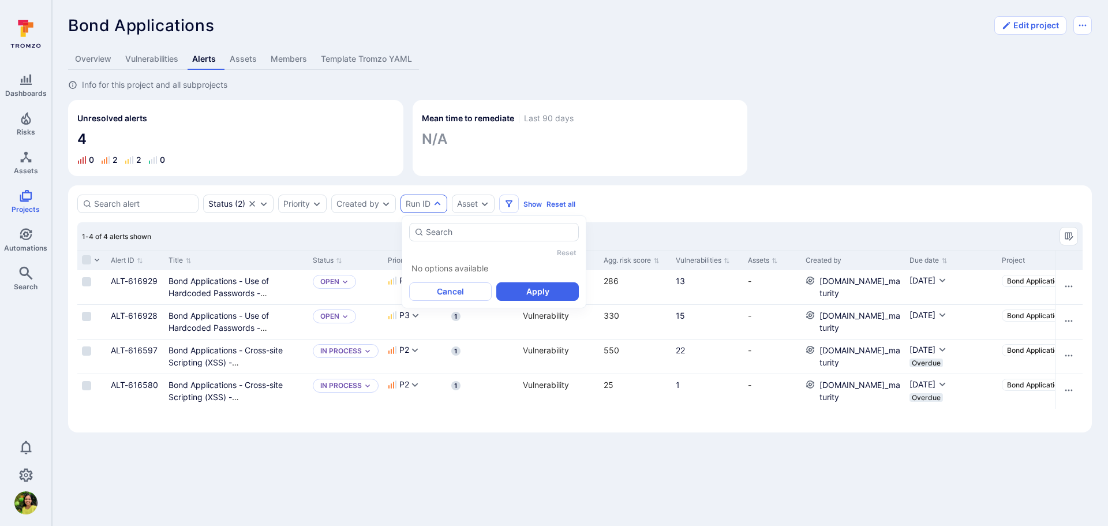
click at [664, 214] on div "Status ( 2 ) Priority Created by Run ID Asset Show Reset all Status : open in p…" at bounding box center [580, 308] width 1024 height 247
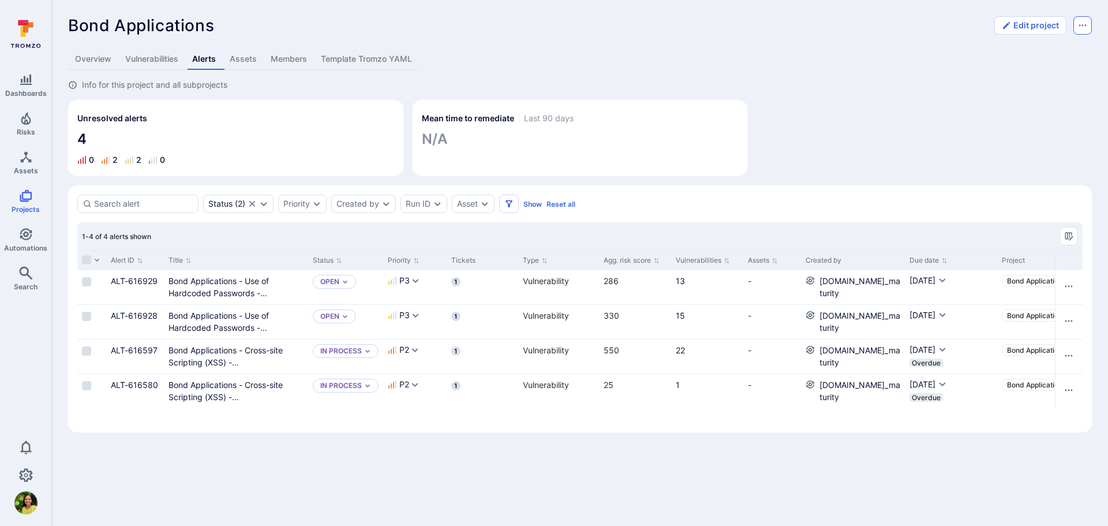
click at [1088, 25] on button "Options menu" at bounding box center [1083, 25] width 18 height 18
click at [927, 124] on div at bounding box center [554, 263] width 1108 height 526
click at [256, 61] on link "Assets" at bounding box center [243, 58] width 41 height 21
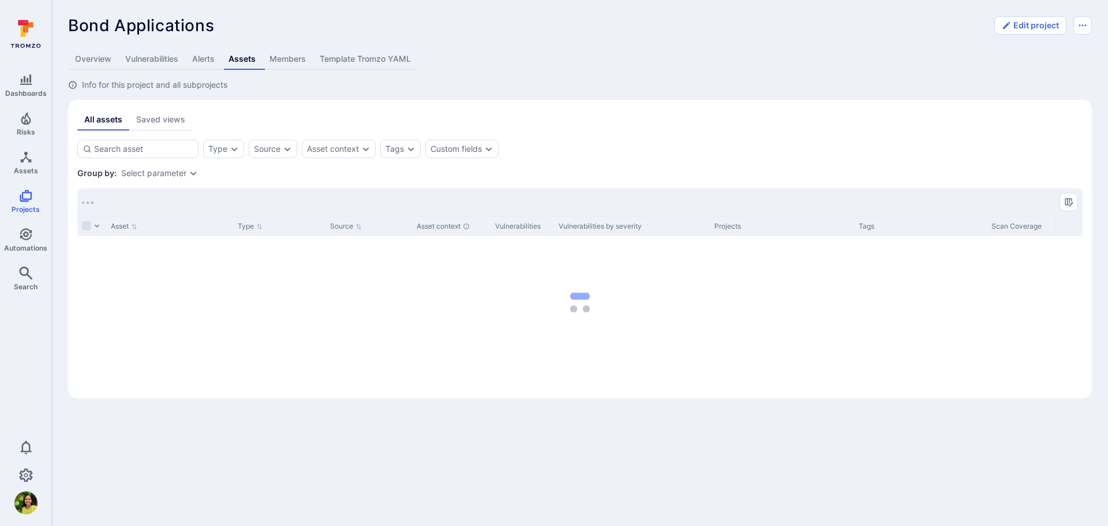
click at [281, 61] on link "Members" at bounding box center [288, 58] width 50 height 21
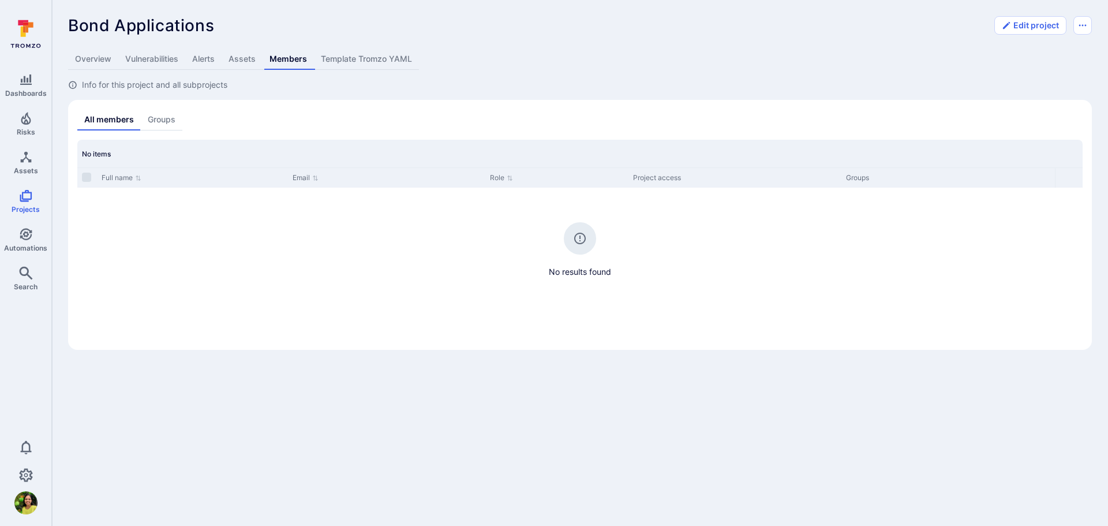
click at [157, 58] on link "Vulnerabilities" at bounding box center [151, 58] width 67 height 21
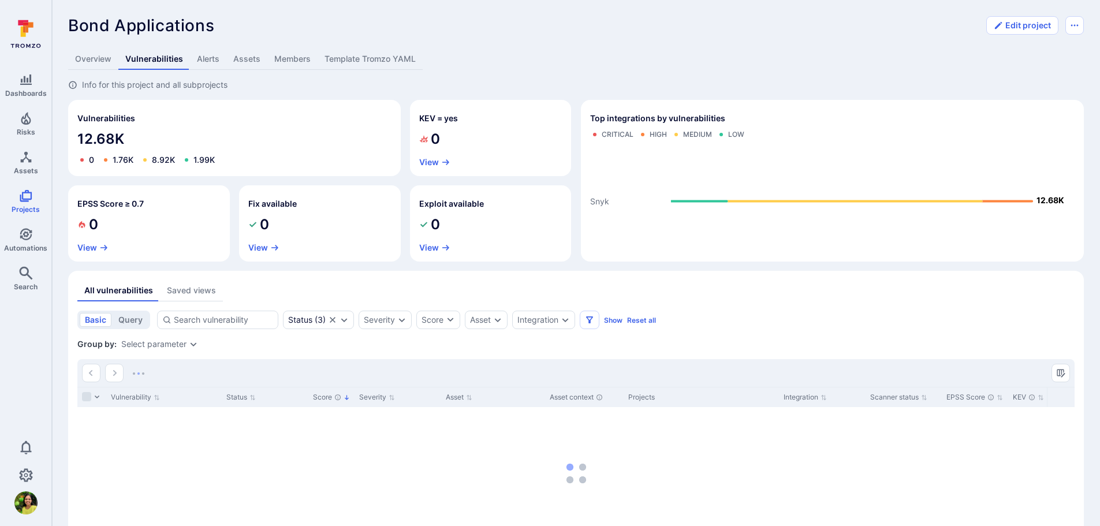
click at [99, 59] on link "Overview" at bounding box center [93, 58] width 50 height 21
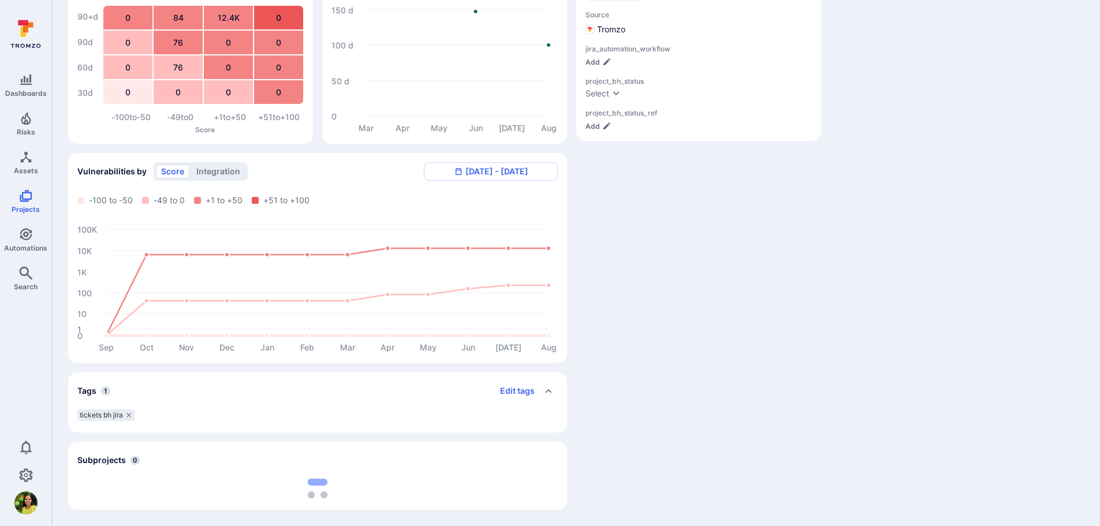
scroll to position [40, 0]
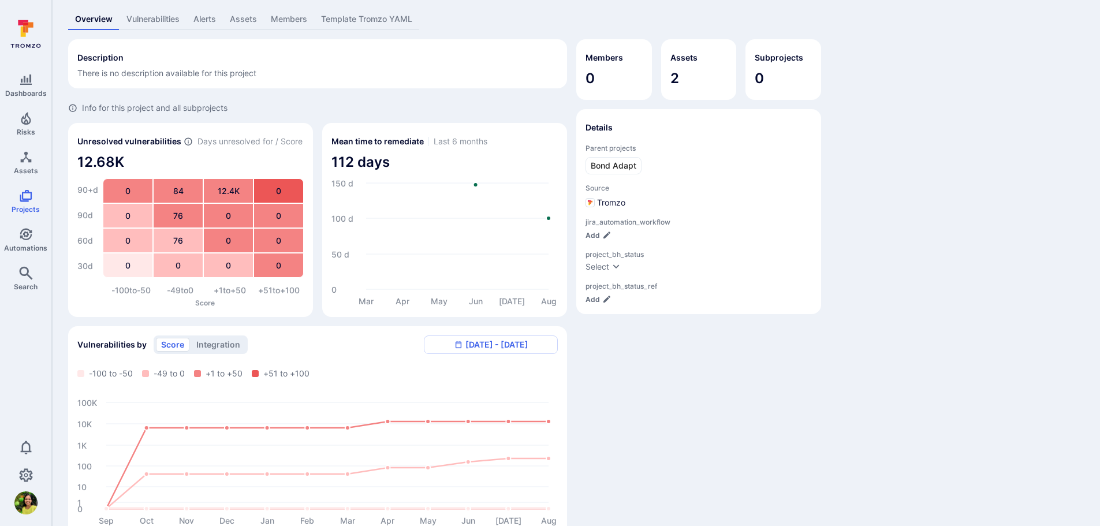
click at [691, 434] on div "Members 0 Assets 2 Subprojects 0 Details Parent projects Bond Adapt Source Trom…" at bounding box center [698, 361] width 245 height 644
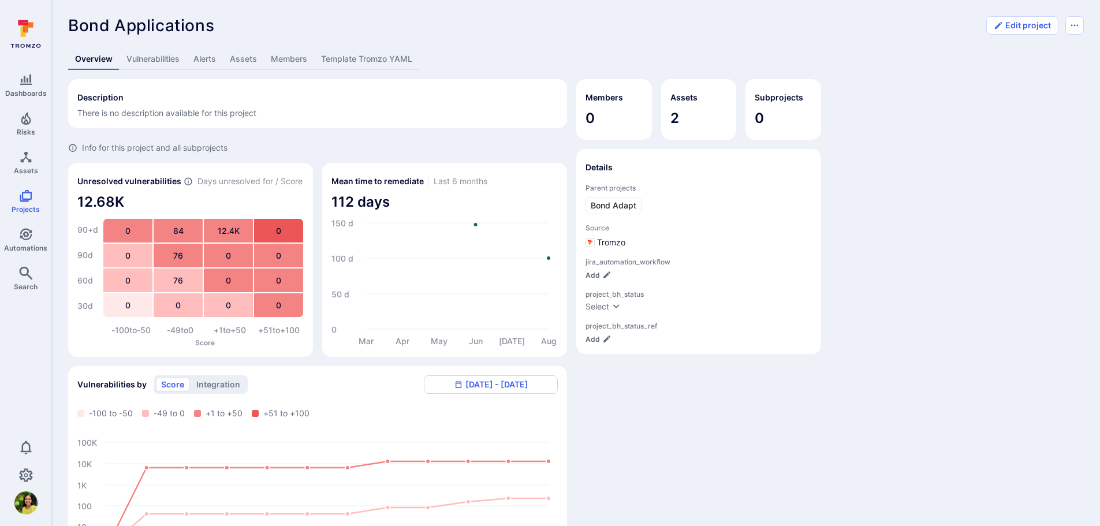
click at [206, 62] on link "Alerts" at bounding box center [204, 58] width 36 height 21
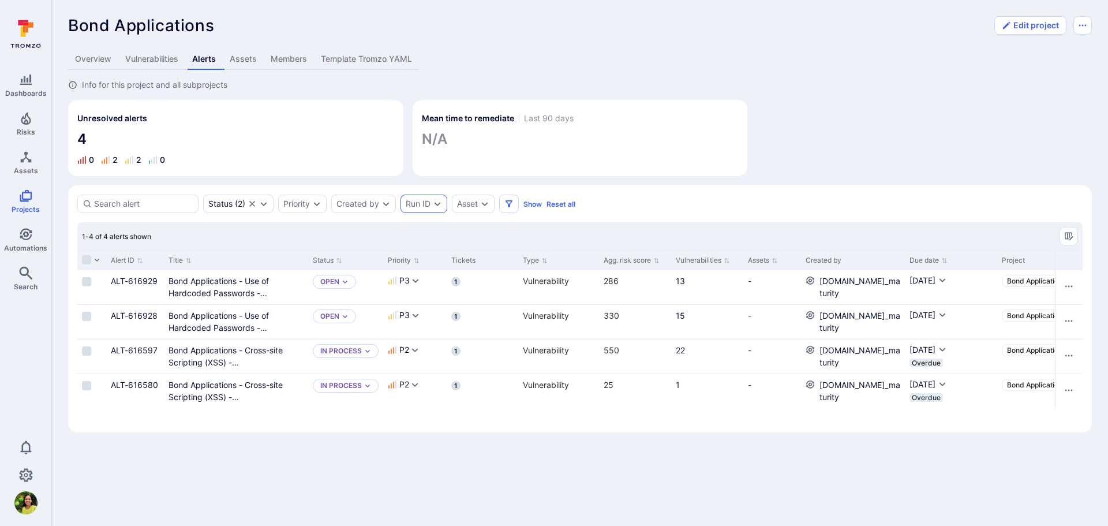
click at [428, 205] on div "Run ID" at bounding box center [418, 203] width 25 height 9
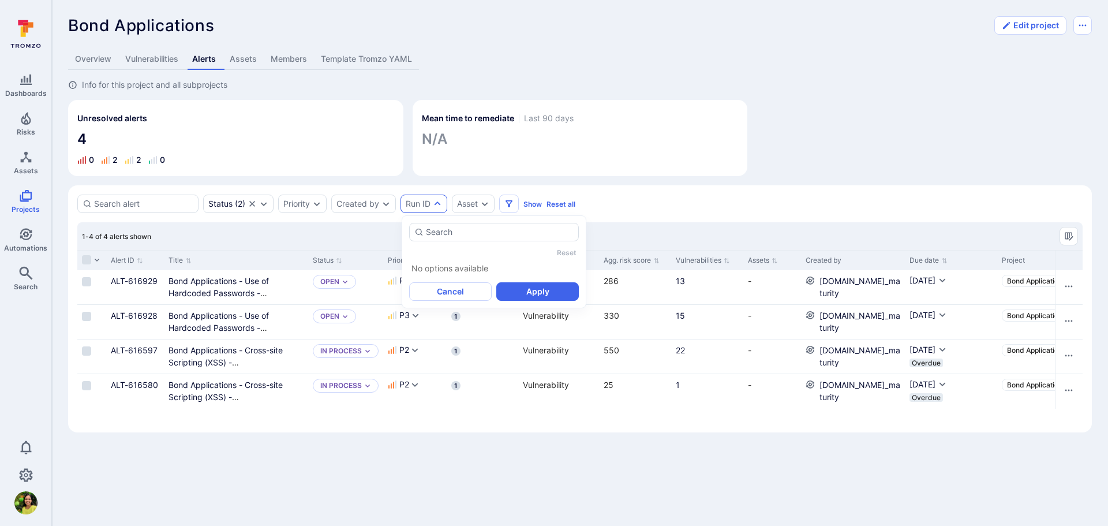
click at [428, 205] on div "Run ID" at bounding box center [418, 203] width 25 height 9
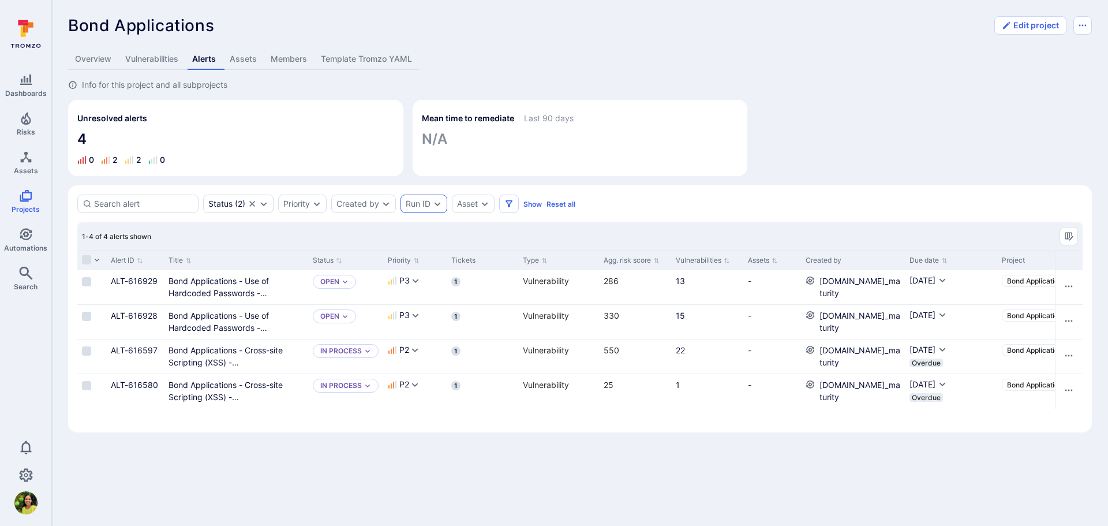
click at [428, 210] on div "Run ID" at bounding box center [424, 204] width 47 height 18
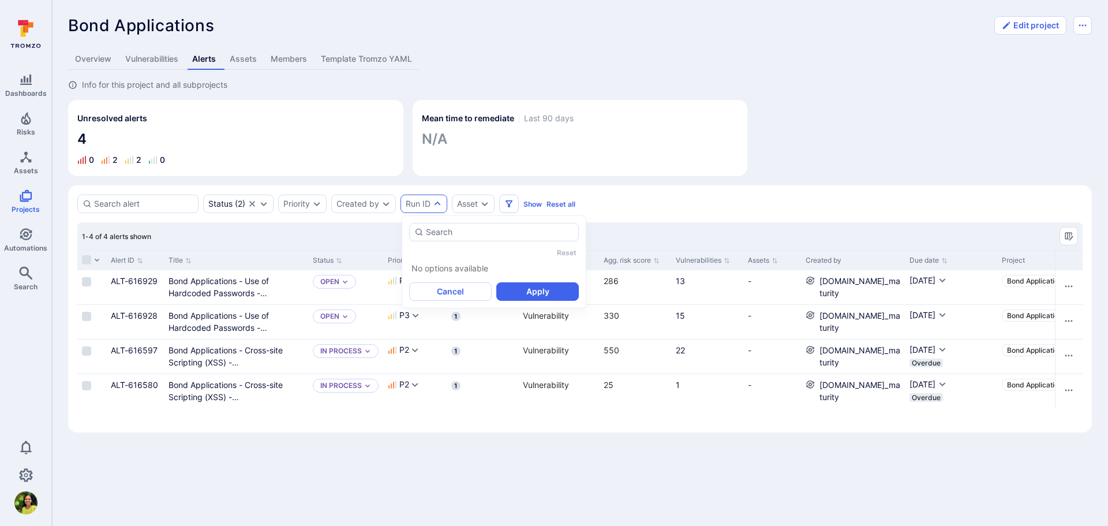
click at [529, 303] on div "Reset No options available Cancel Apply" at bounding box center [494, 261] width 185 height 93
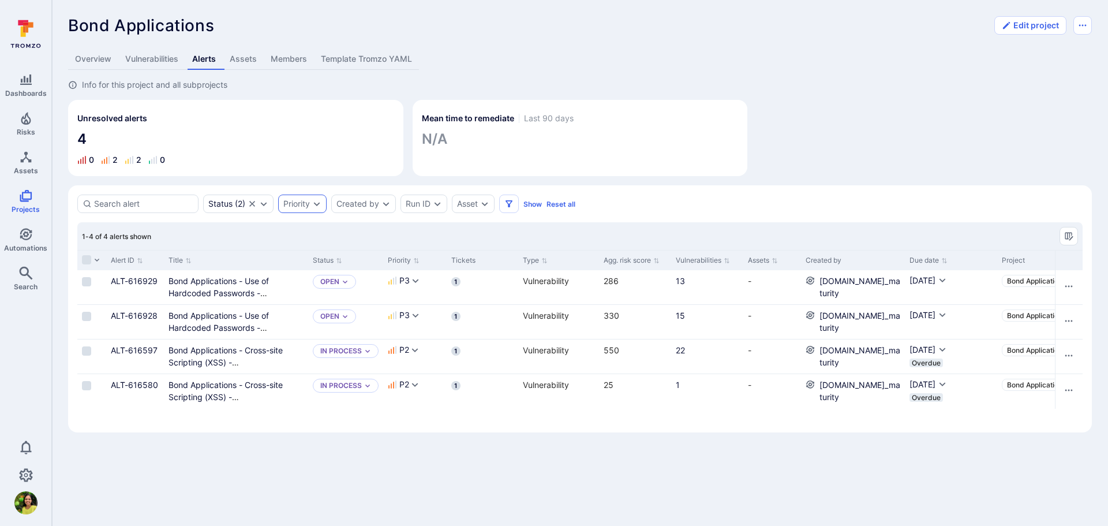
click at [312, 207] on div "Priority" at bounding box center [302, 204] width 48 height 18
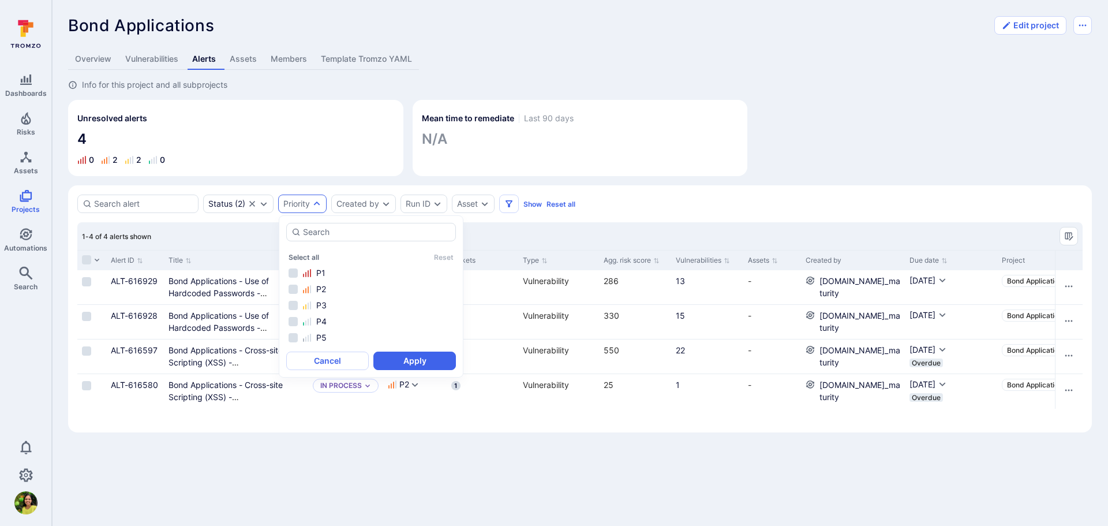
click at [301, 175] on div "Unresolved alerts 4 0 2 2 0" at bounding box center [235, 138] width 335 height 76
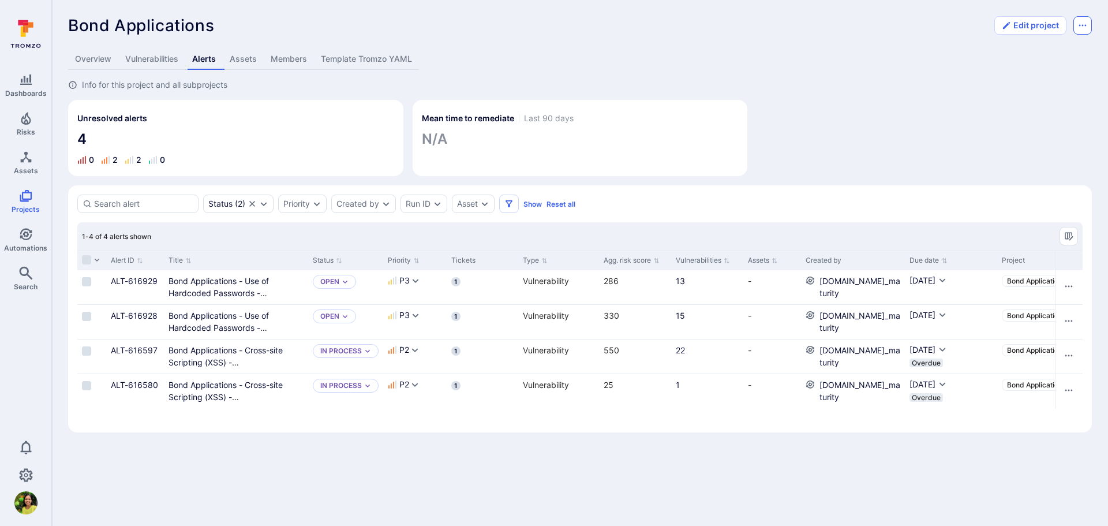
click at [1081, 30] on button "Options menu" at bounding box center [1083, 25] width 18 height 18
click at [955, 133] on div at bounding box center [554, 263] width 1108 height 526
